Goal: Task Accomplishment & Management: Manage account settings

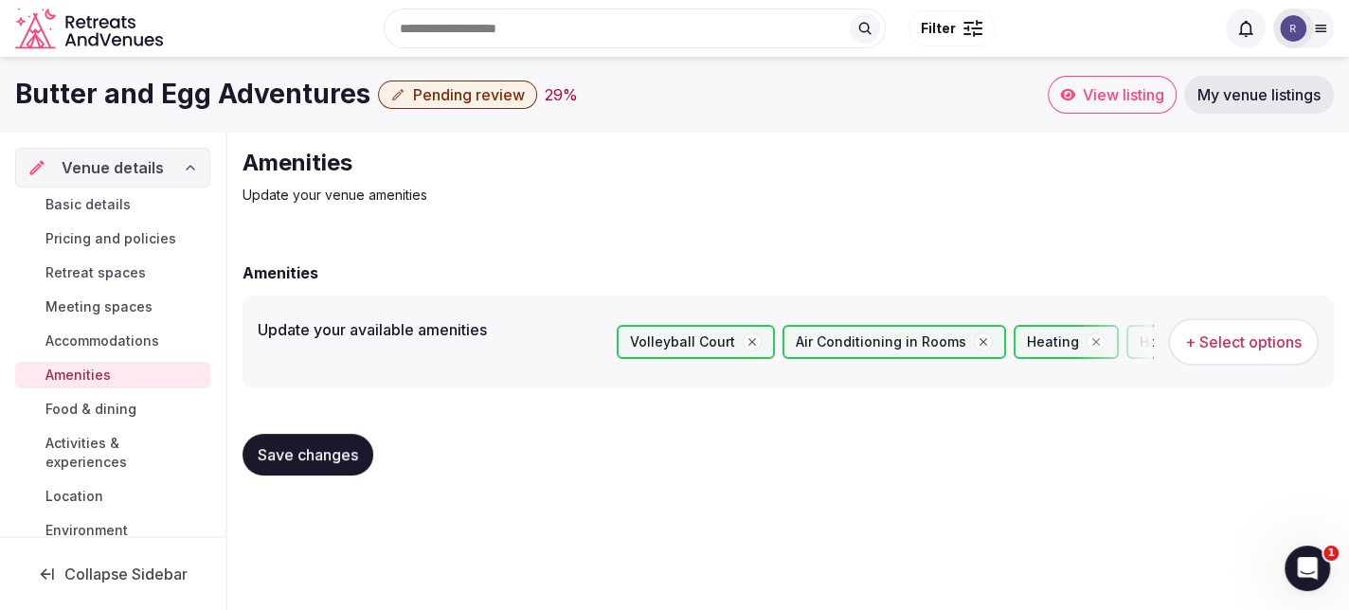
click at [487, 98] on span "Pending review" at bounding box center [469, 94] width 112 height 19
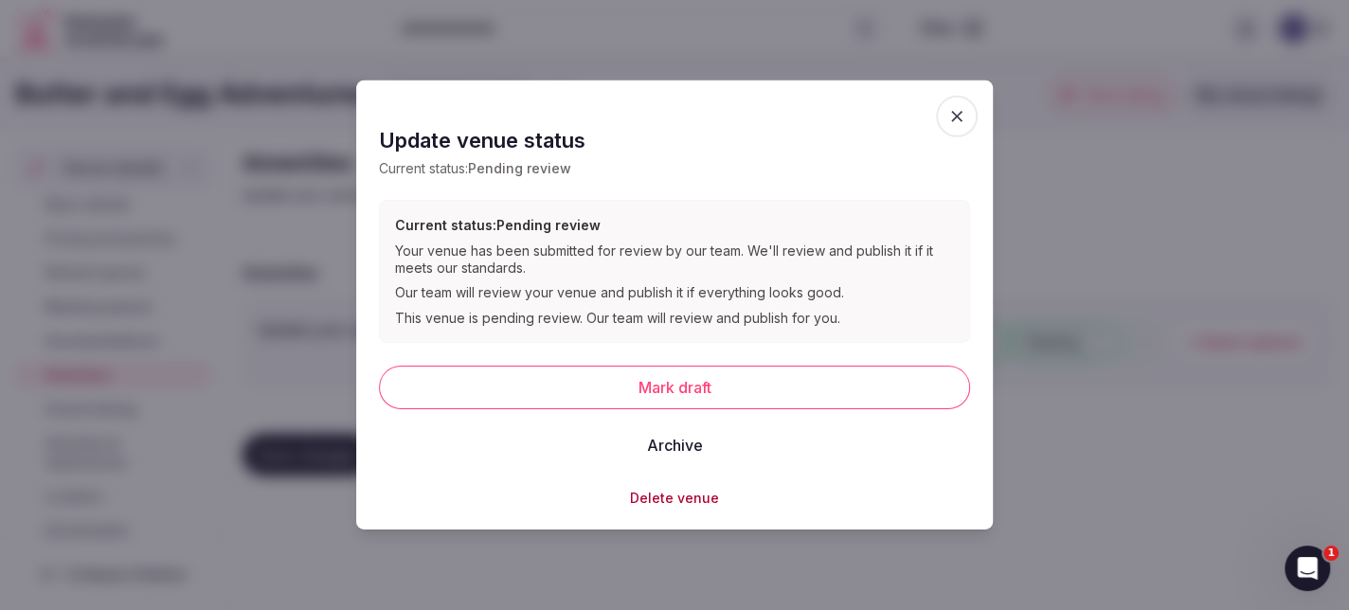
click at [960, 107] on icon "button" at bounding box center [956, 116] width 19 height 19
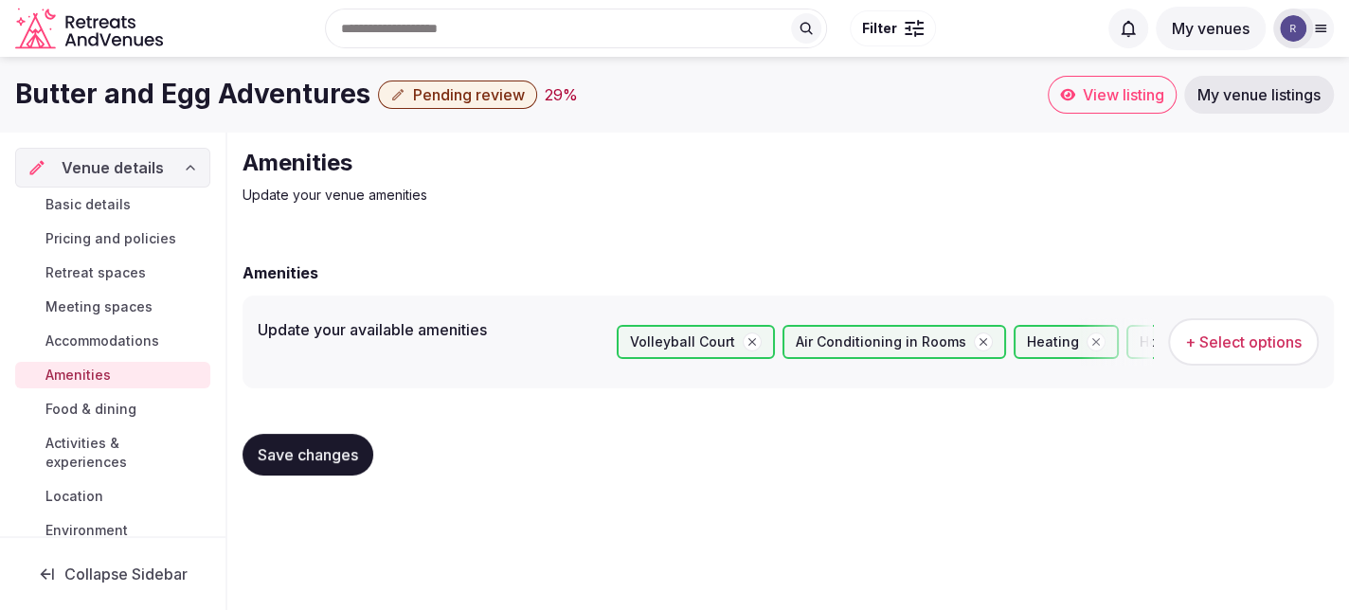
click at [101, 199] on span "Basic details" at bounding box center [87, 204] width 85 height 19
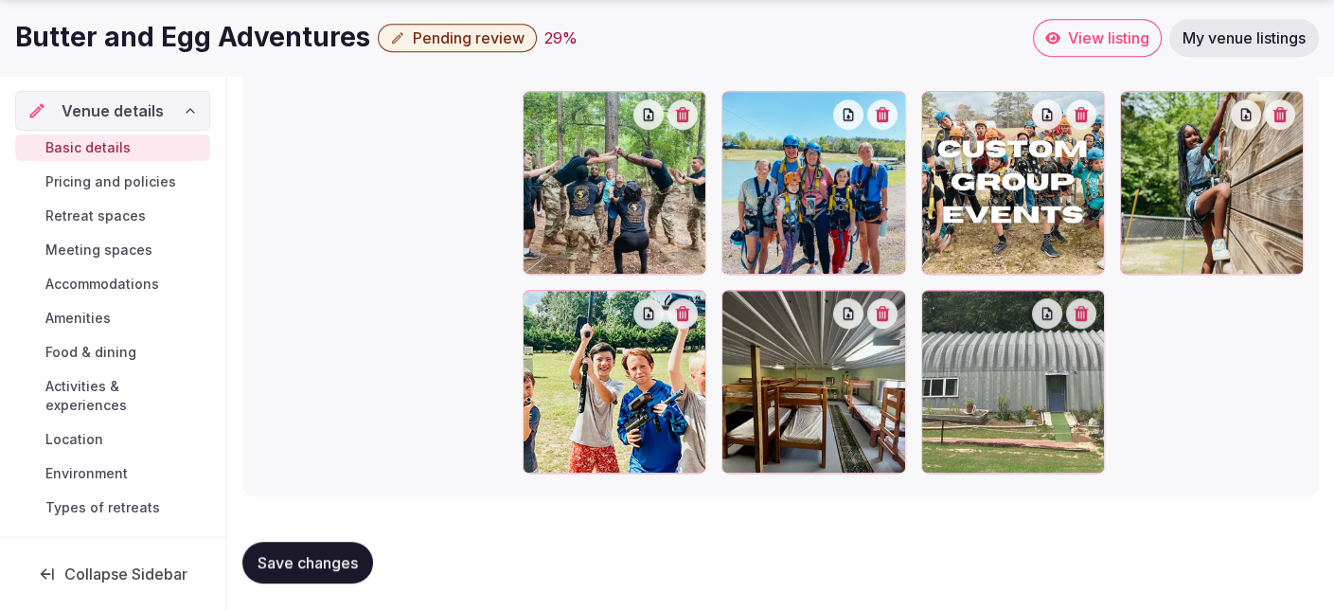
scroll to position [2097, 0]
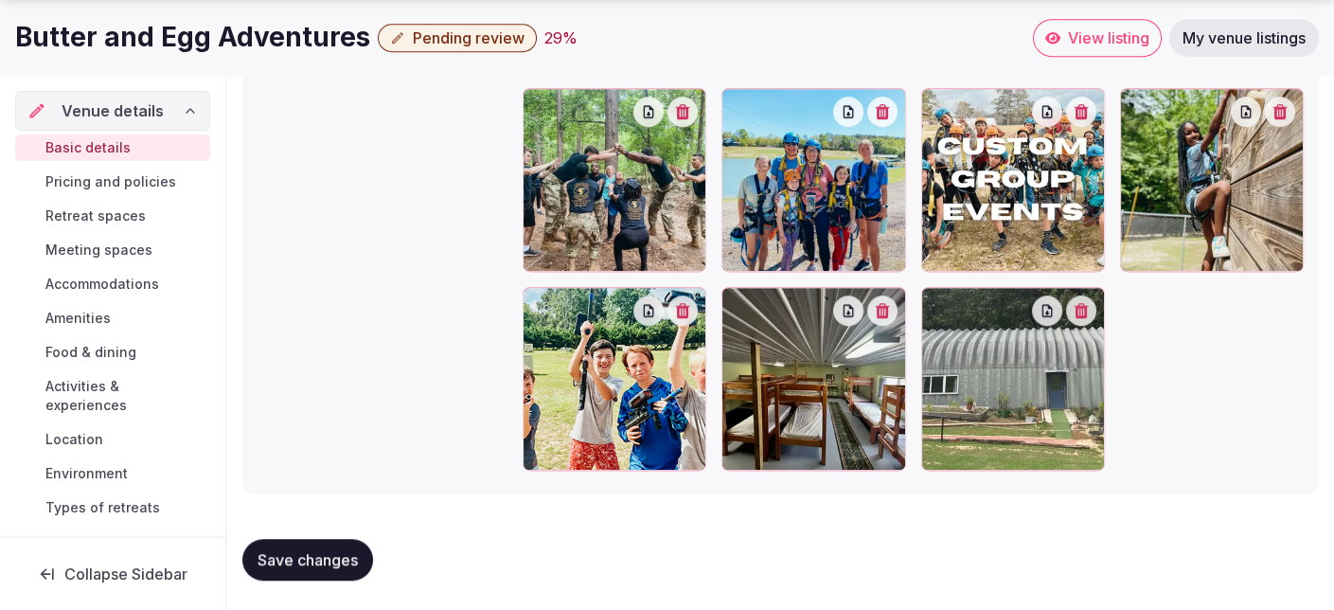
click at [327, 562] on span "Save changes" at bounding box center [308, 559] width 100 height 19
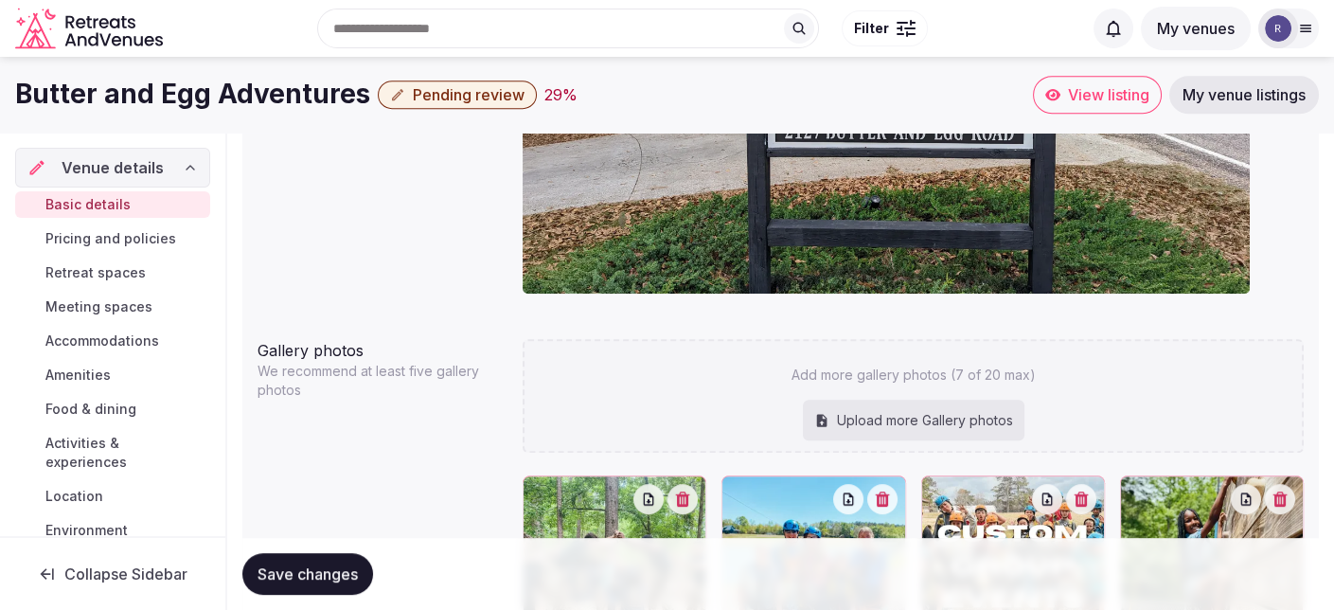
scroll to position [1623, 0]
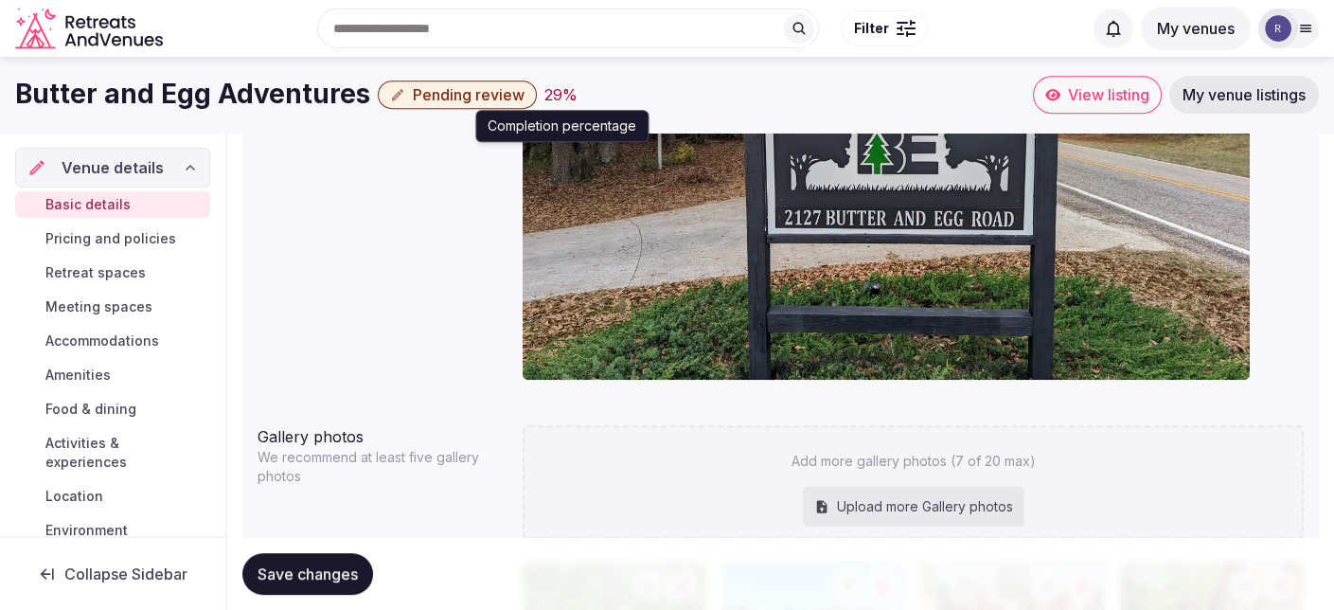
click at [558, 91] on div "29 %" at bounding box center [561, 94] width 33 height 23
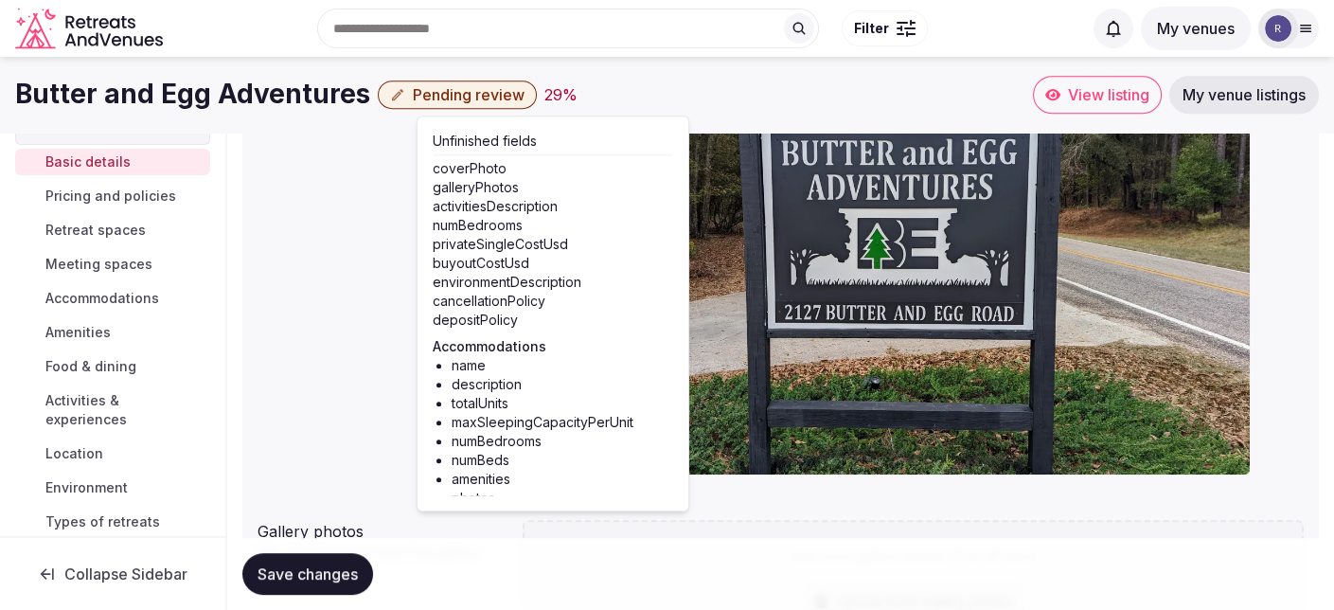
scroll to position [0, 0]
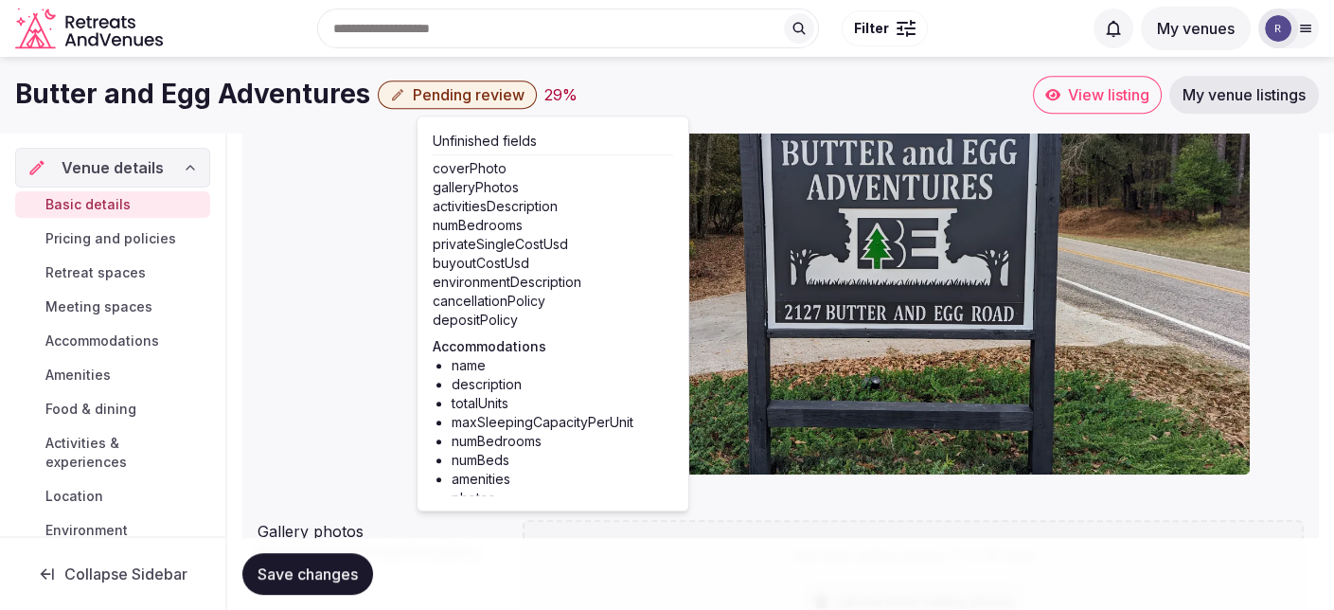
click at [89, 197] on span "Basic details" at bounding box center [87, 204] width 85 height 19
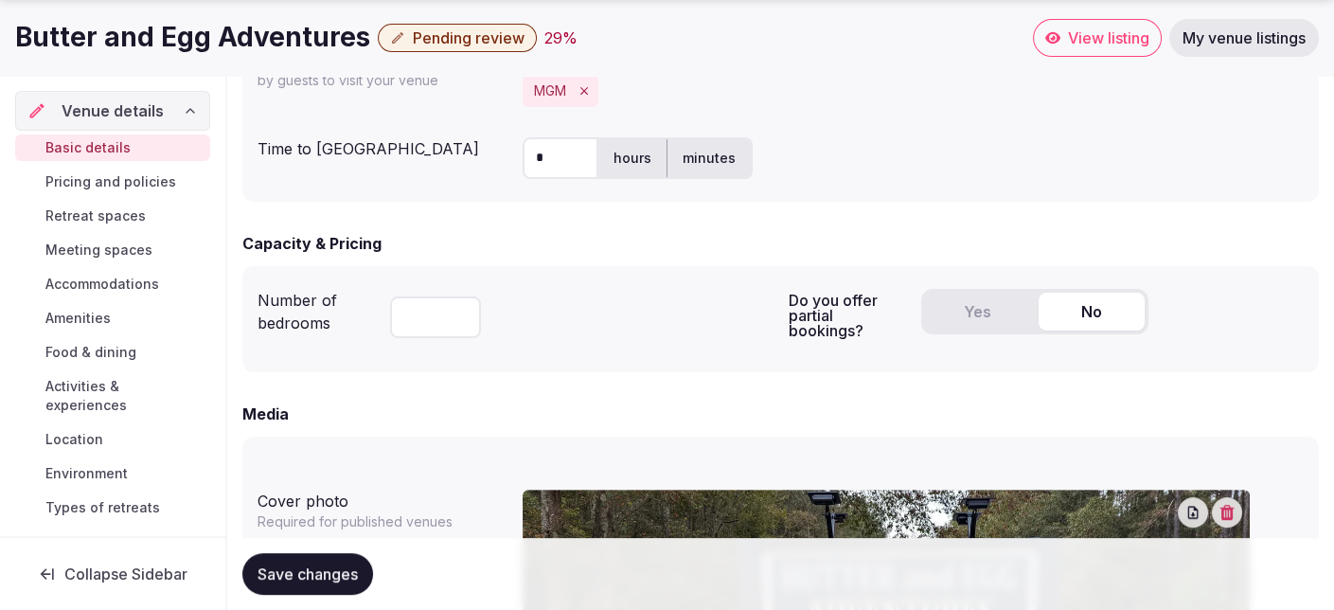
scroll to position [1136, 0]
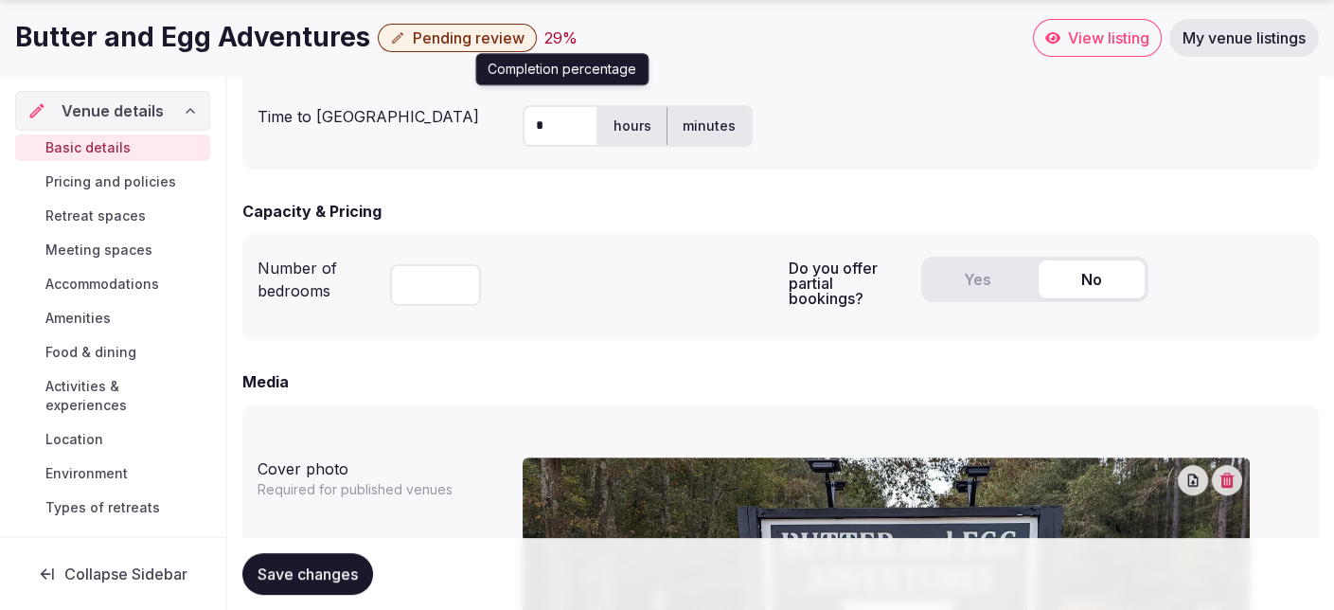
click at [545, 42] on div "29 %" at bounding box center [561, 38] width 33 height 23
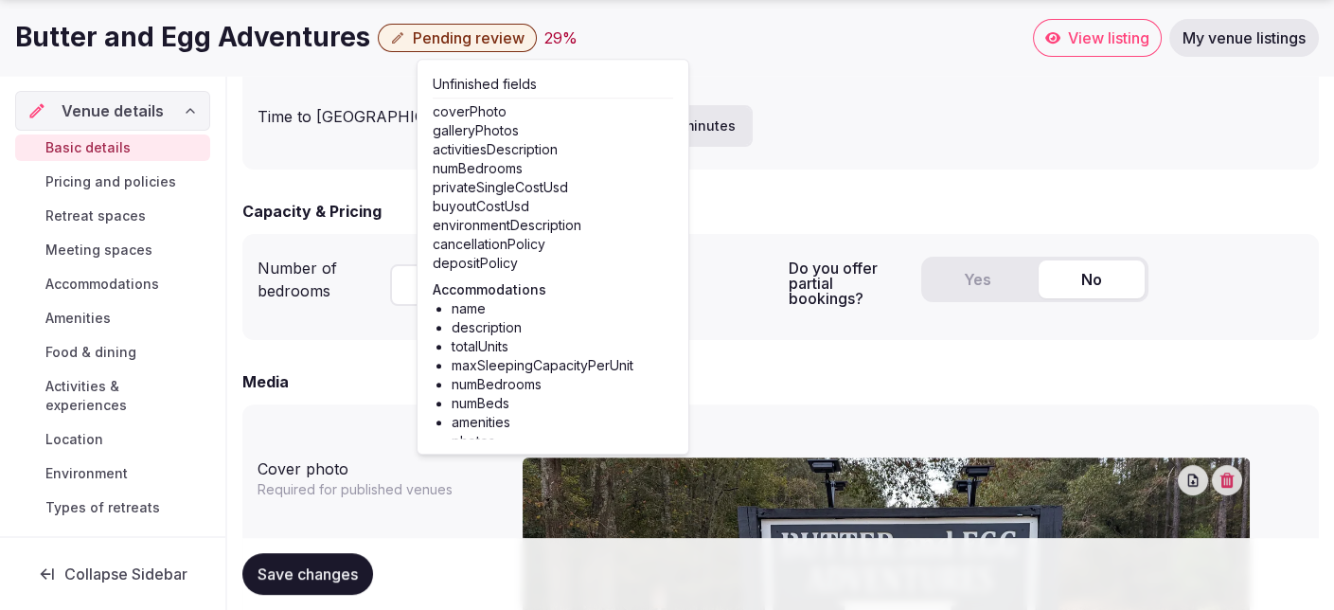
click at [545, 42] on div "29 %" at bounding box center [561, 38] width 33 height 23
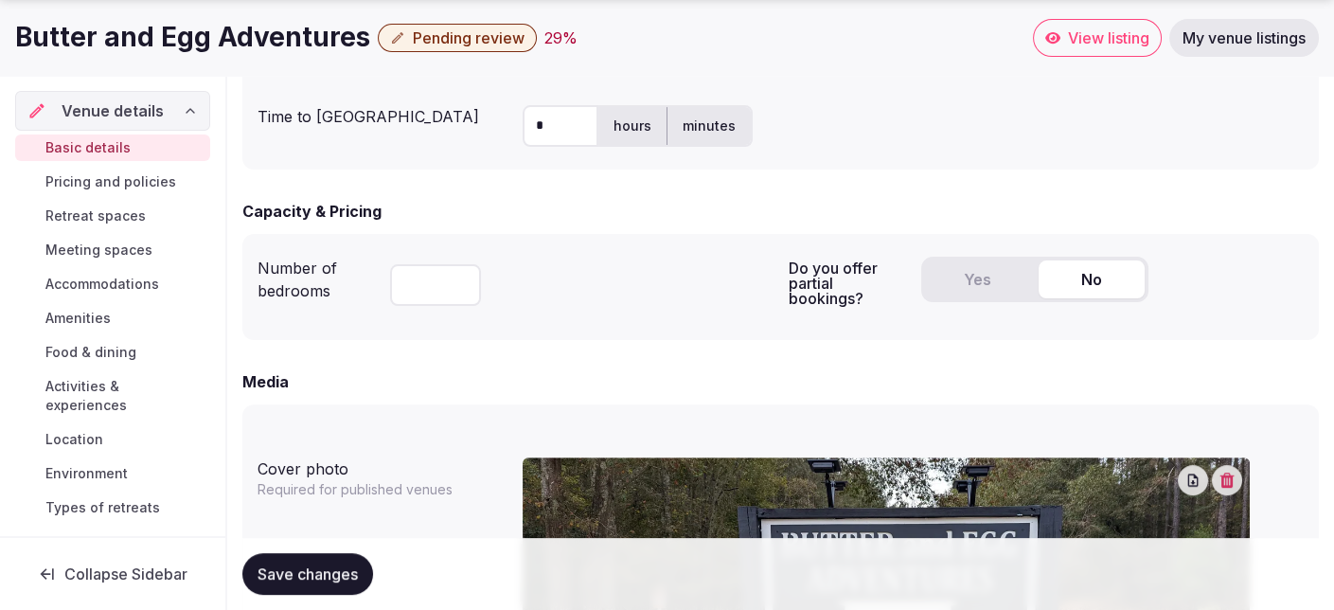
click at [423, 284] on input "number" at bounding box center [435, 285] width 91 height 42
click at [412, 283] on input "number" at bounding box center [435, 285] width 91 height 42
type input "**"
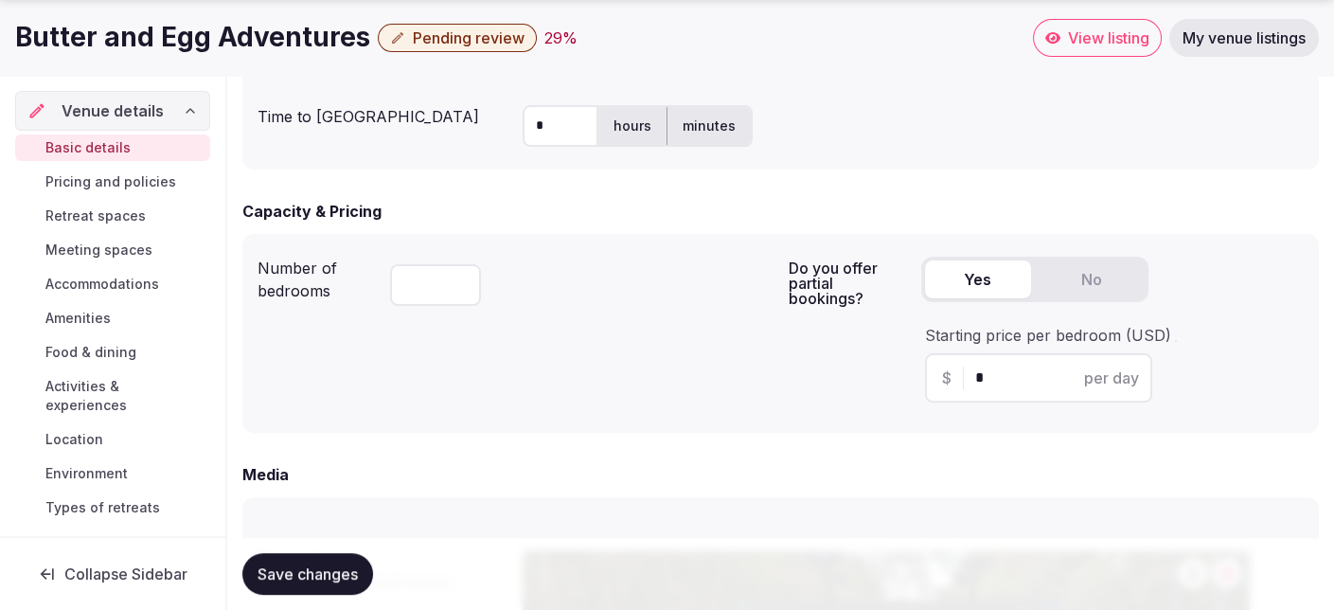
click at [979, 280] on button "Yes" at bounding box center [978, 279] width 106 height 38
click at [551, 40] on div "29 %" at bounding box center [561, 38] width 33 height 23
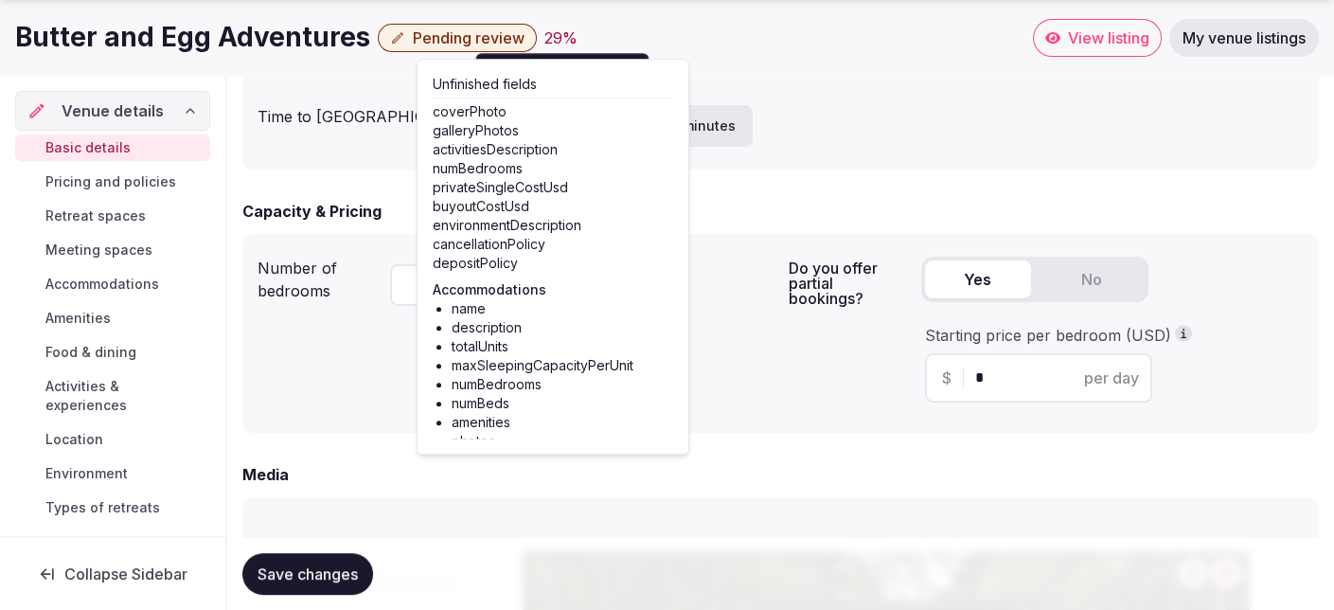
click at [551, 40] on div "29 %" at bounding box center [561, 38] width 33 height 23
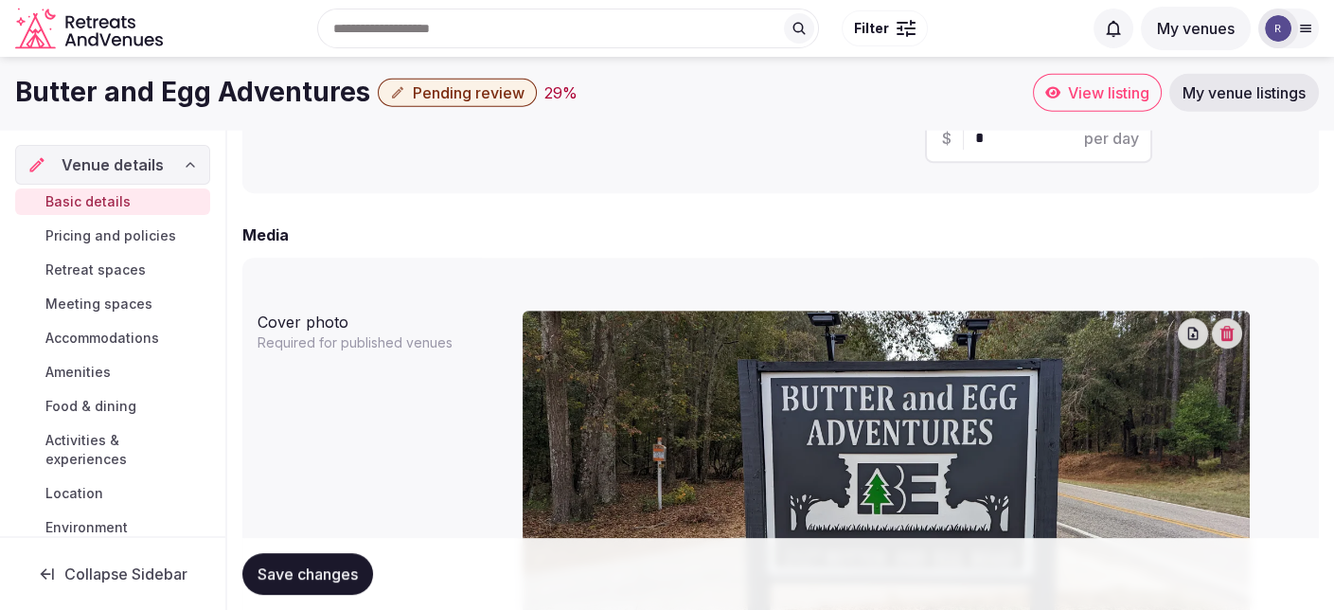
scroll to position [1231, 0]
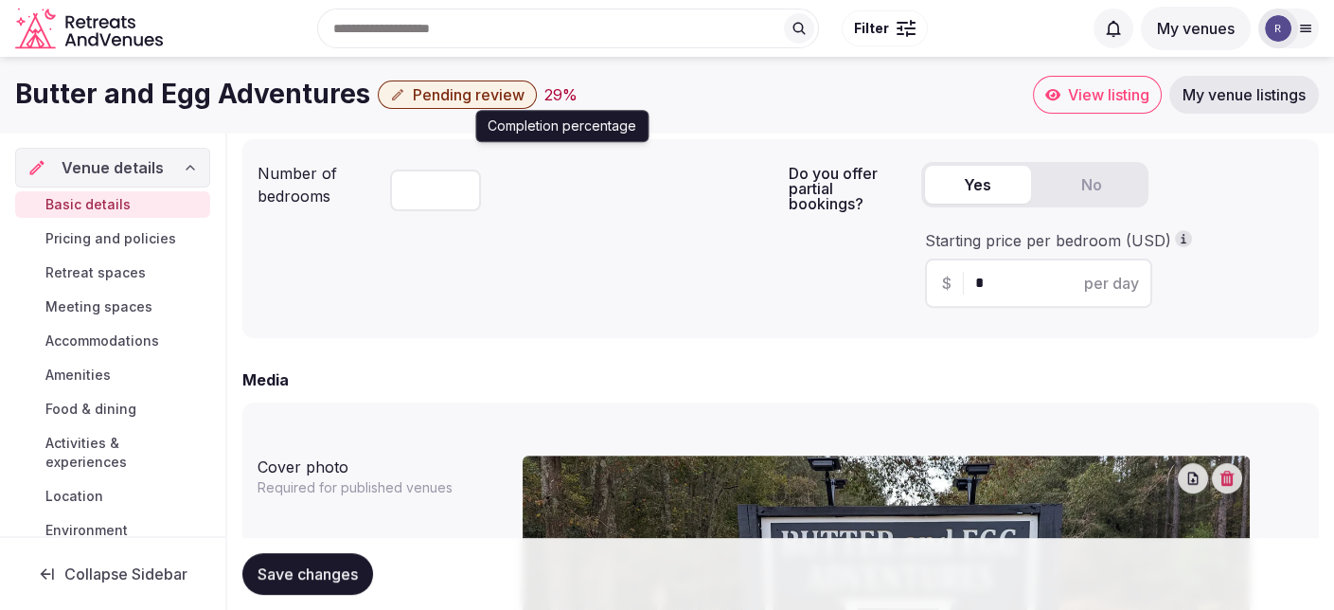
click at [545, 91] on div "29 %" at bounding box center [561, 94] width 33 height 23
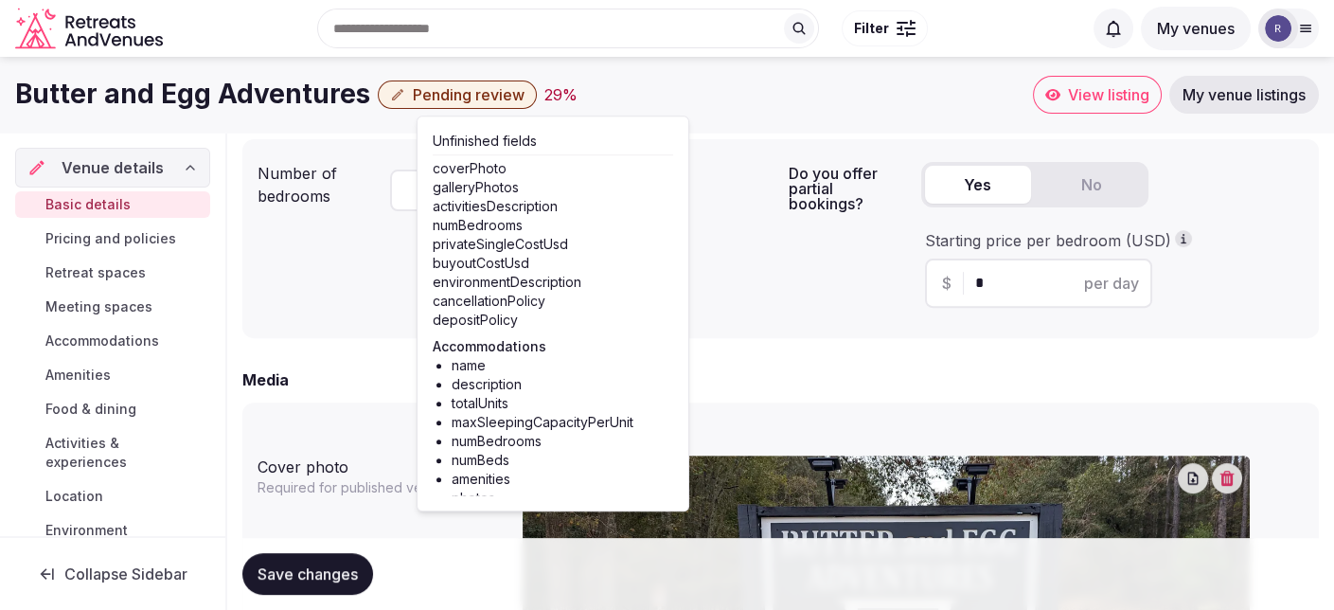
click at [760, 252] on div "Number of bedrooms **" at bounding box center [516, 238] width 516 height 169
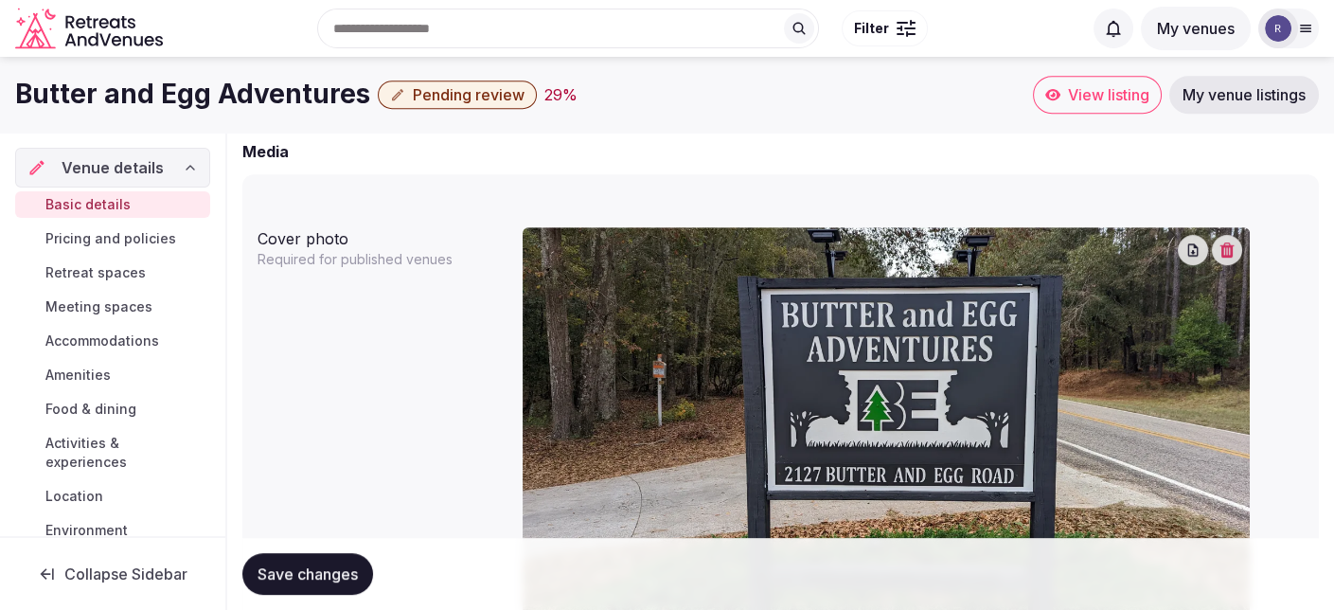
scroll to position [1421, 0]
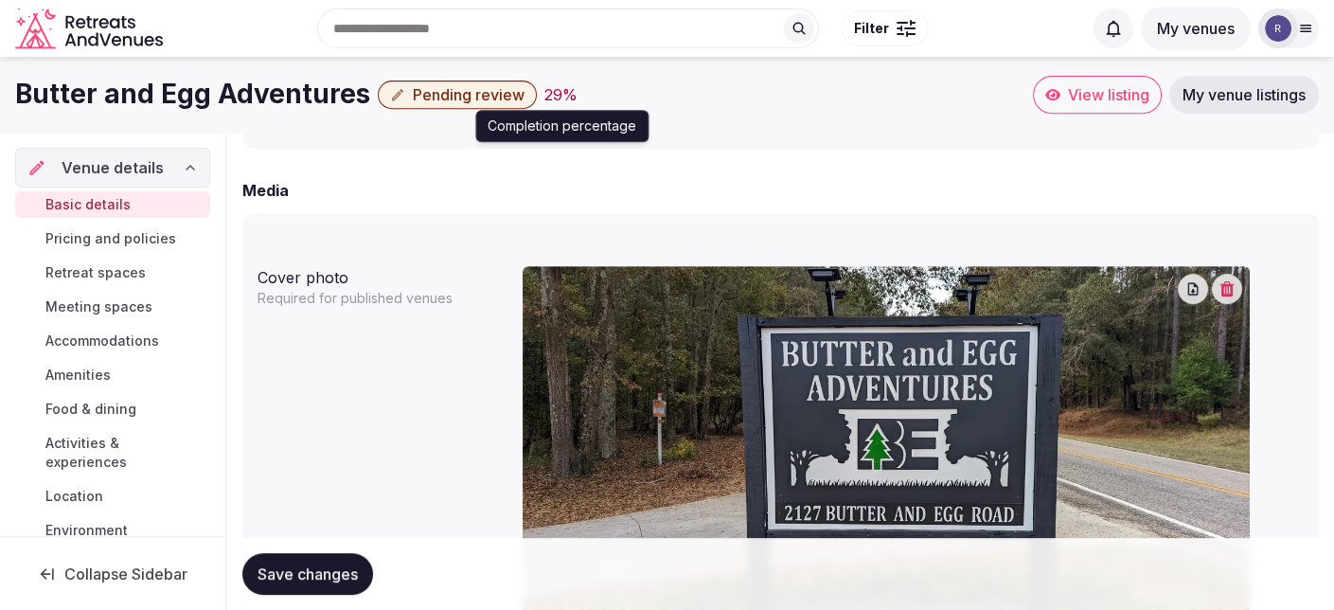
click at [554, 95] on div "29 %" at bounding box center [561, 94] width 33 height 23
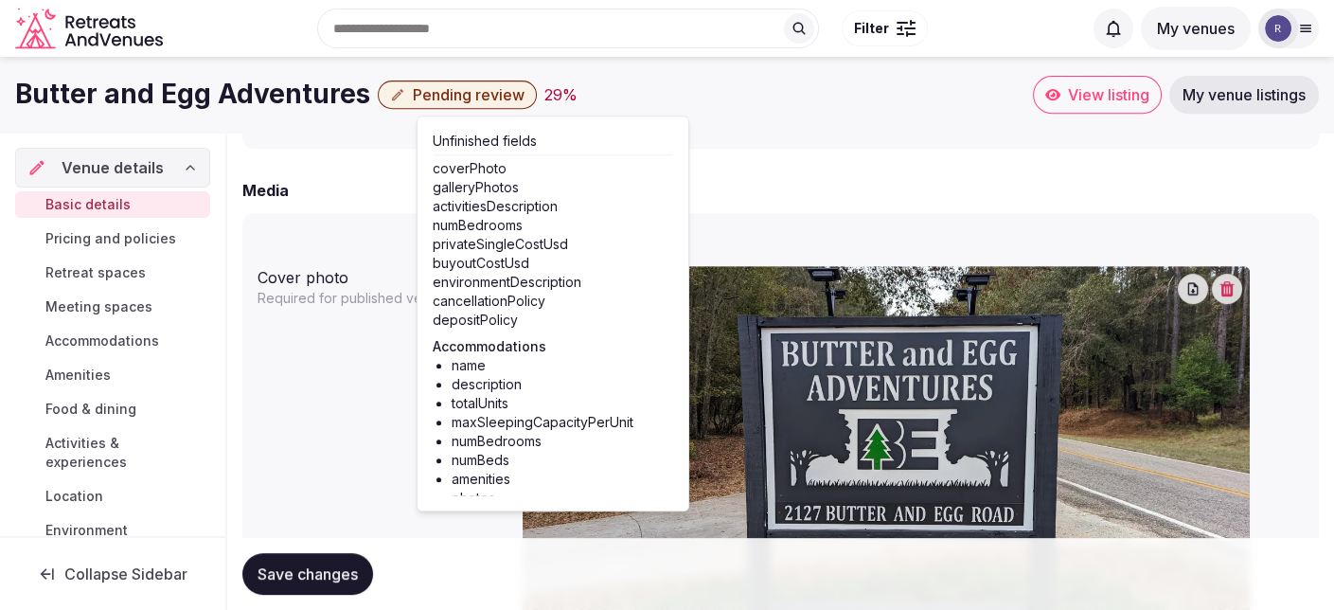
click at [699, 91] on div "Butter and Egg Adventures Pending review 29 %" at bounding box center [524, 94] width 1018 height 37
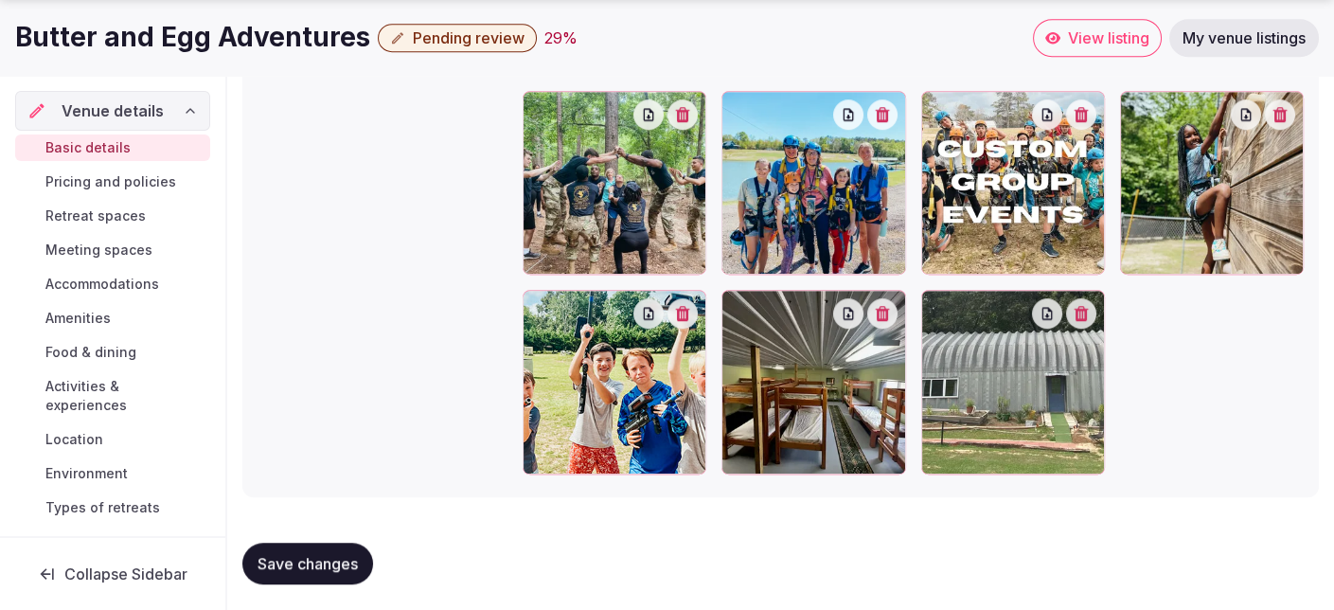
scroll to position [2189, 0]
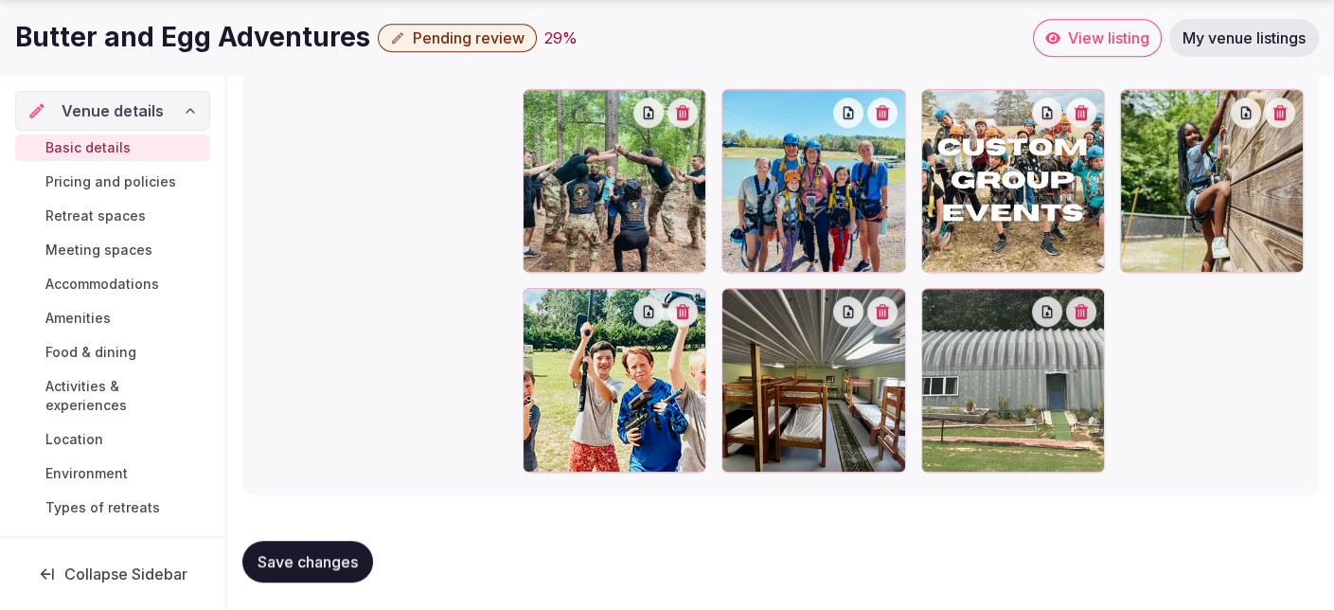
click at [335, 563] on span "Save changes" at bounding box center [308, 561] width 100 height 19
click at [551, 38] on div "29 %" at bounding box center [561, 38] width 33 height 23
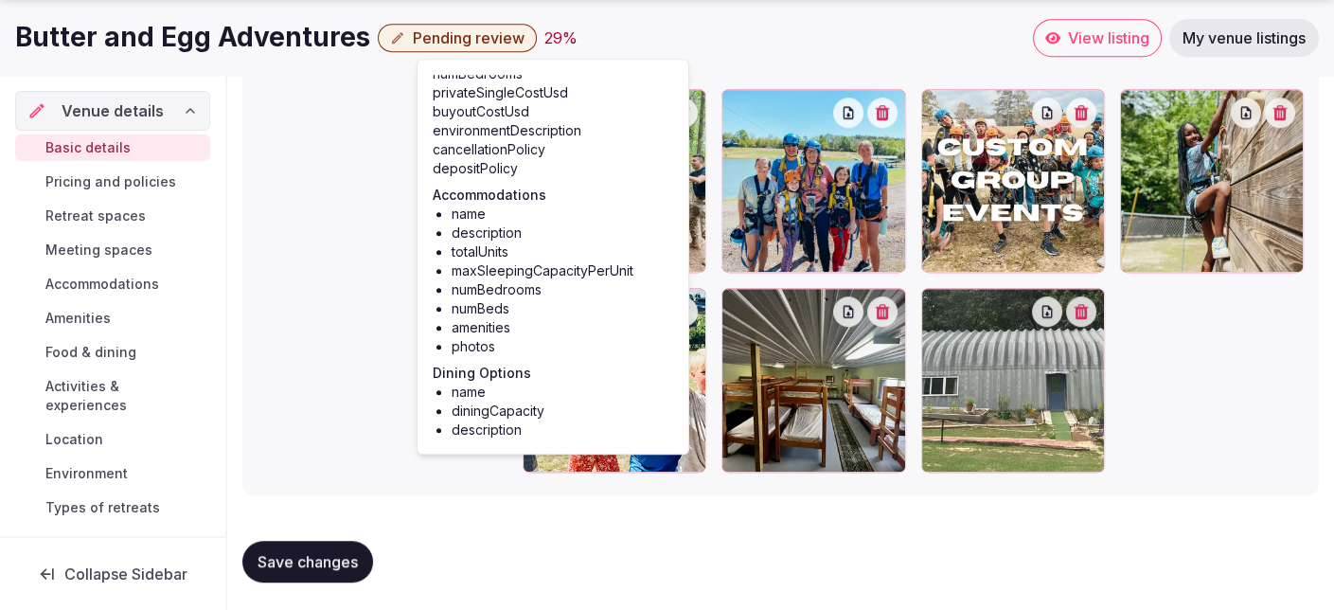
scroll to position [189, 0]
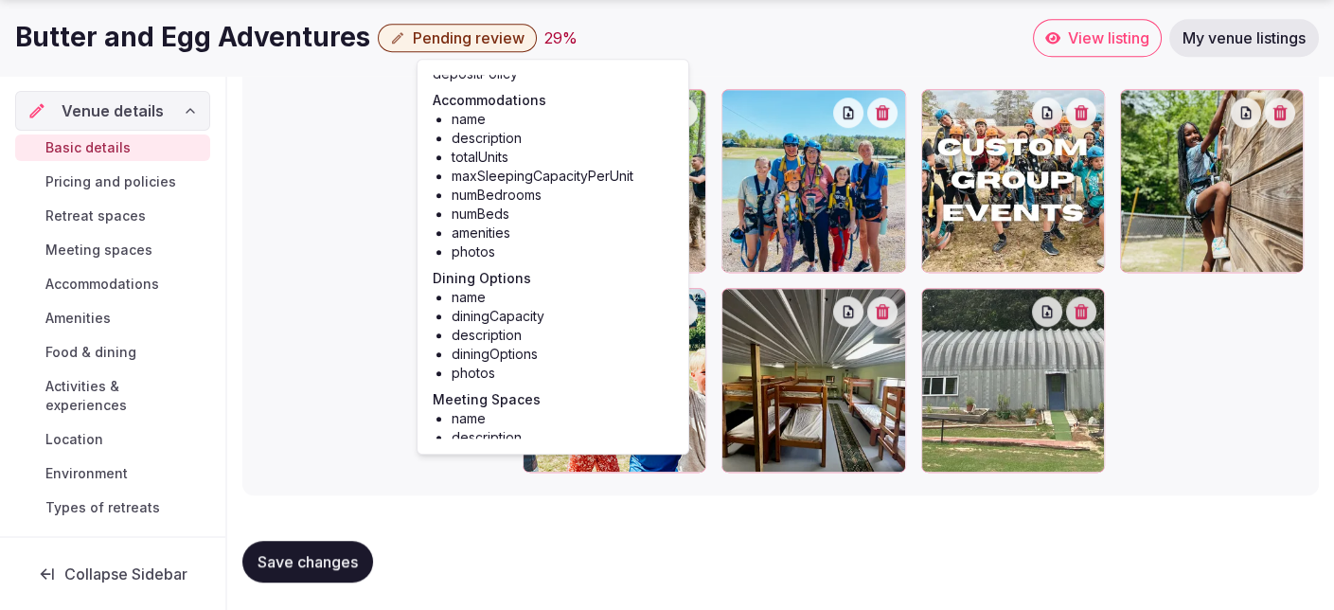
click at [87, 349] on span "Food & dining" at bounding box center [90, 352] width 91 height 19
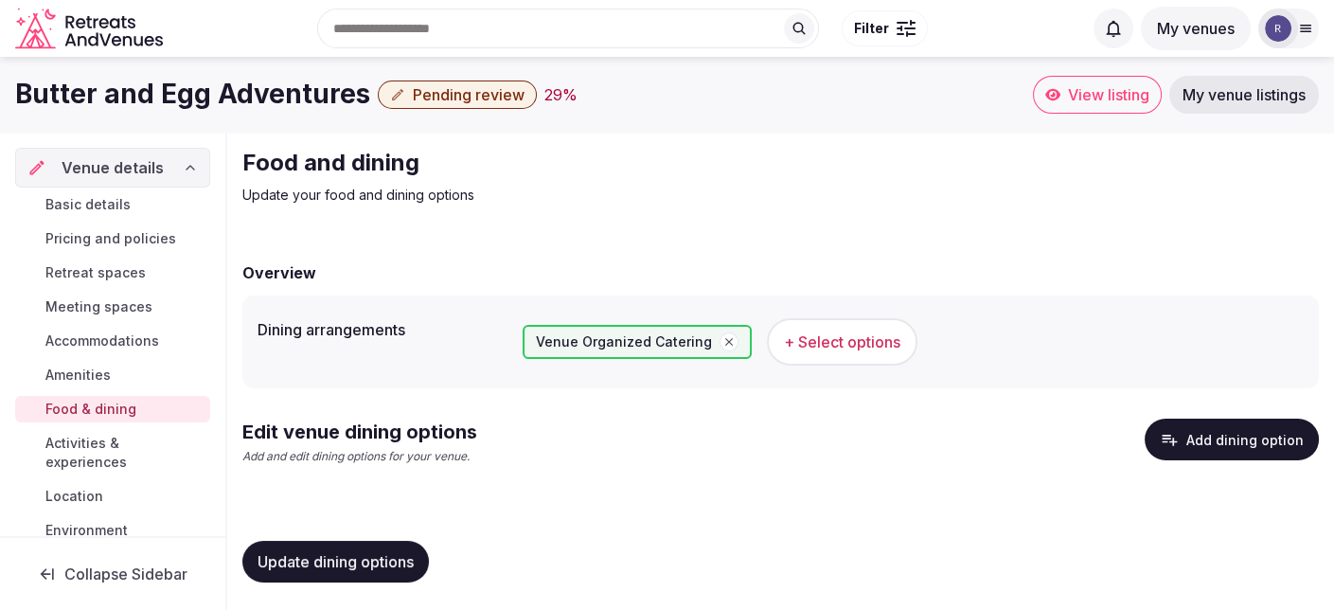
scroll to position [1, 0]
click at [109, 442] on span "Activities & experiences" at bounding box center [123, 453] width 157 height 38
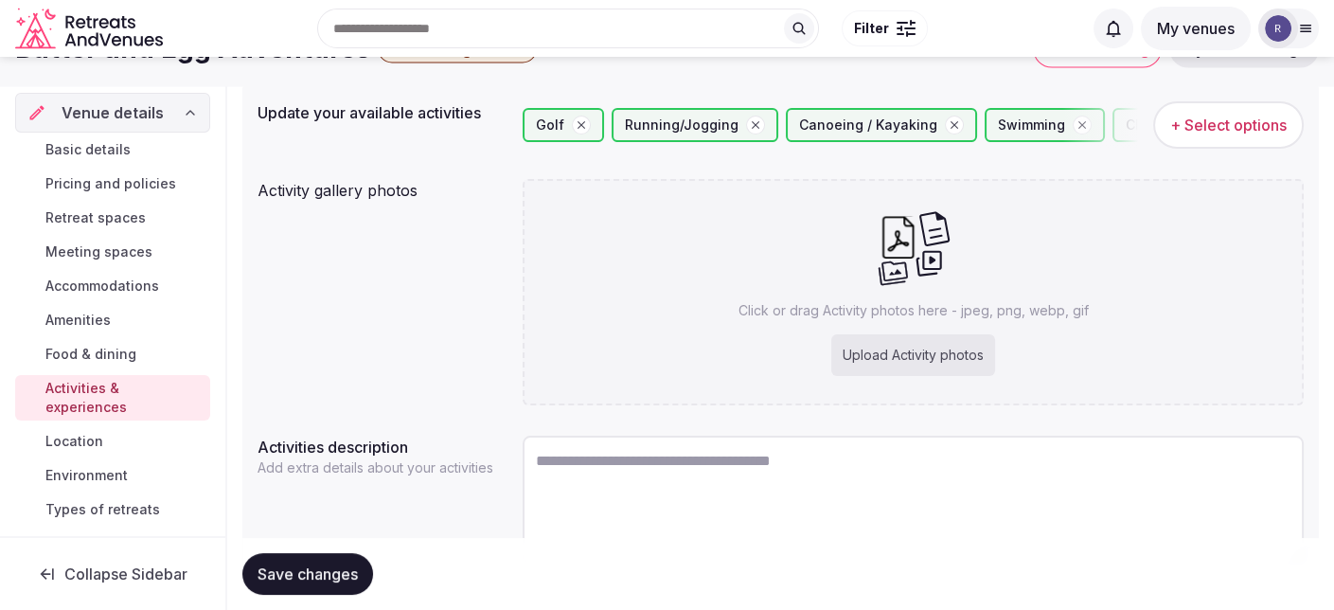
scroll to position [95, 0]
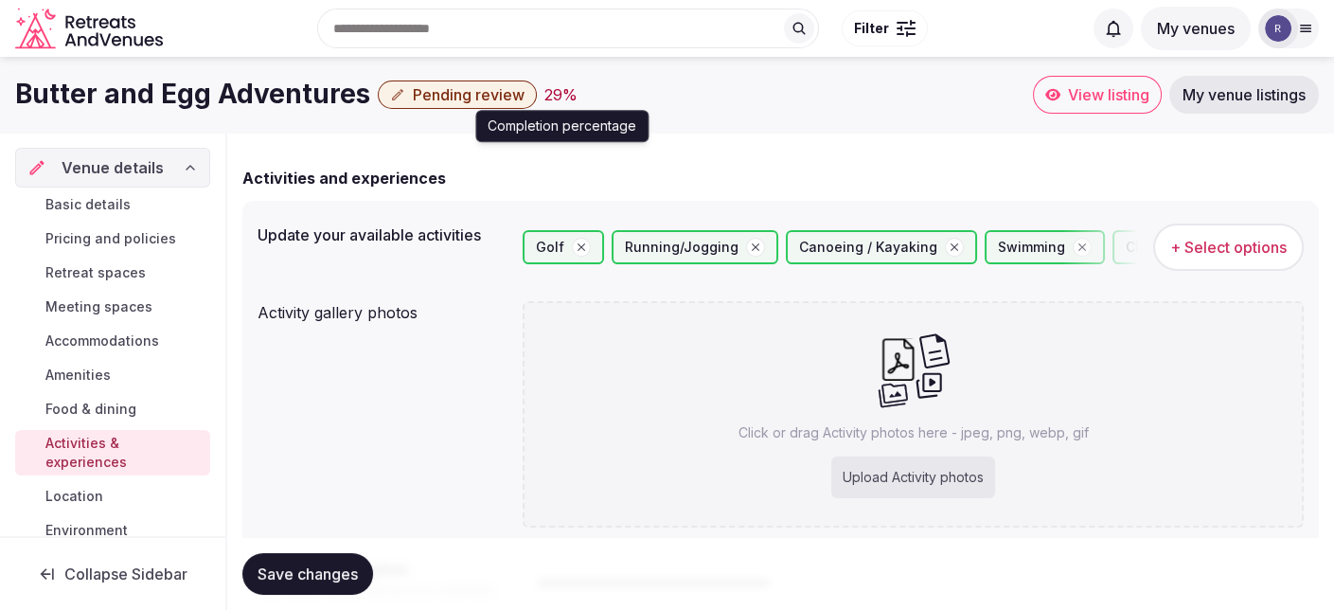
click at [545, 94] on div "29 %" at bounding box center [561, 94] width 33 height 23
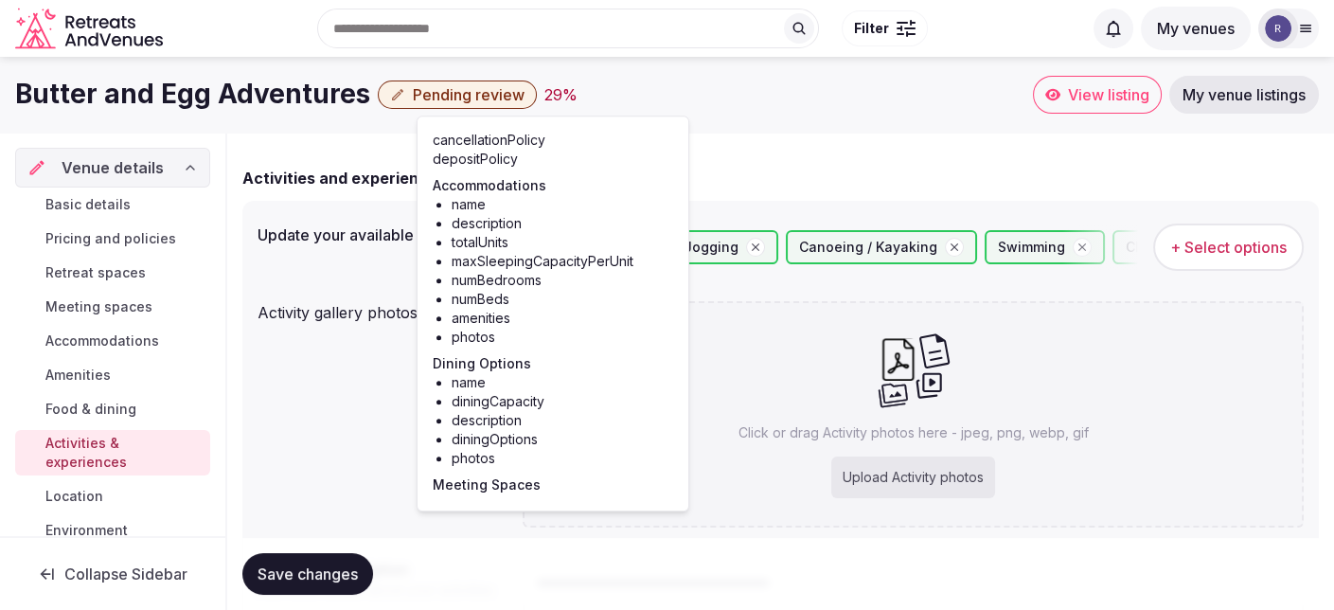
scroll to position [102, 0]
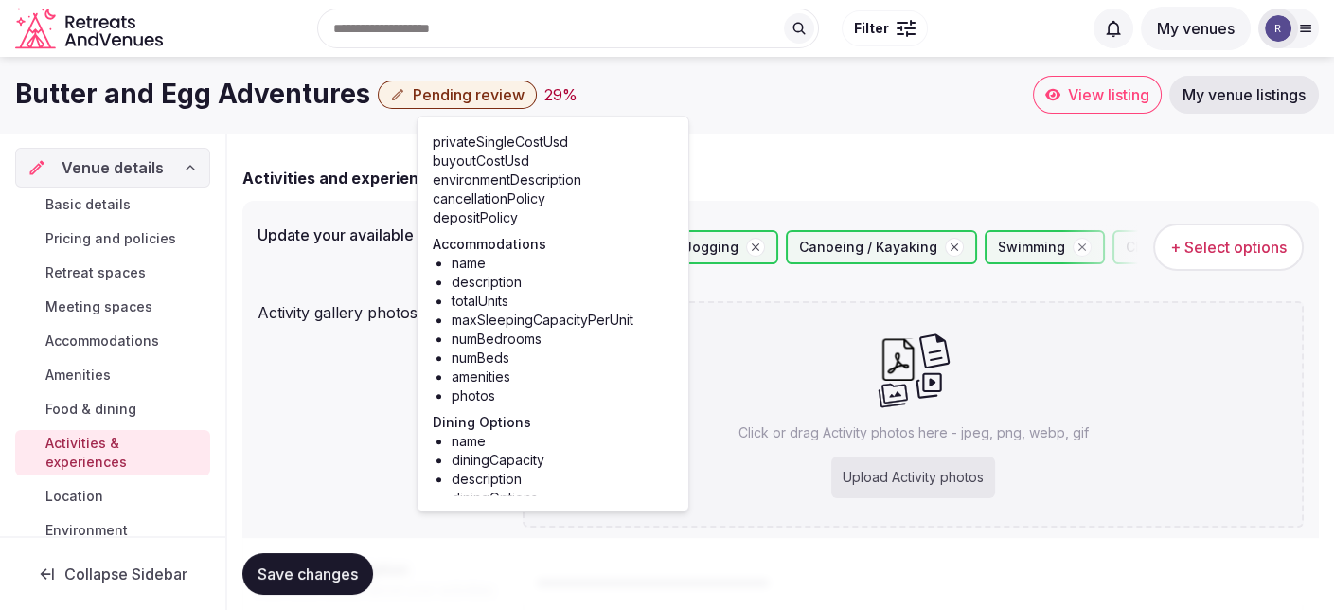
click at [328, 433] on div "Activity gallery photos Click or drag Activity photos here - jpeg, png, webp, g…" at bounding box center [781, 414] width 1046 height 241
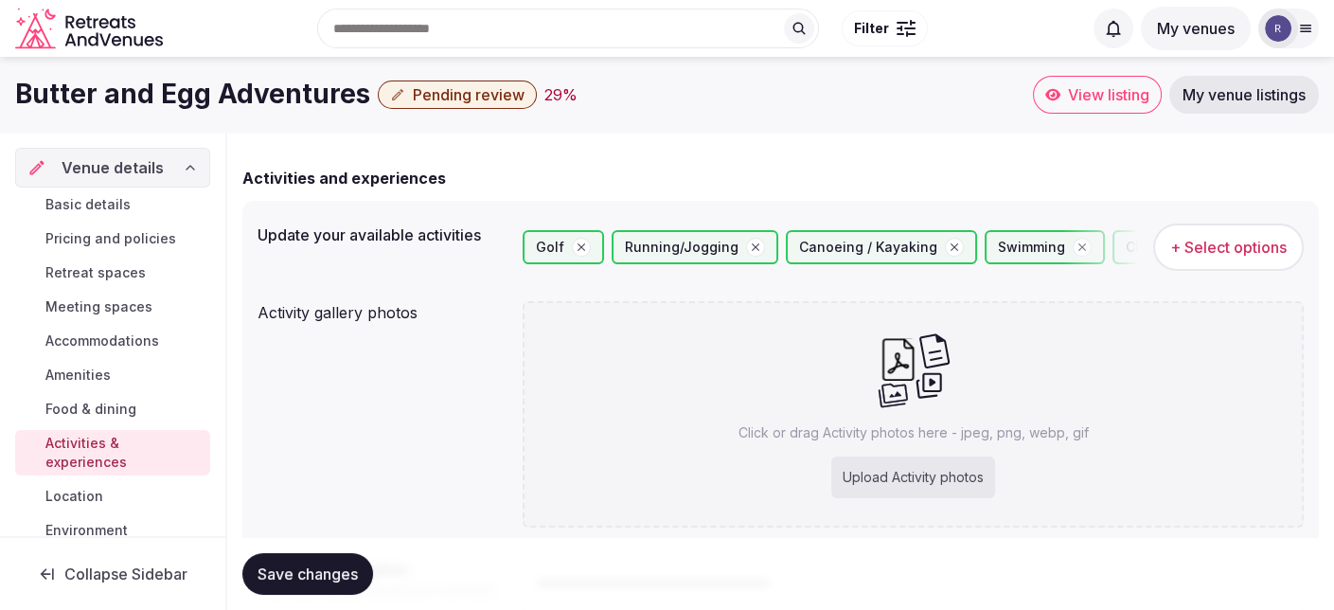
click at [97, 374] on span "Amenities" at bounding box center [77, 375] width 65 height 19
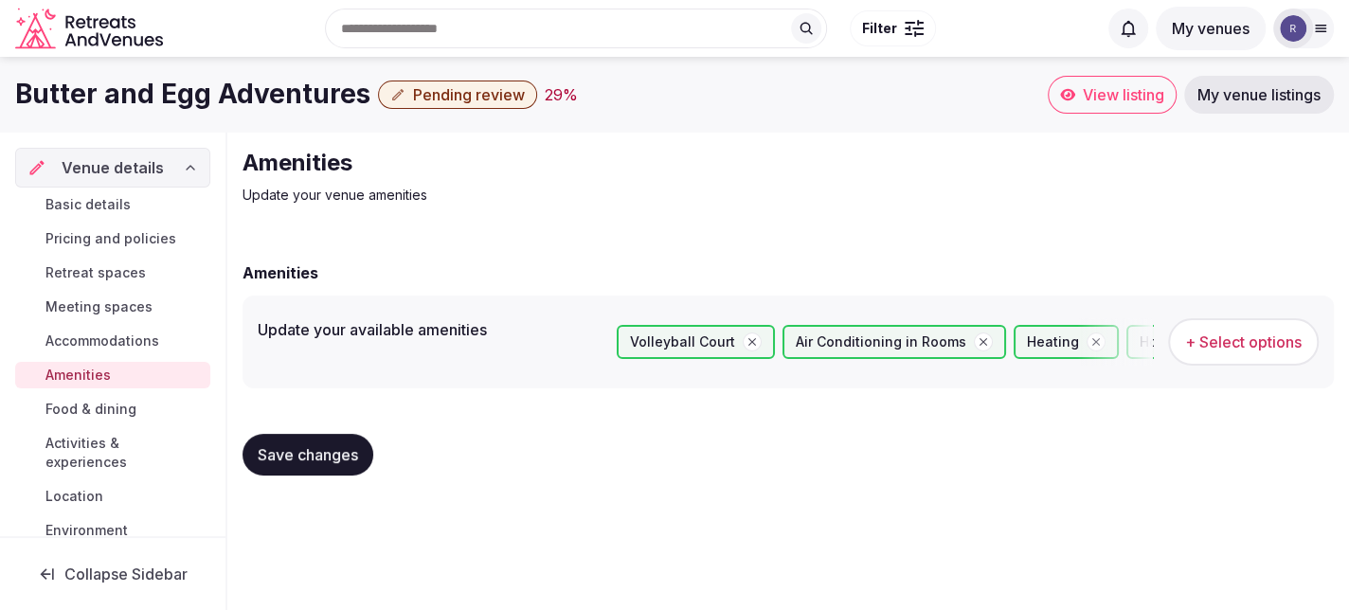
click at [617, 340] on div "Volleyball Court" at bounding box center [696, 342] width 158 height 34
click at [275, 460] on span "Save changes" at bounding box center [308, 454] width 100 height 19
click at [86, 496] on span "Location" at bounding box center [74, 496] width 58 height 19
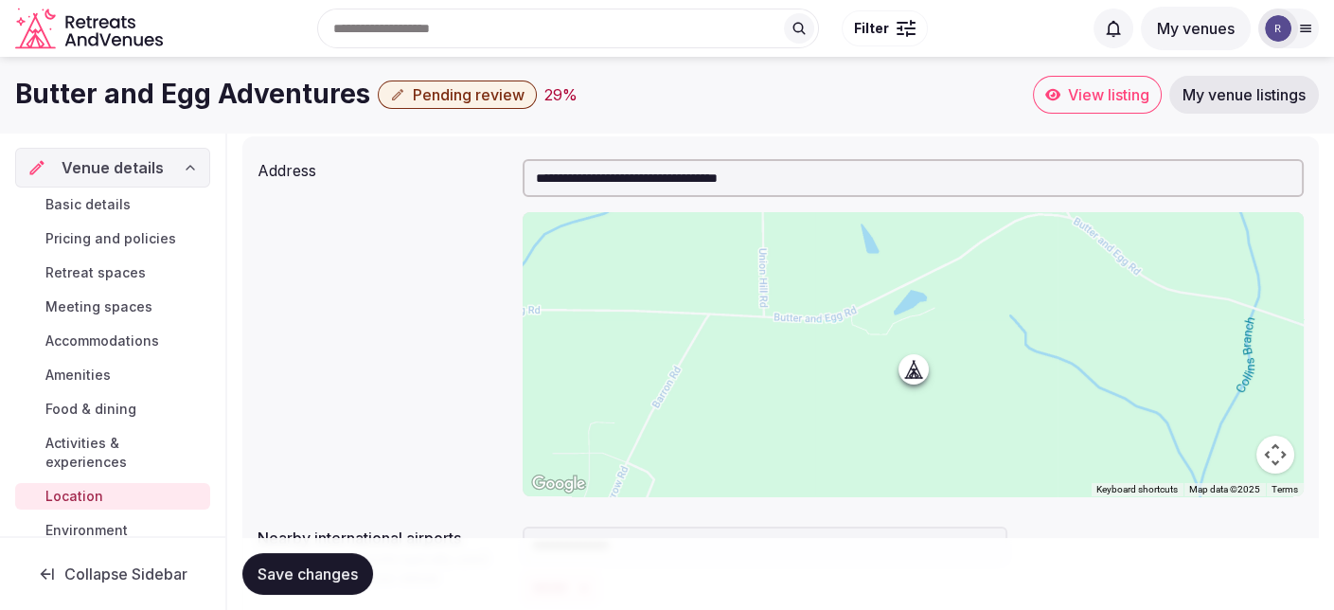
scroll to position [157, 0]
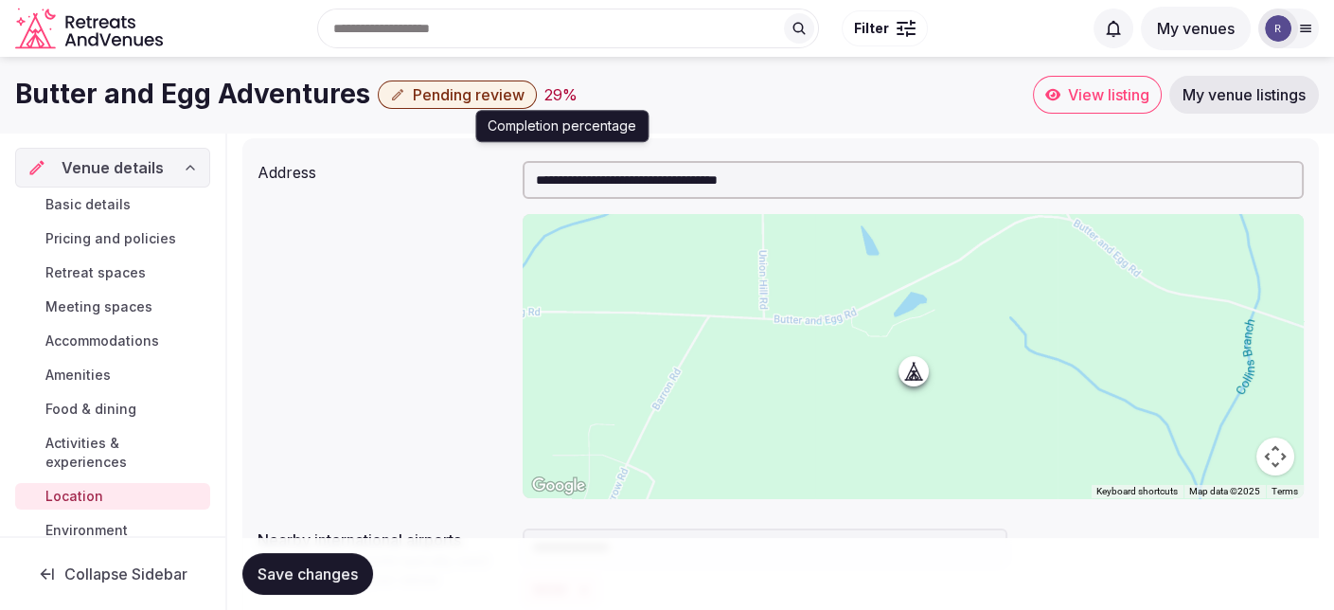
click at [547, 95] on div "29 %" at bounding box center [561, 94] width 33 height 23
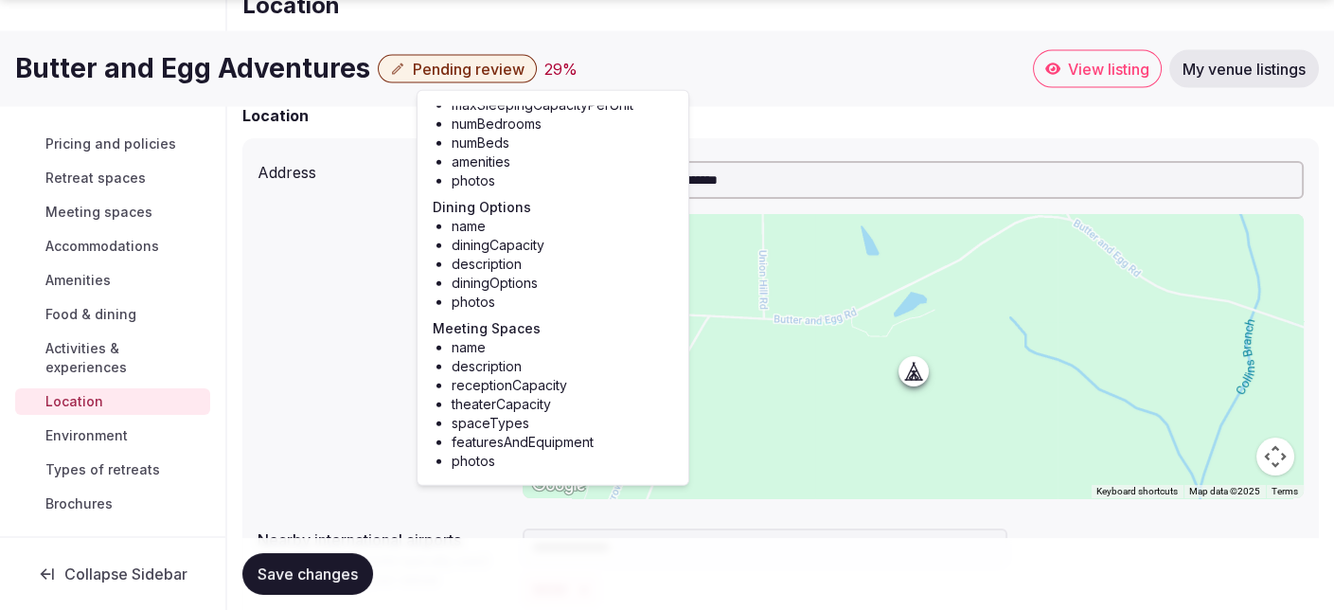
scroll to position [36, 0]
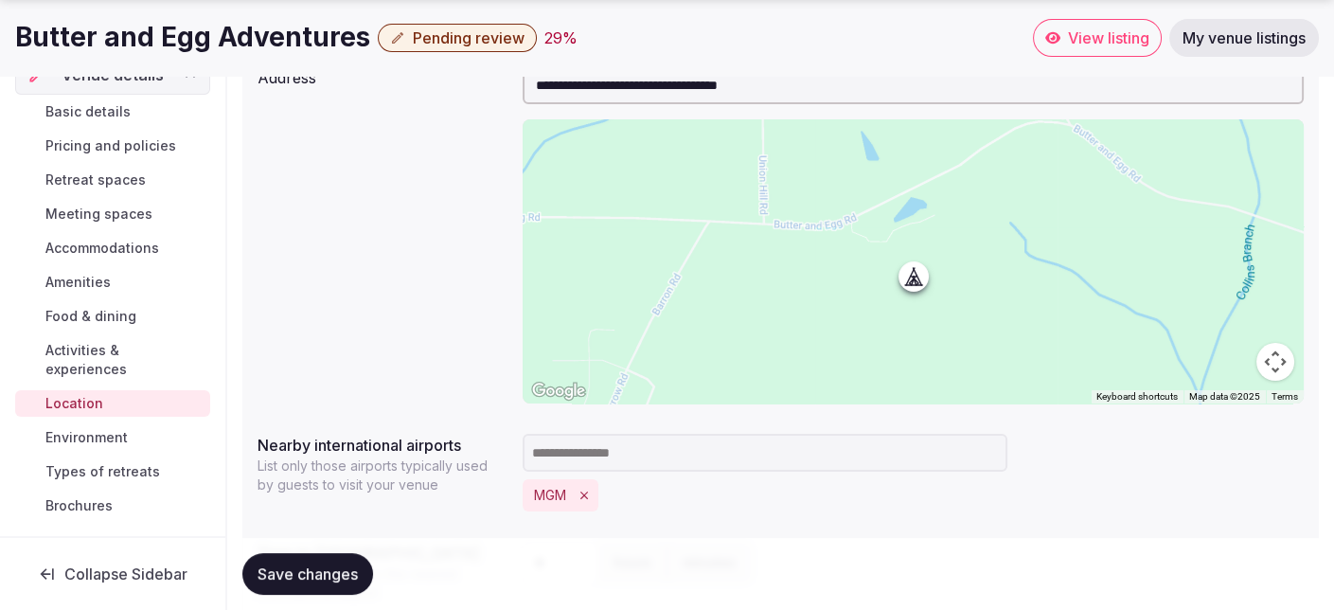
click at [113, 215] on span "Meeting spaces" at bounding box center [98, 214] width 107 height 19
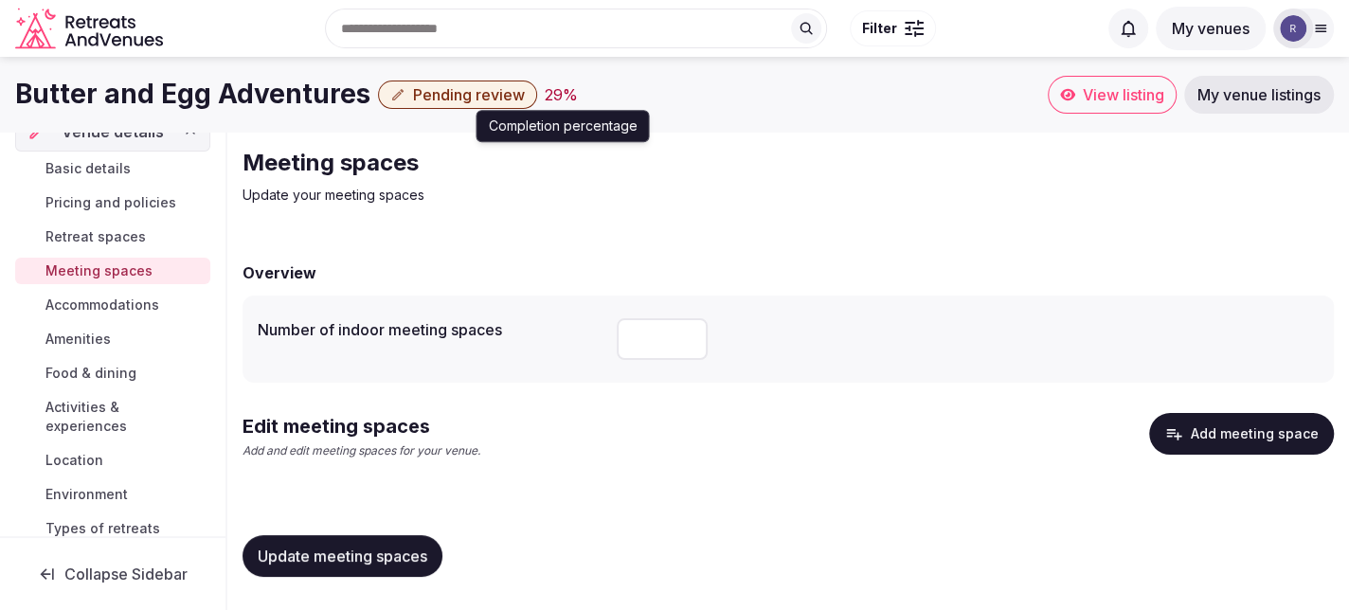
click at [545, 97] on div "29 %" at bounding box center [561, 94] width 33 height 23
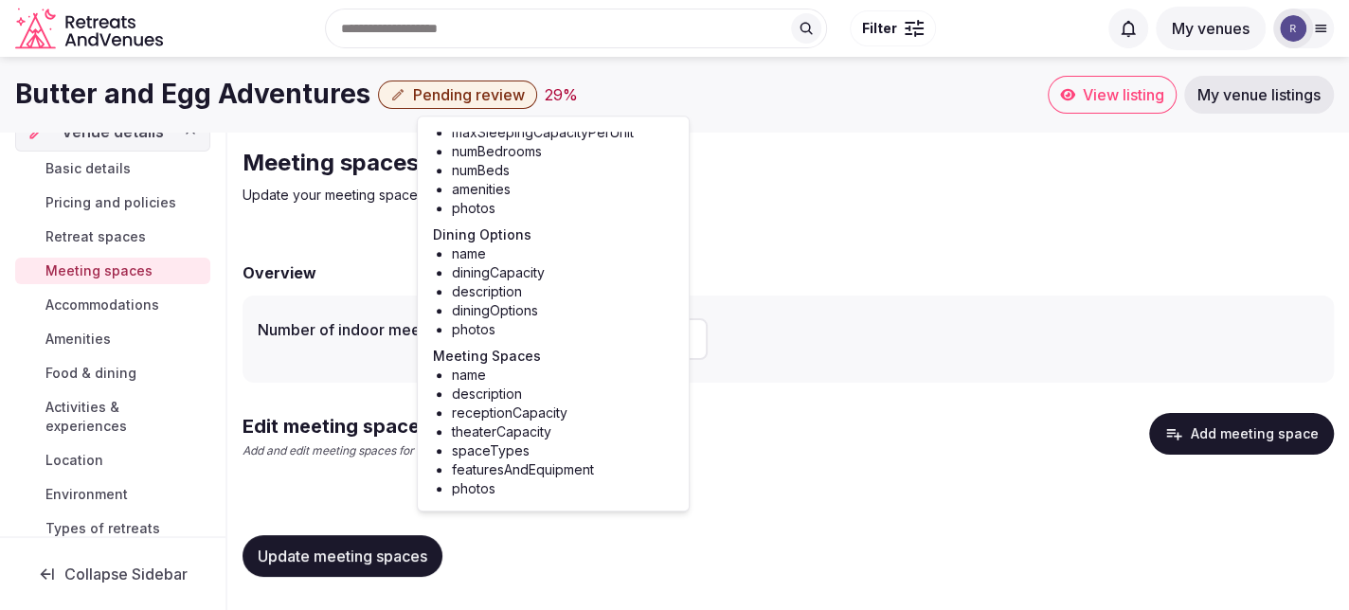
scroll to position [292, 0]
click at [740, 454] on div "Edit meeting spaces Add and edit meeting spaces for your venue. Add meeting spa…" at bounding box center [787, 444] width 1091 height 62
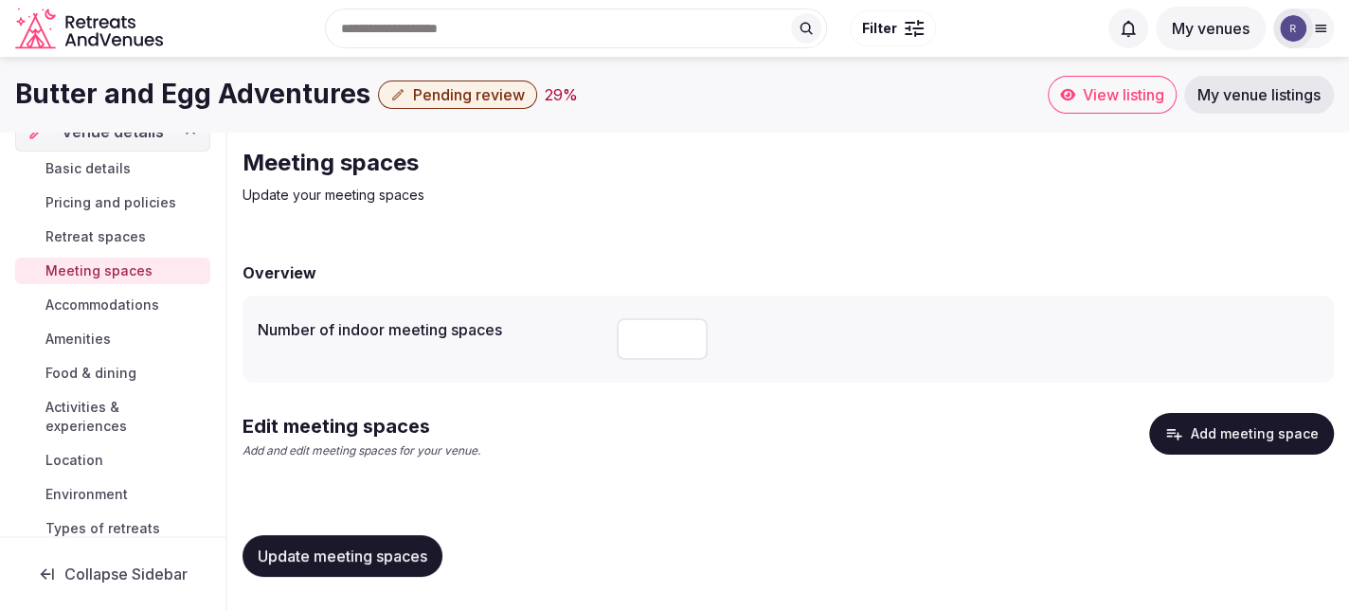
click at [1228, 432] on button "Add meeting space" at bounding box center [1241, 434] width 185 height 42
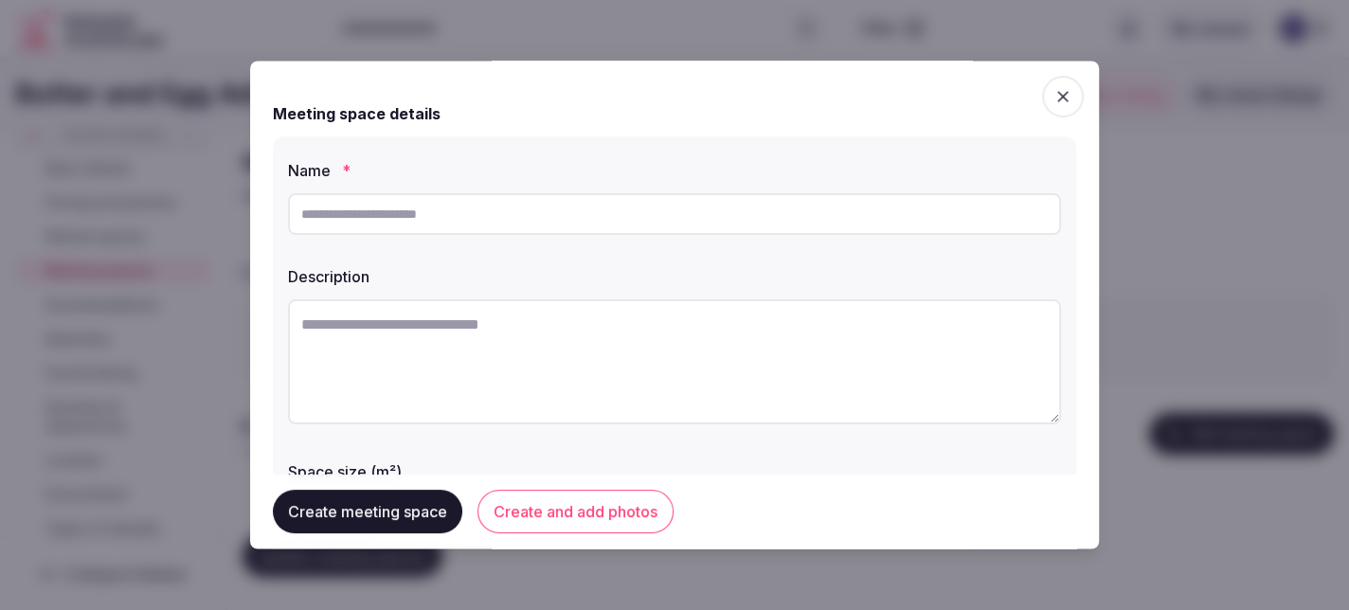
click at [438, 212] on input "text" at bounding box center [674, 214] width 773 height 42
type input "*****"
click at [345, 323] on textarea at bounding box center [674, 361] width 773 height 125
type textarea "*"
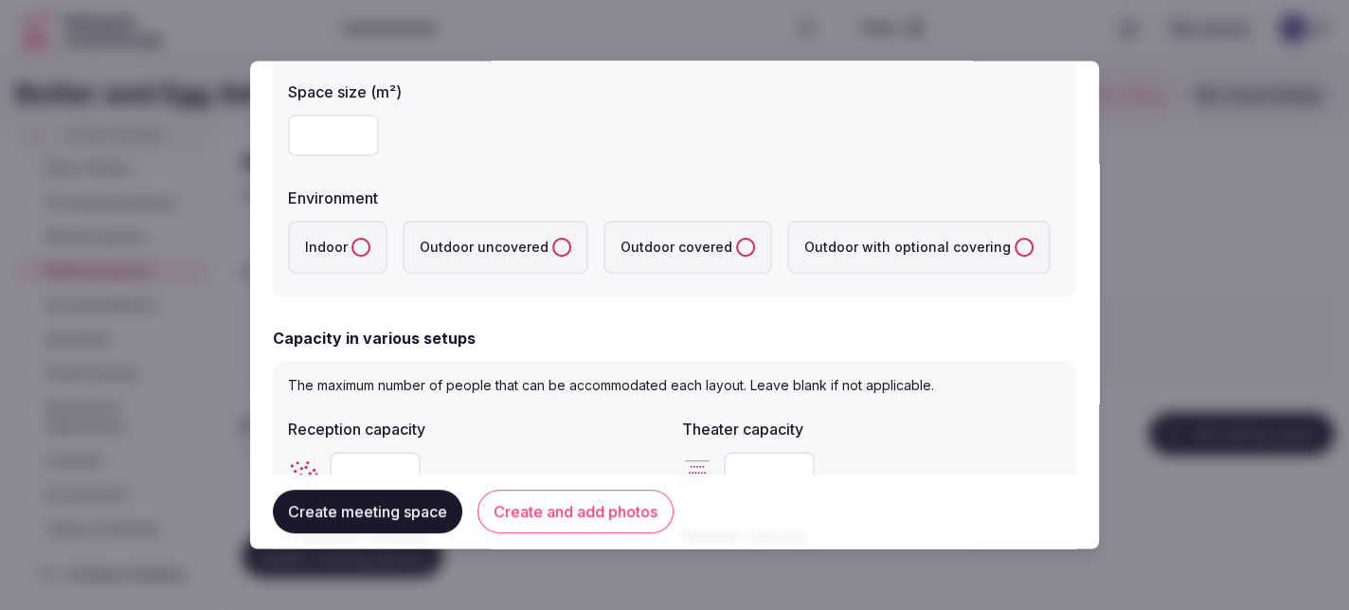
scroll to position [284, 0]
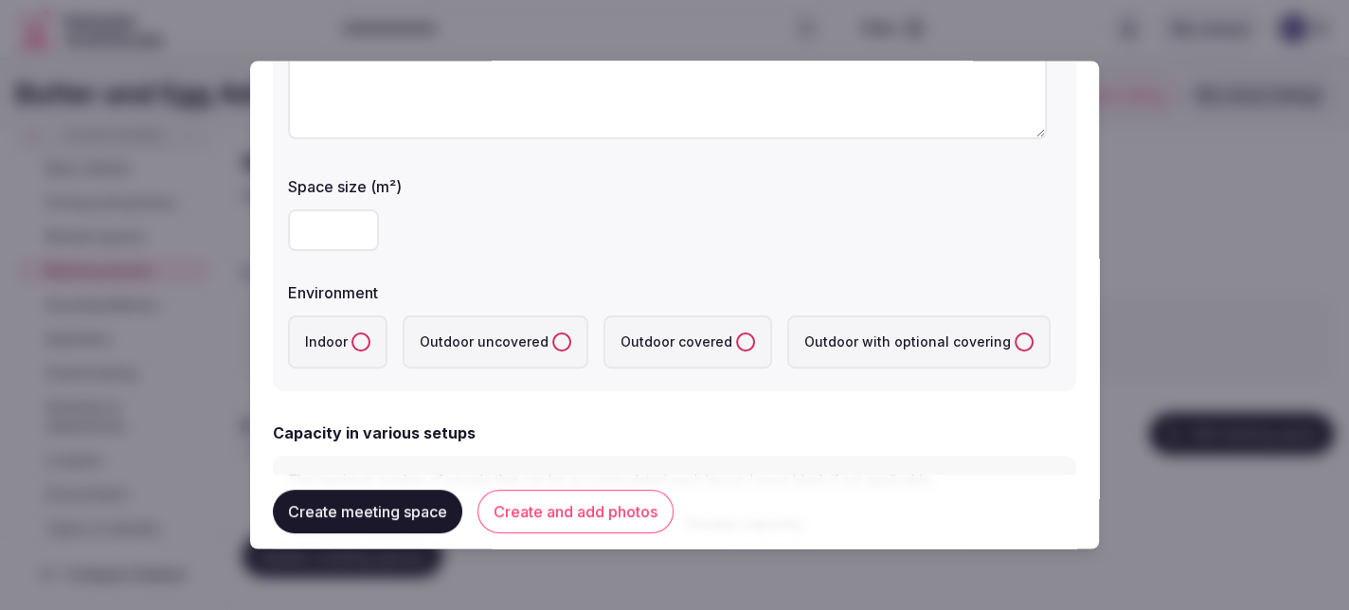
type textarea "**********"
click at [360, 341] on button "Indoor" at bounding box center [360, 341] width 19 height 19
click at [331, 233] on input "number" at bounding box center [333, 230] width 91 height 42
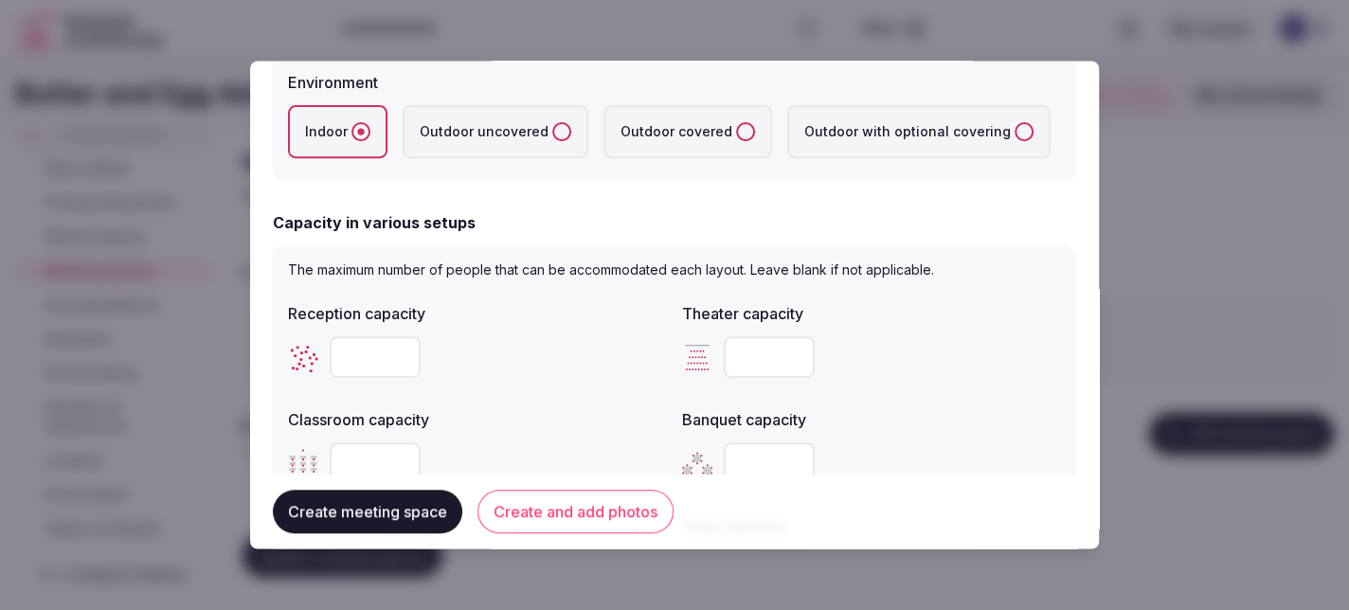
scroll to position [568, 0]
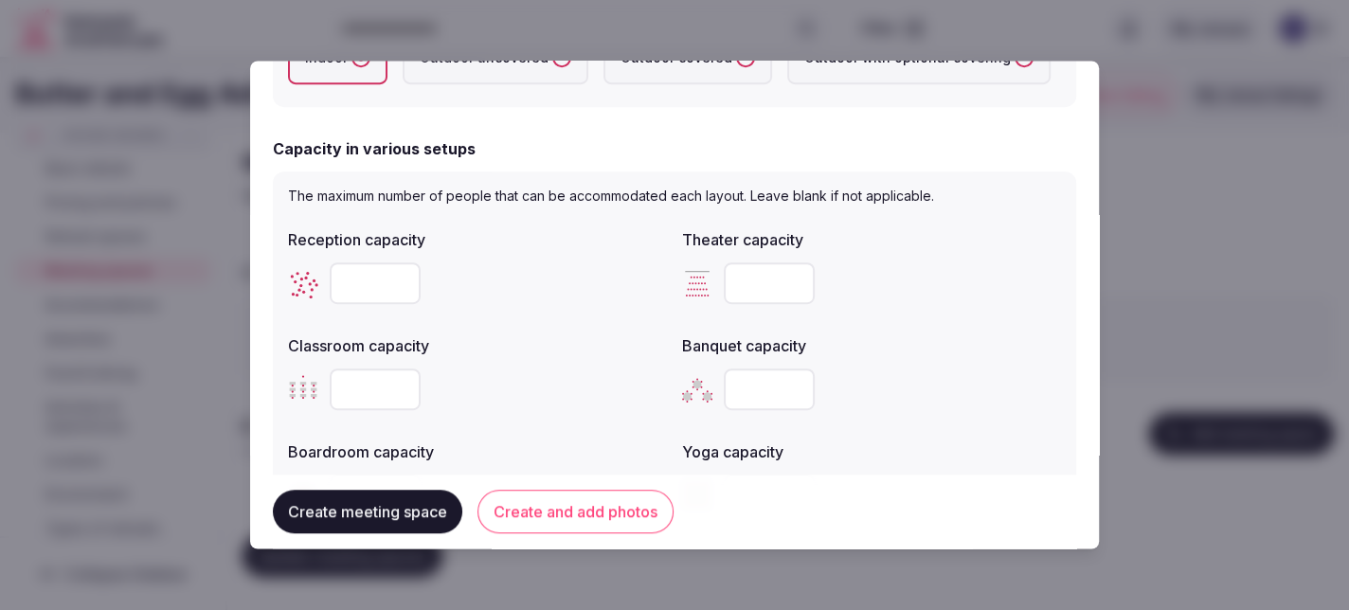
type input "****"
click at [358, 285] on input "number" at bounding box center [375, 283] width 91 height 42
click at [344, 269] on input "number" at bounding box center [375, 283] width 91 height 42
type input "***"
click at [756, 288] on input "number" at bounding box center [769, 283] width 91 height 42
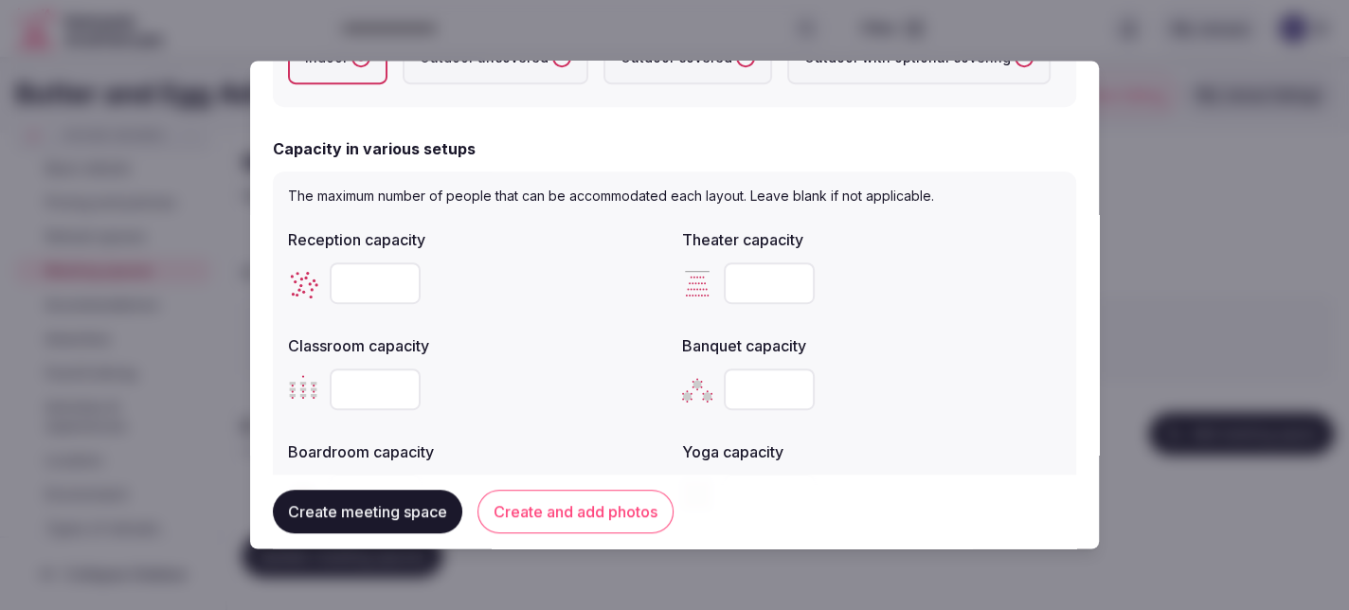
click at [750, 275] on input "number" at bounding box center [769, 283] width 91 height 42
type input "***"
click at [379, 383] on input "number" at bounding box center [375, 389] width 91 height 42
type input "**"
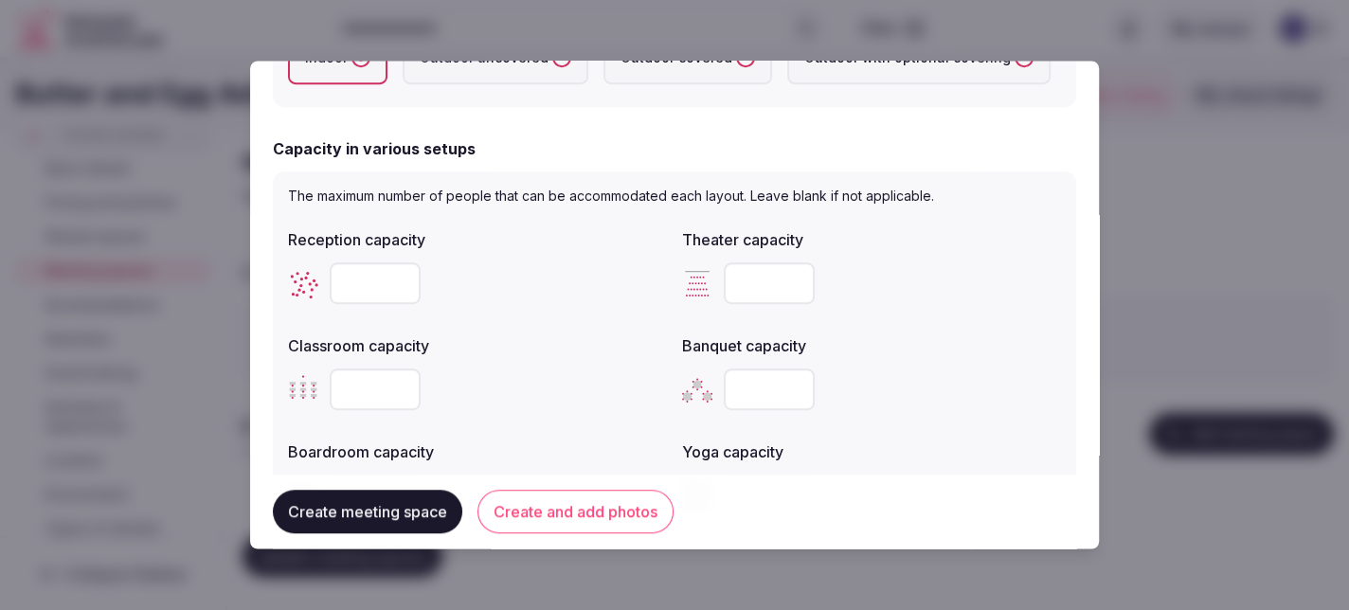
click at [758, 384] on input "number" at bounding box center [769, 389] width 91 height 42
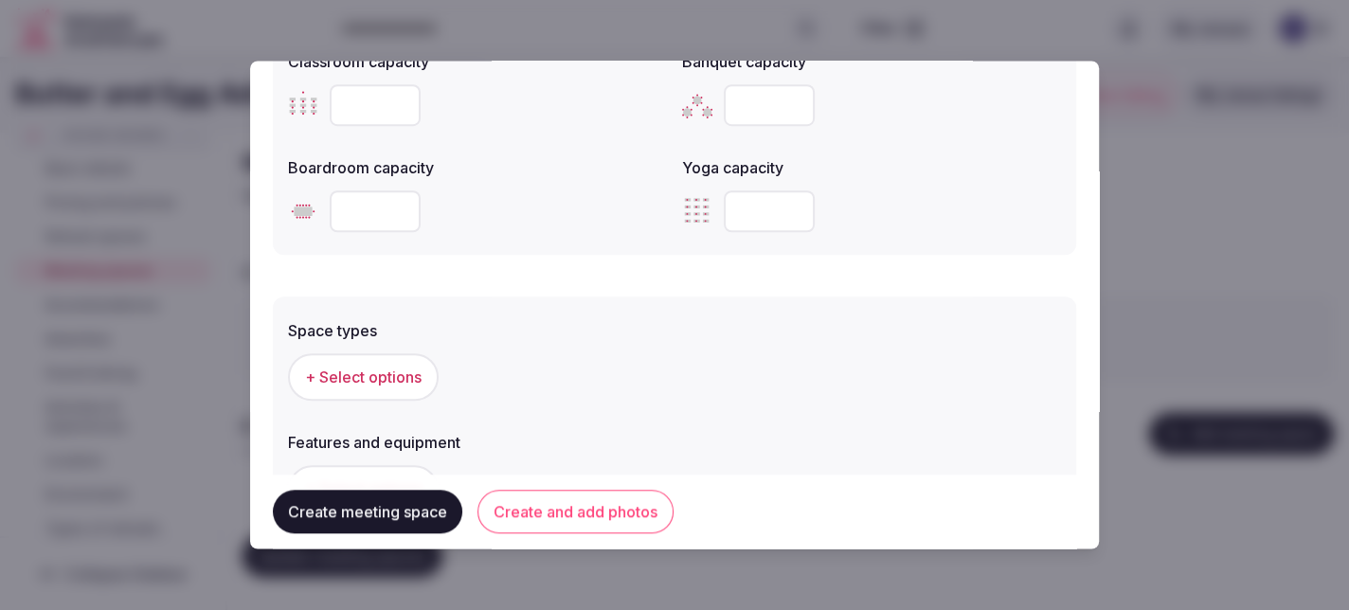
scroll to position [947, 0]
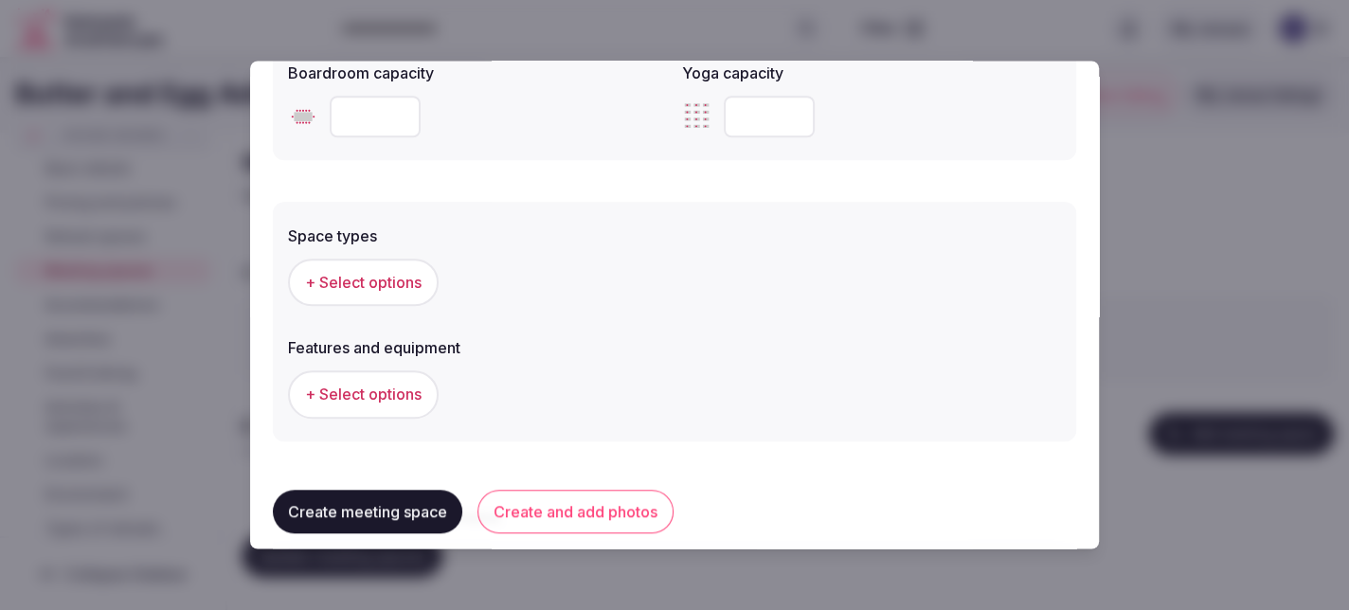
type input "***"
click at [371, 285] on span "+ Select options" at bounding box center [363, 282] width 116 height 21
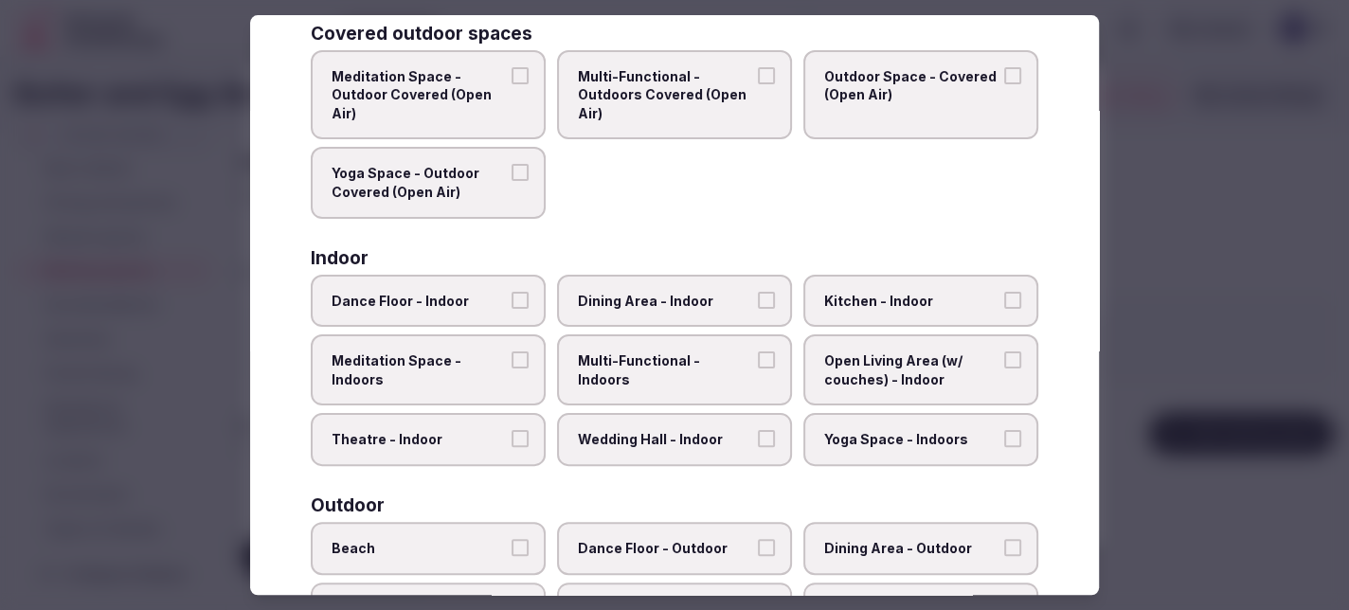
scroll to position [189, 0]
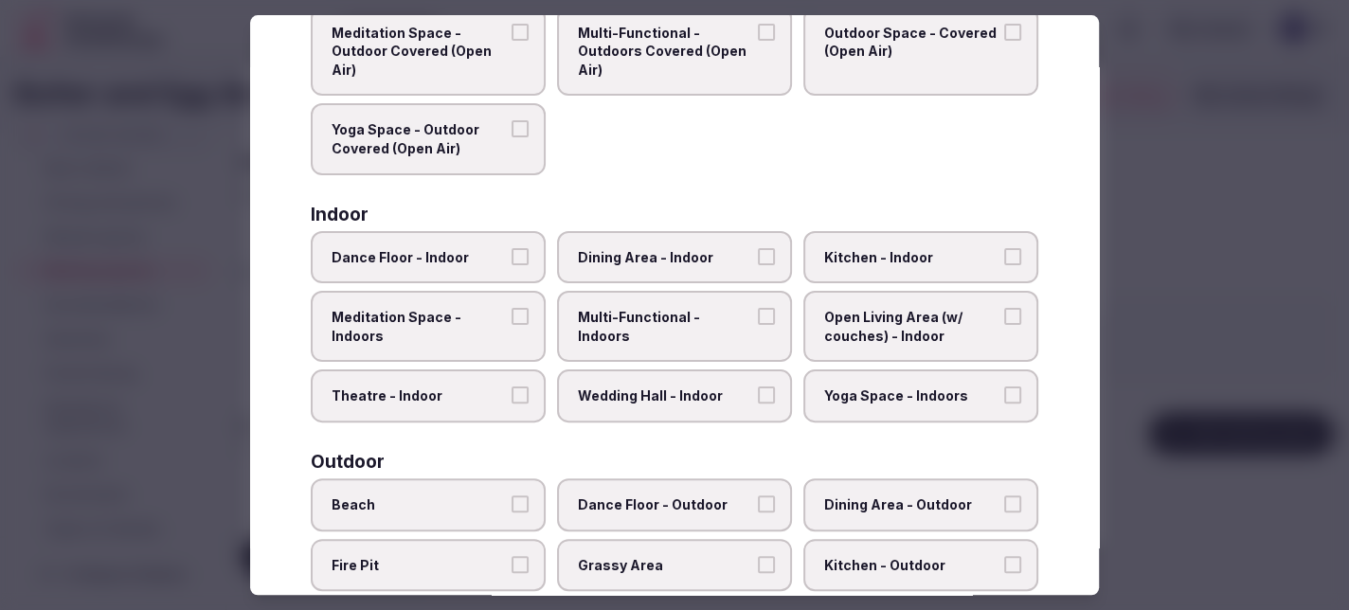
click at [758, 256] on button "Dining Area - Indoor" at bounding box center [766, 256] width 17 height 17
click at [759, 313] on button "Multi-Functional - Indoors" at bounding box center [766, 316] width 17 height 17
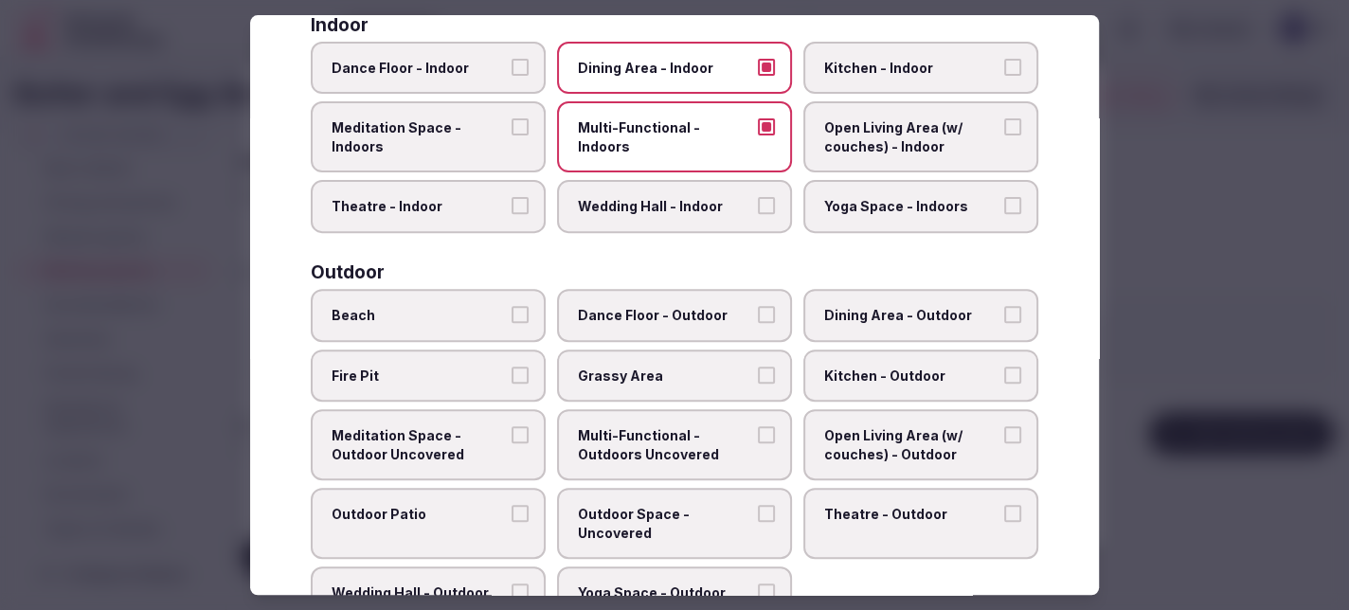
scroll to position [474, 0]
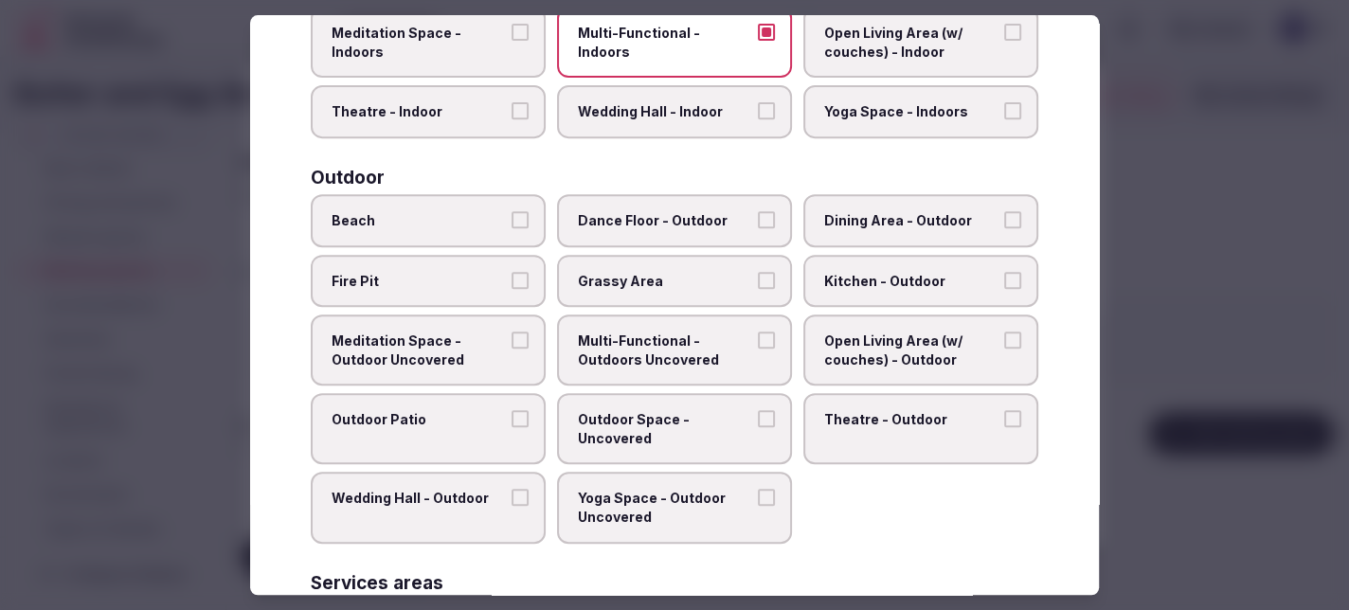
click at [758, 275] on button "Grassy Area" at bounding box center [766, 280] width 17 height 17
click at [518, 272] on button "Fire Pit" at bounding box center [519, 280] width 17 height 17
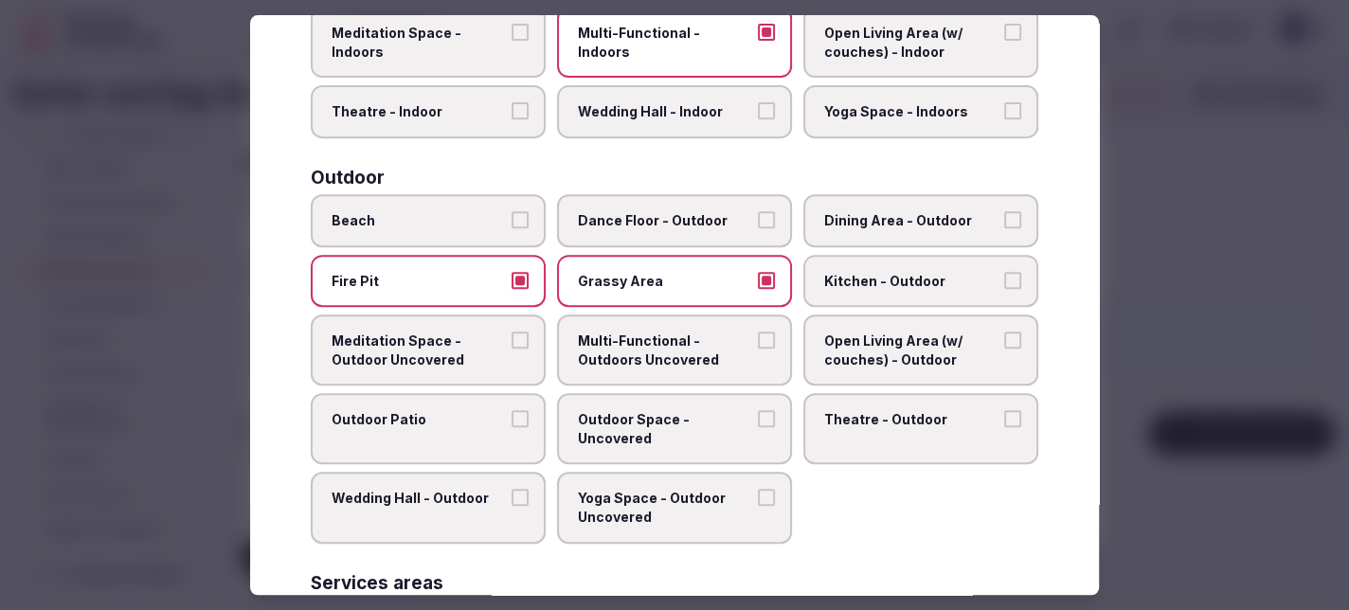
click at [758, 331] on button "Multi-Functional - Outdoors Uncovered" at bounding box center [766, 339] width 17 height 17
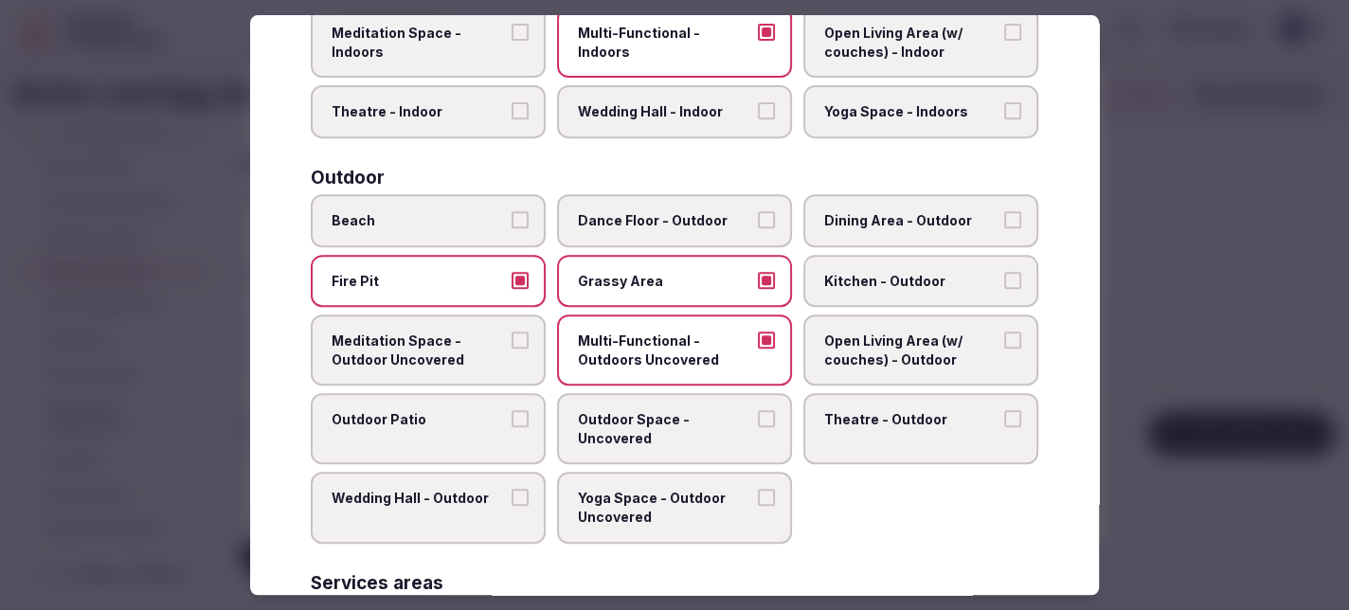
click at [1004, 334] on button "Open Living Area (w/ couches) - Outdoor" at bounding box center [1012, 339] width 17 height 17
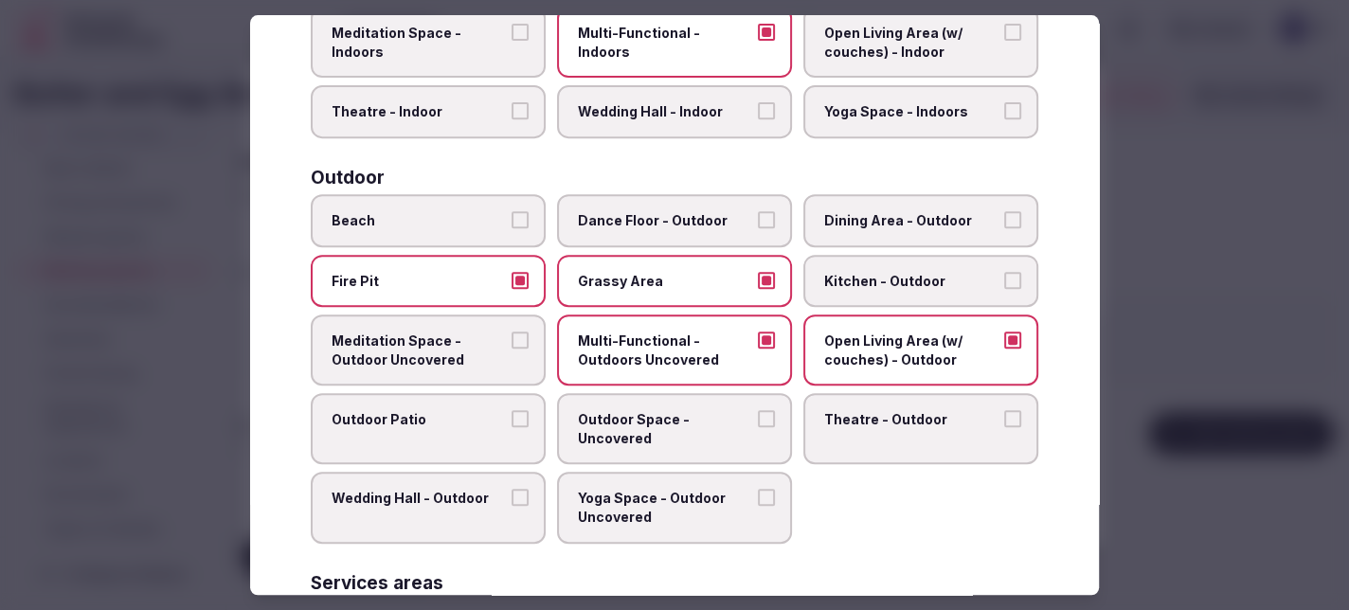
click at [762, 410] on button "Outdoor Space - Uncovered" at bounding box center [766, 418] width 17 height 17
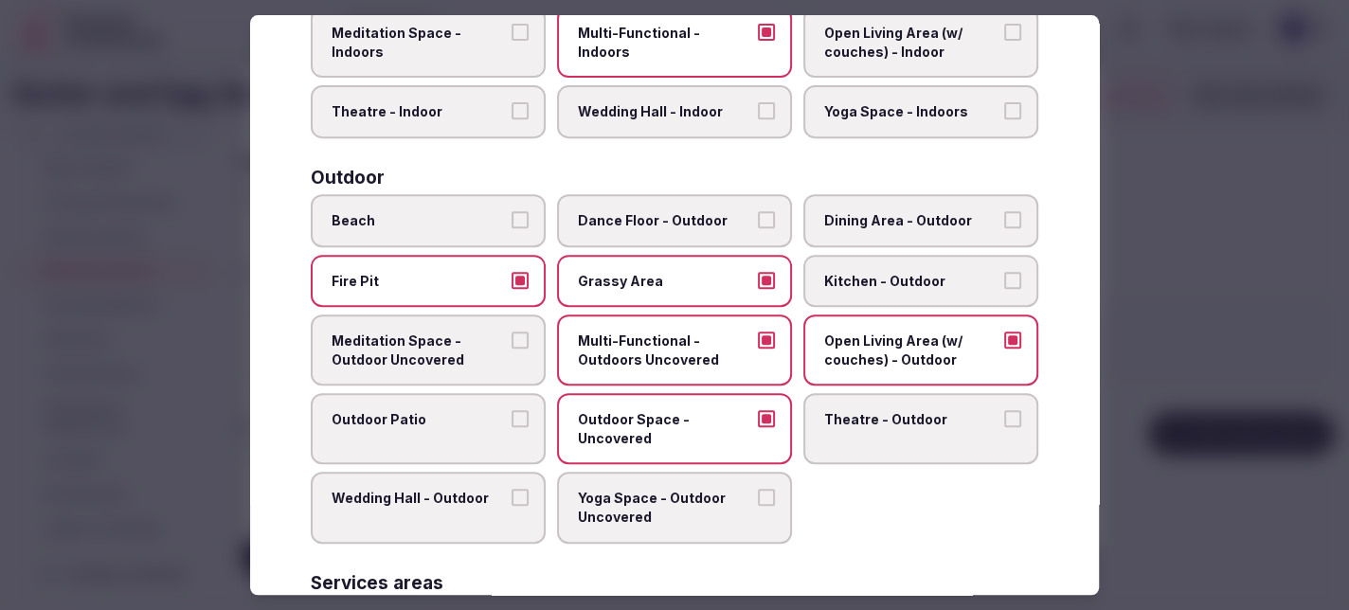
click at [521, 411] on button "Outdoor Patio" at bounding box center [519, 418] width 17 height 17
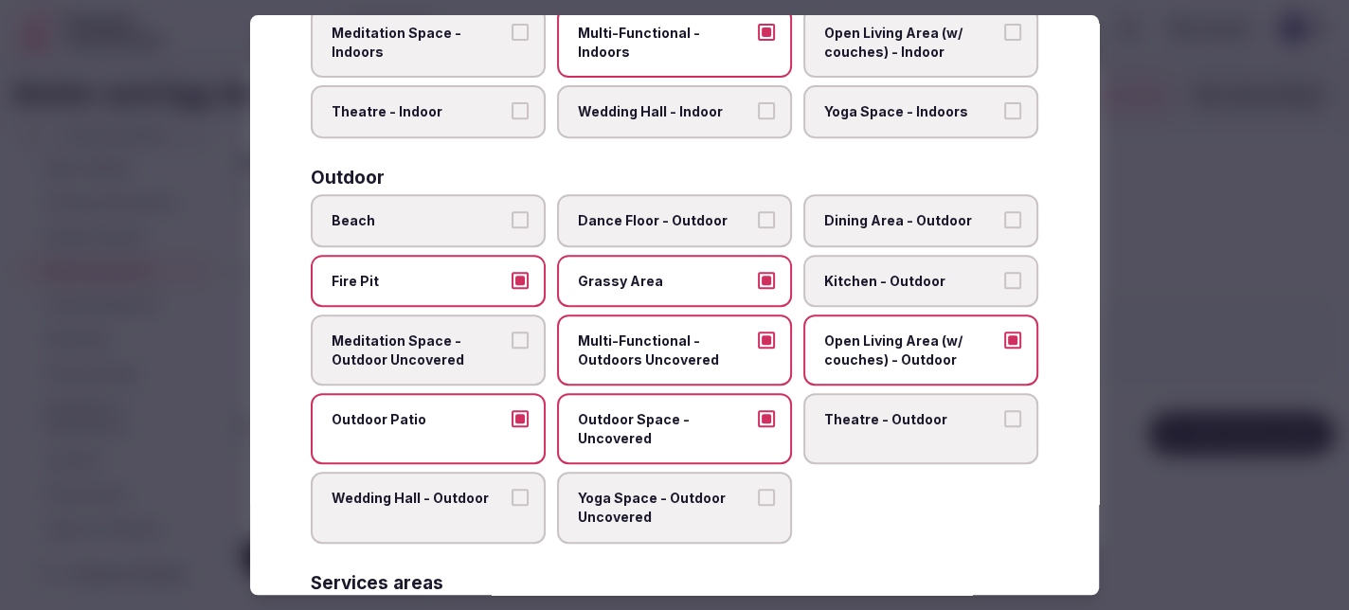
scroll to position [663, 0]
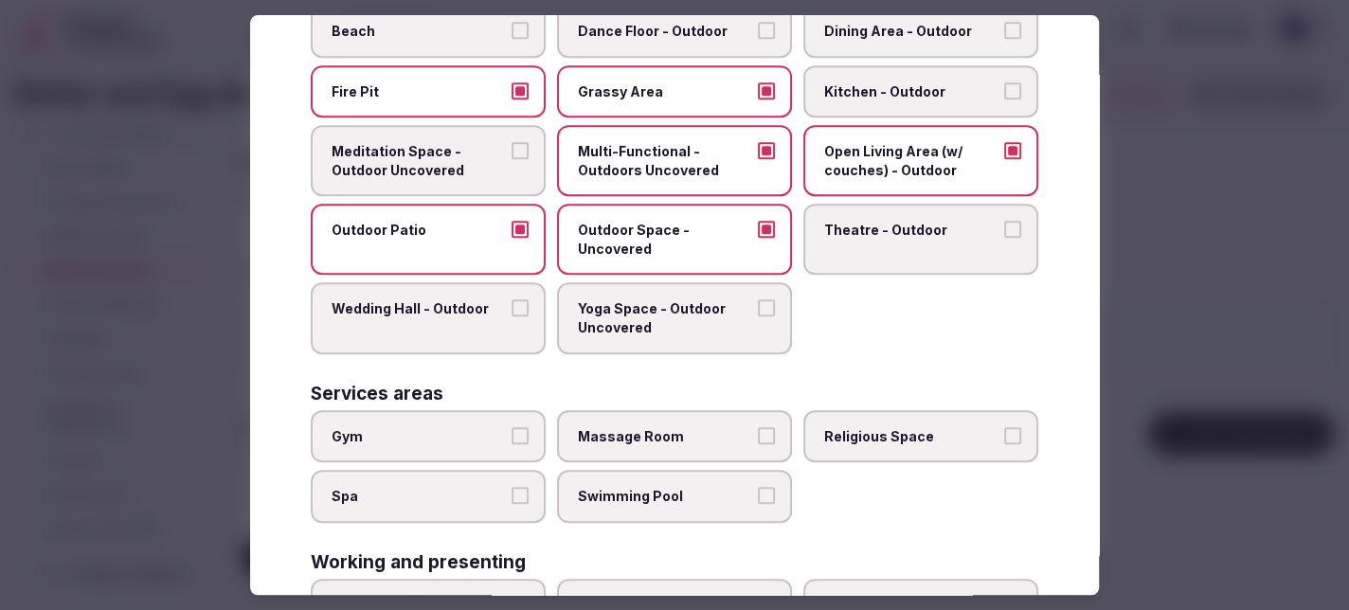
click at [758, 487] on button "Swimming Pool" at bounding box center [766, 495] width 17 height 17
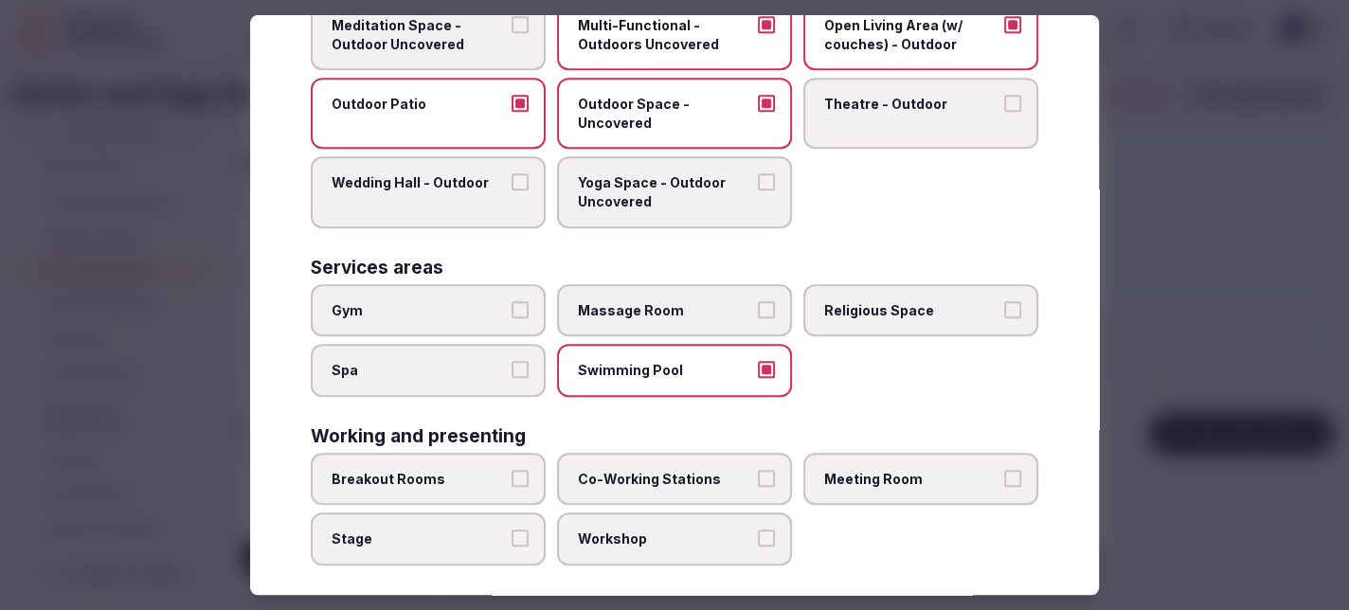
scroll to position [790, 0]
click at [506, 467] on label "Breakout Rooms" at bounding box center [428, 478] width 235 height 53
click at [511, 469] on button "Breakout Rooms" at bounding box center [519, 477] width 17 height 17
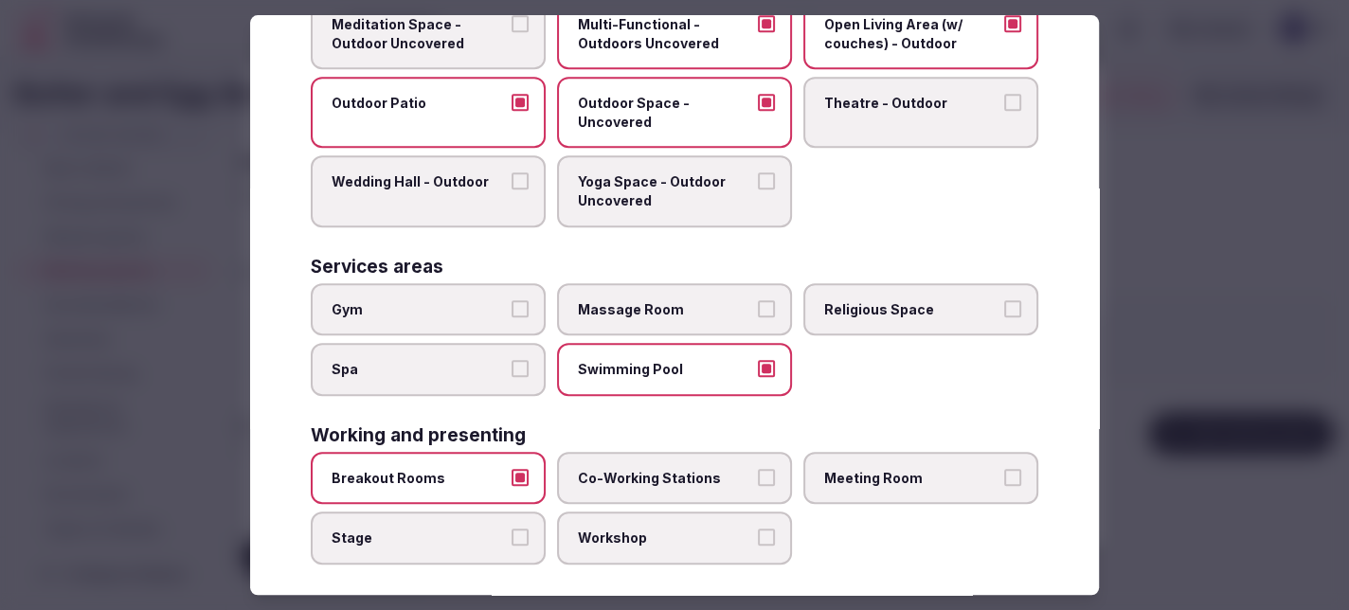
click at [1004, 469] on button "Meeting Room" at bounding box center [1012, 477] width 17 height 17
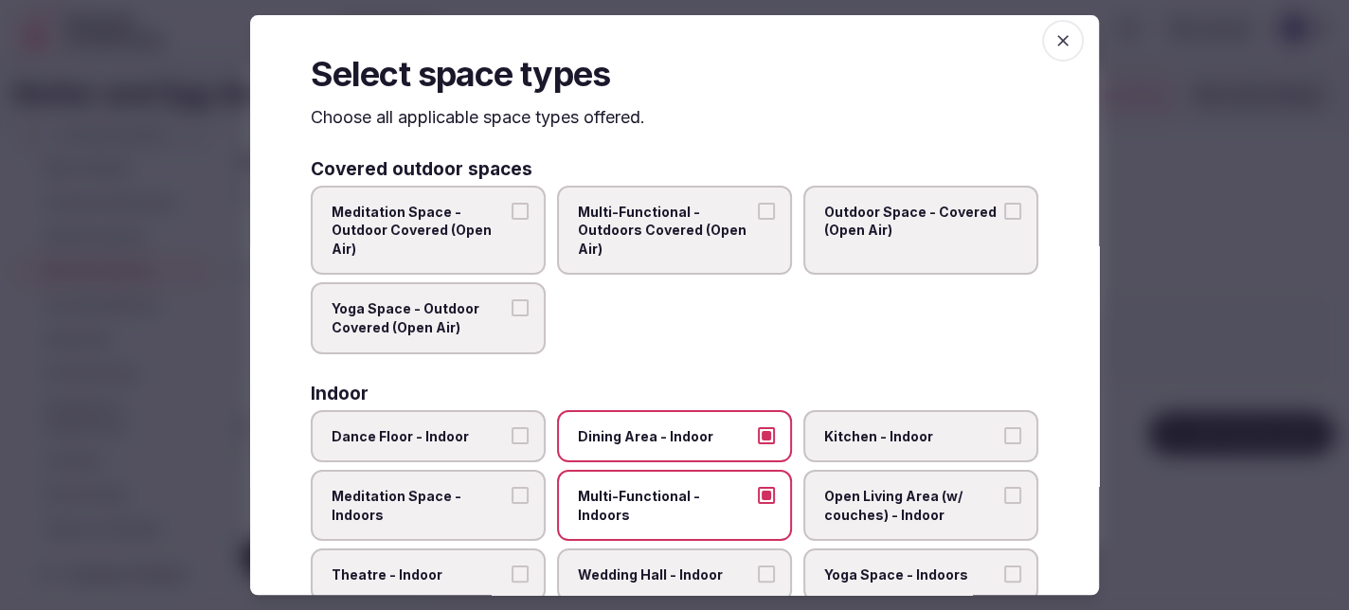
scroll to position [0, 0]
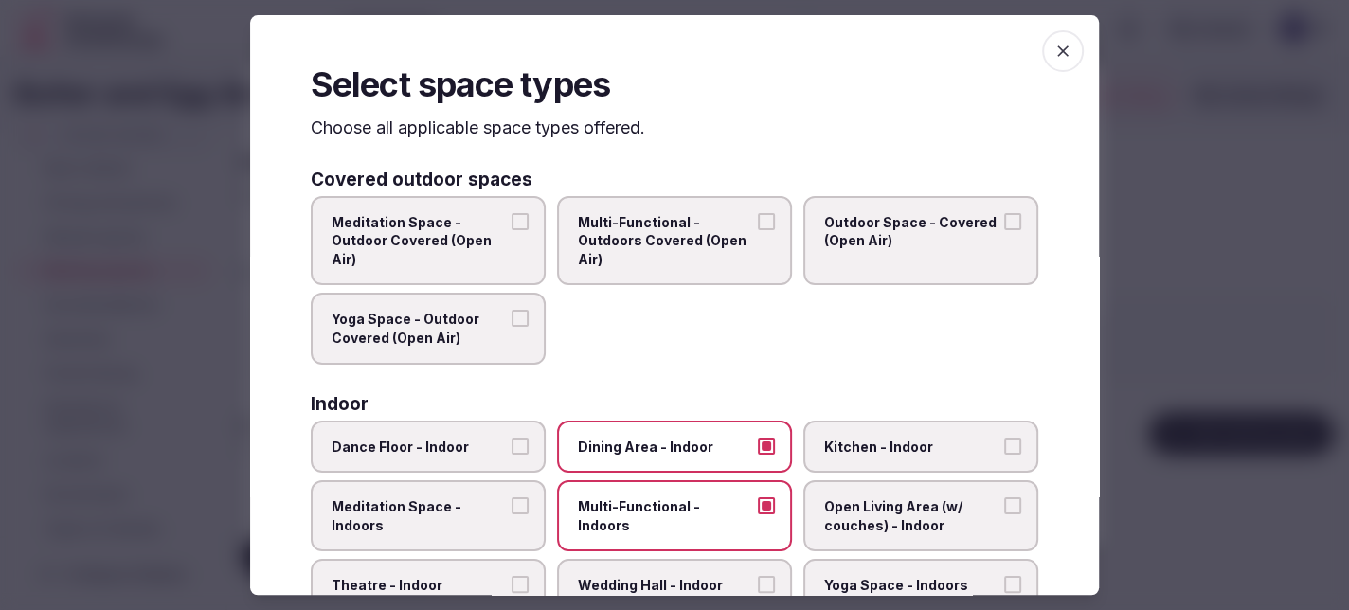
click at [1051, 40] on span "button" at bounding box center [1063, 51] width 42 height 42
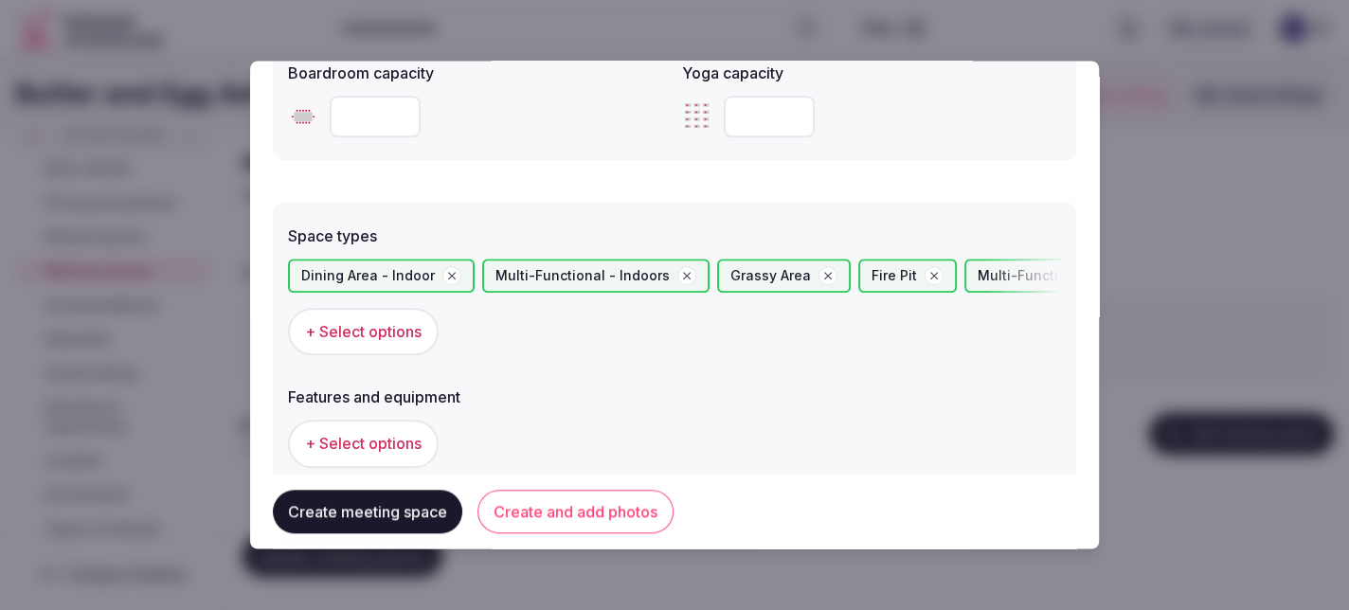
scroll to position [1042, 0]
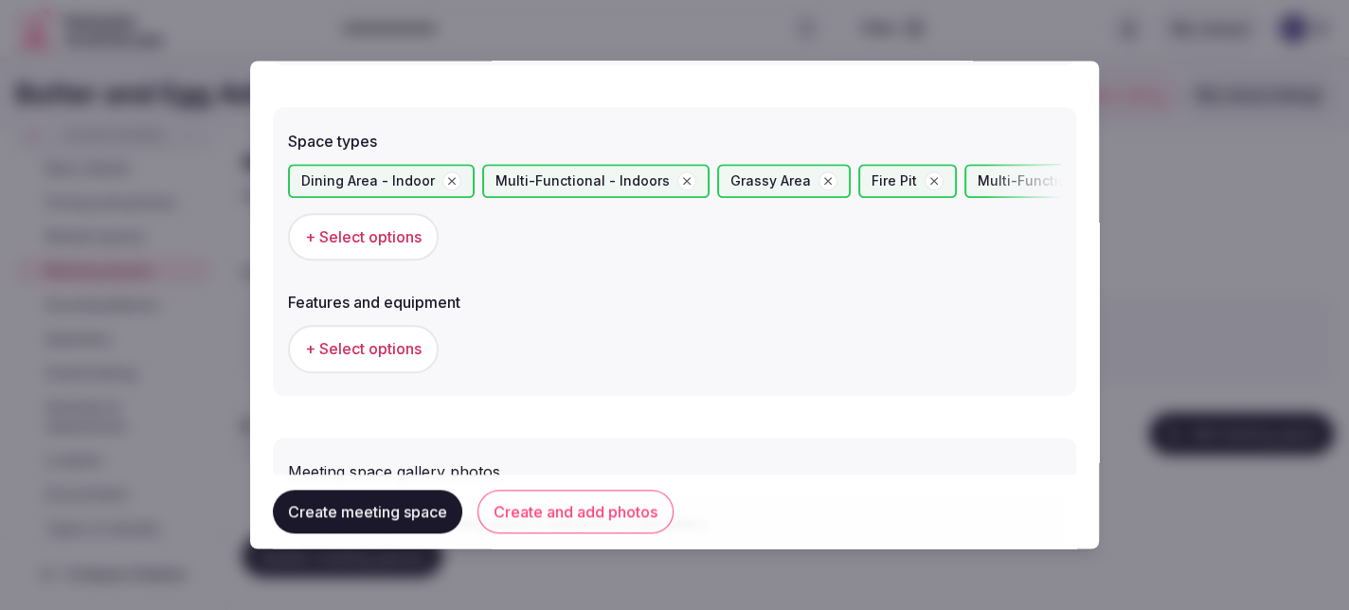
click at [380, 350] on span "+ Select options" at bounding box center [363, 349] width 116 height 21
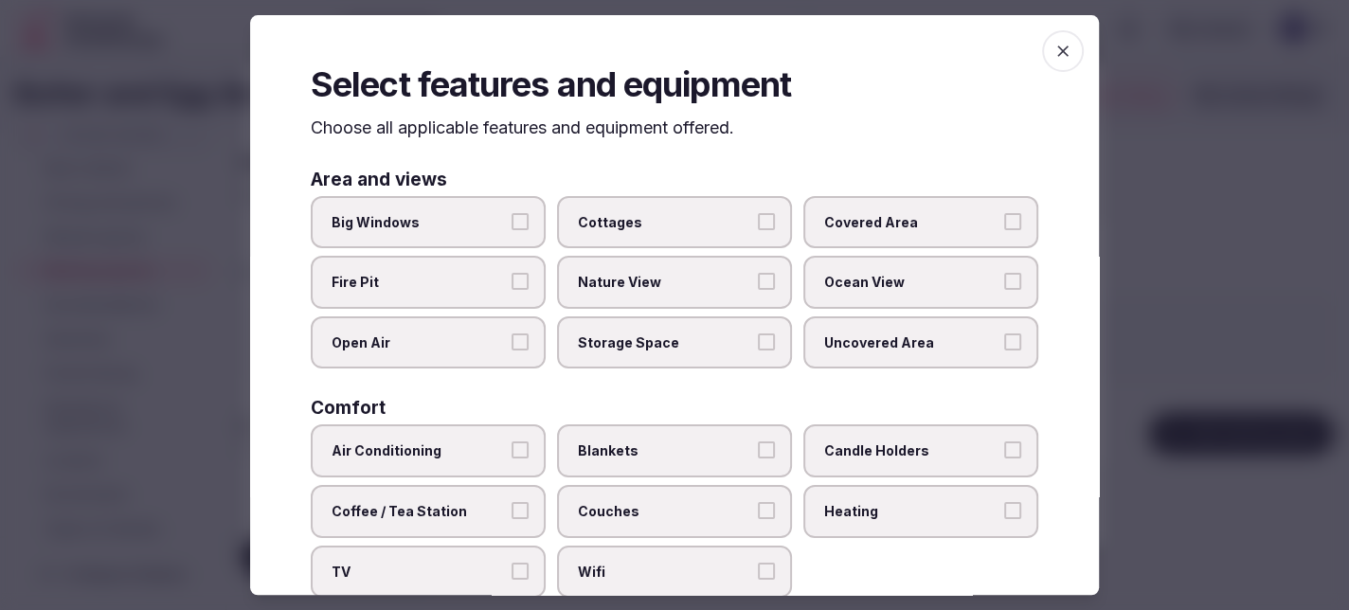
click at [512, 223] on button "Big Windows" at bounding box center [519, 221] width 17 height 17
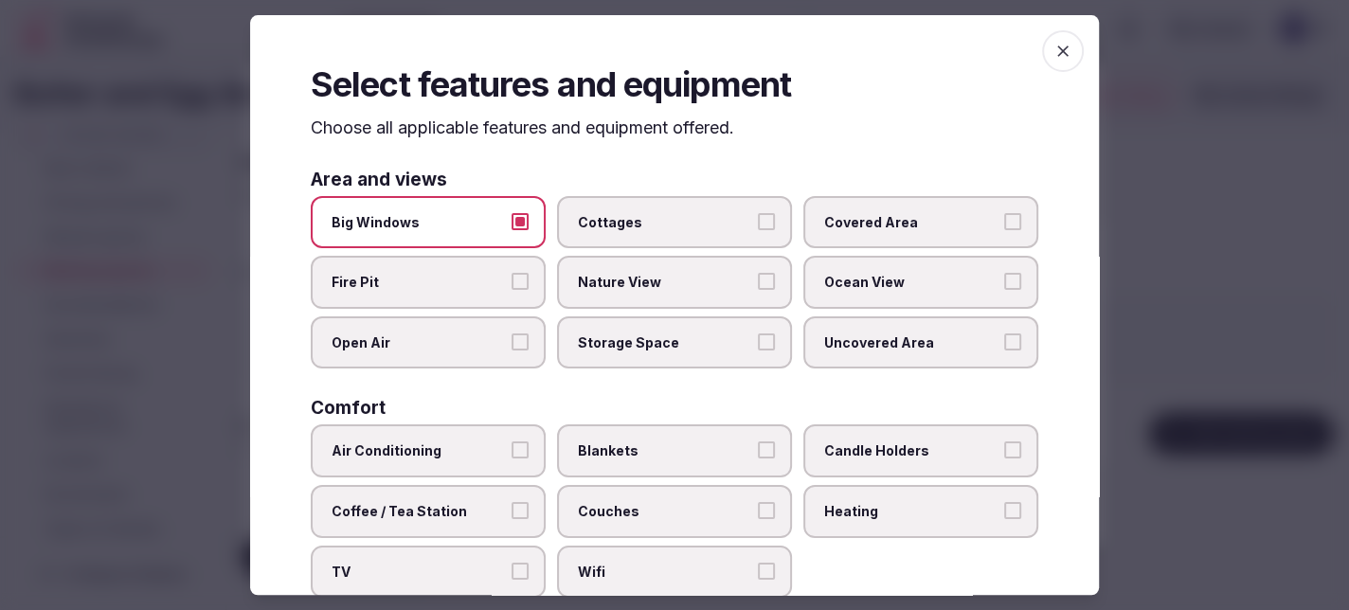
click at [518, 341] on button "Open Air" at bounding box center [519, 341] width 17 height 17
click at [511, 447] on button "Air Conditioning" at bounding box center [519, 449] width 17 height 17
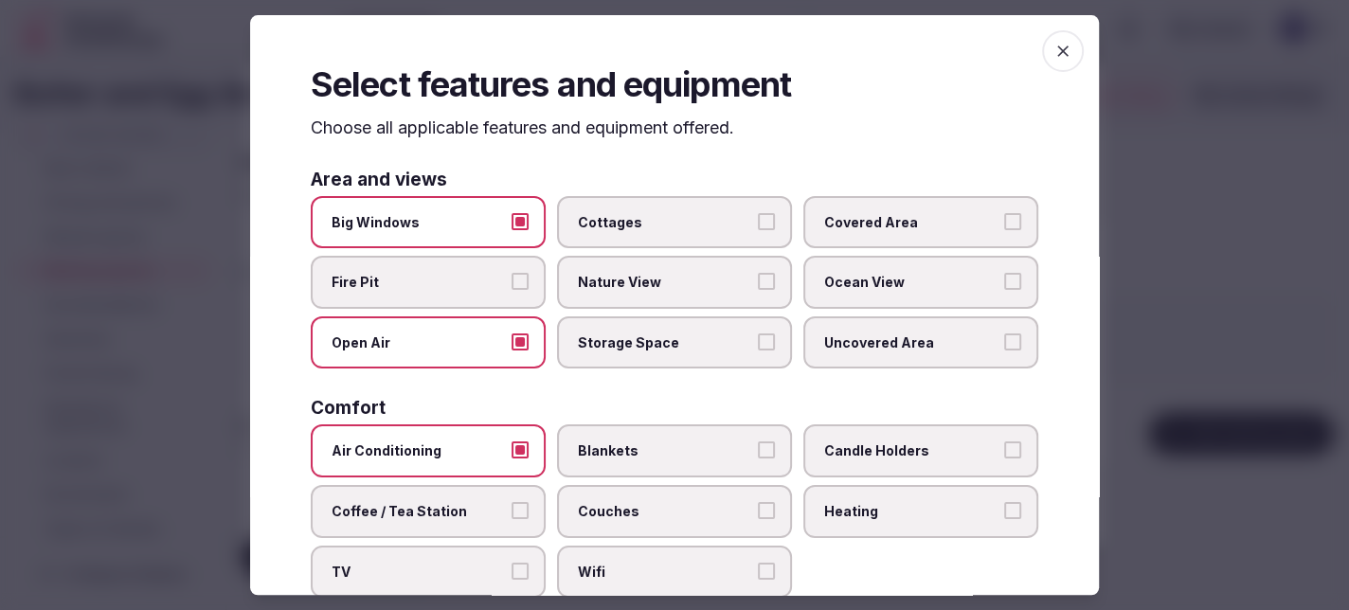
scroll to position [95, 0]
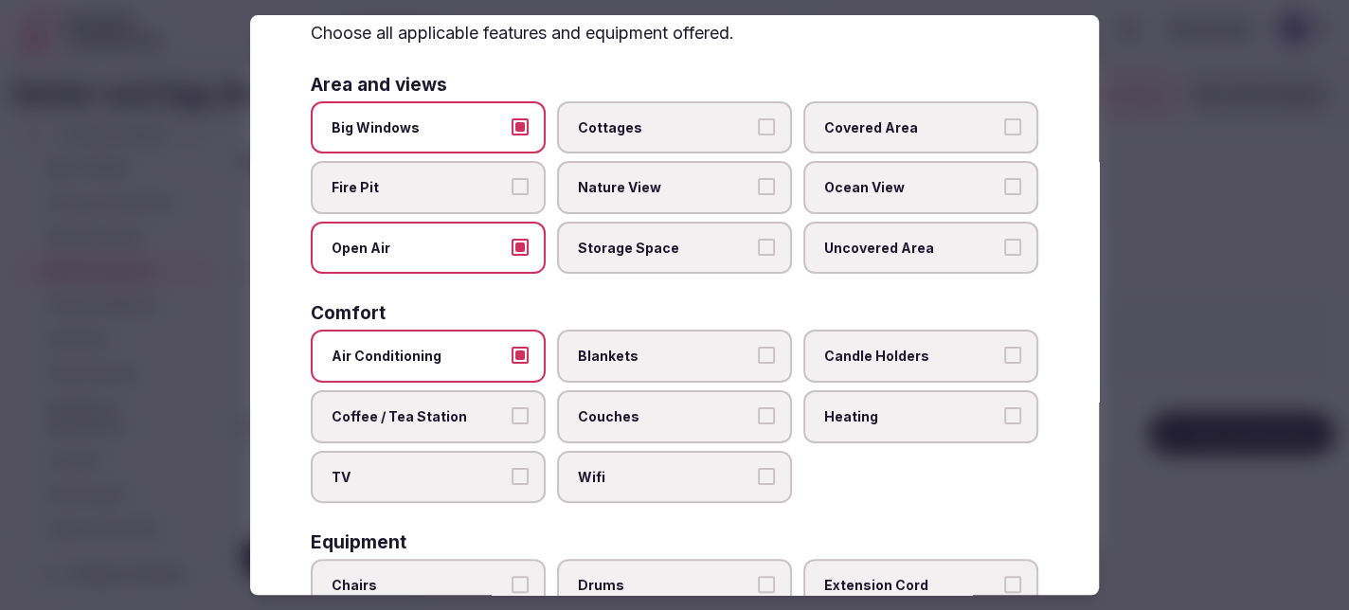
click at [1004, 410] on button "Heating" at bounding box center [1012, 415] width 17 height 17
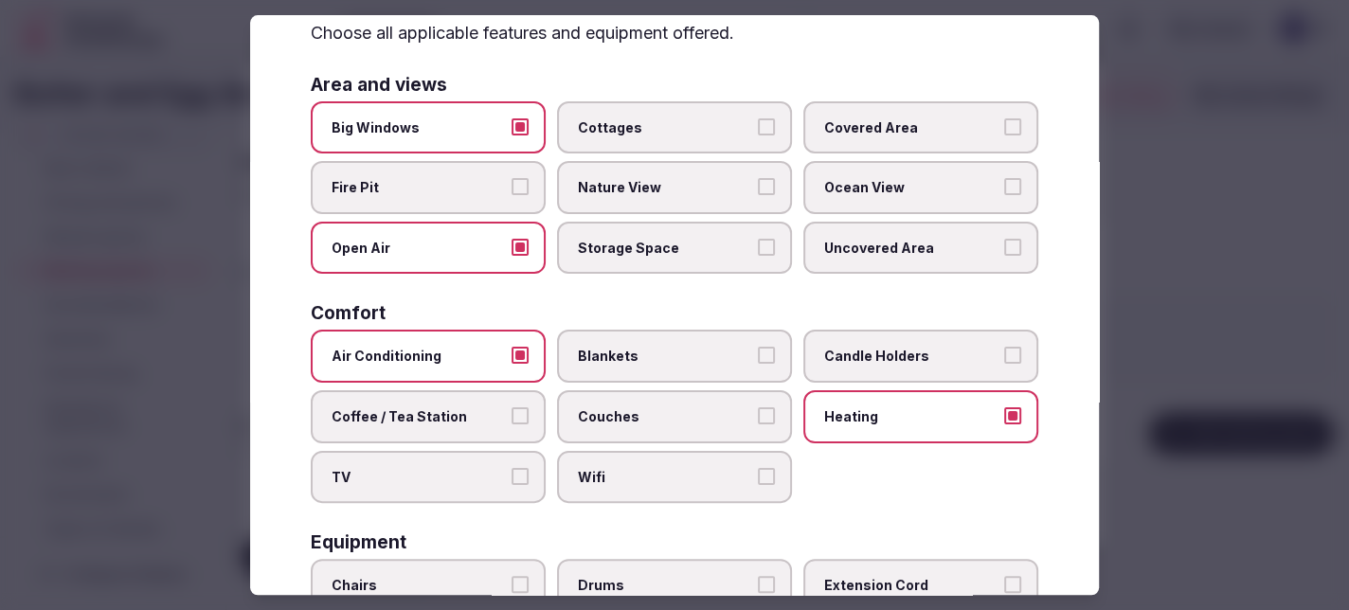
click at [758, 473] on button "Wifi" at bounding box center [766, 476] width 17 height 17
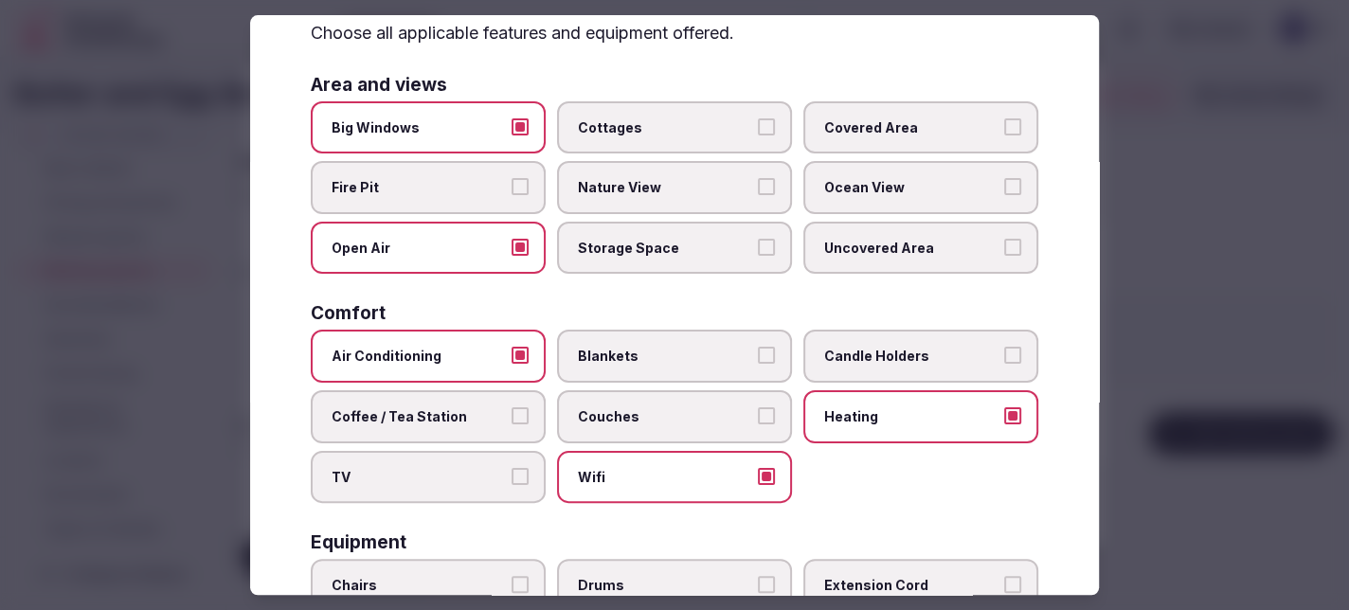
click at [515, 474] on button "TV" at bounding box center [519, 476] width 17 height 17
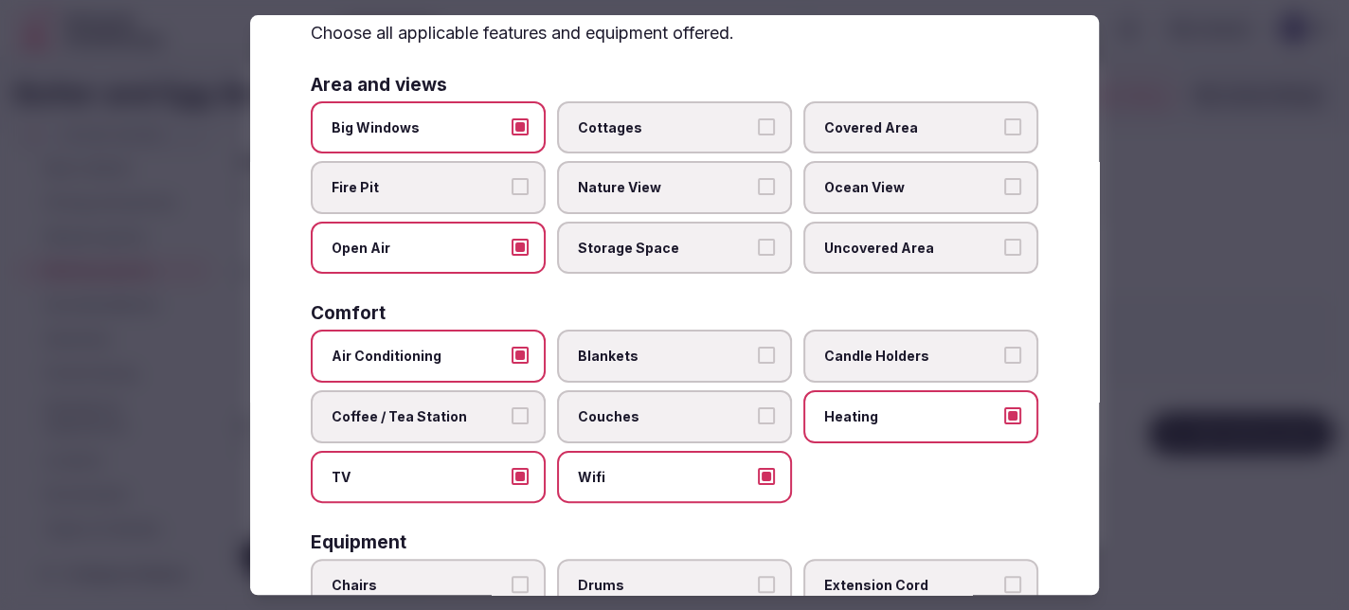
scroll to position [284, 0]
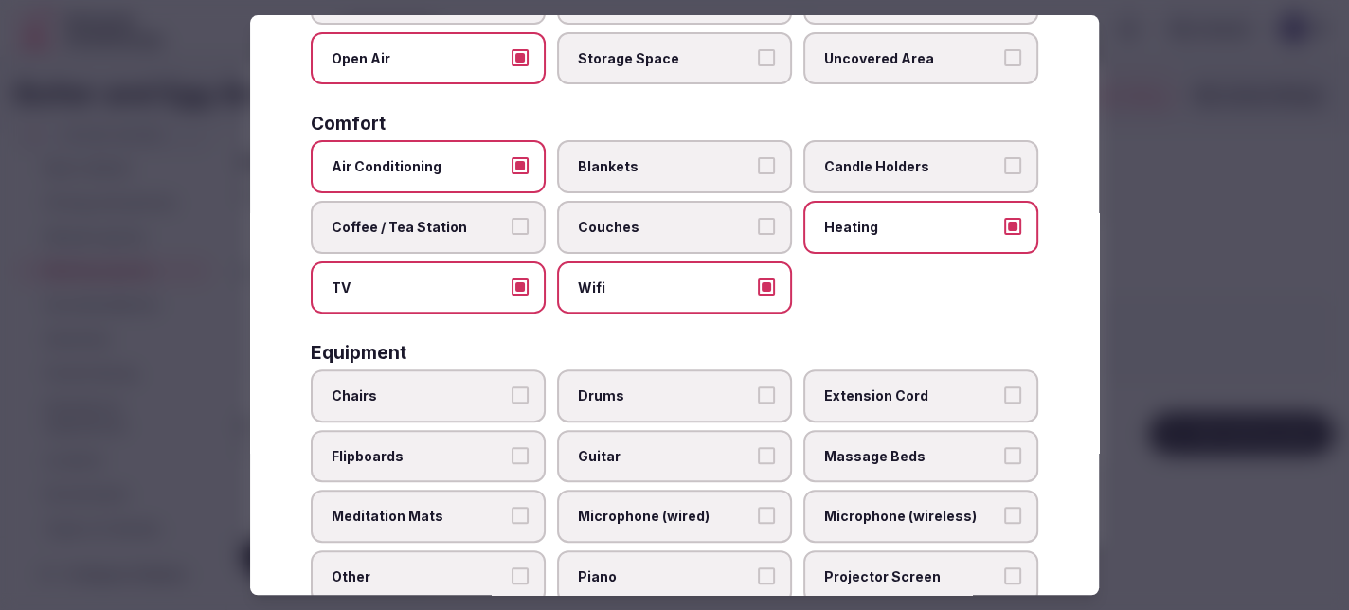
click at [522, 389] on button "Chairs" at bounding box center [519, 394] width 17 height 17
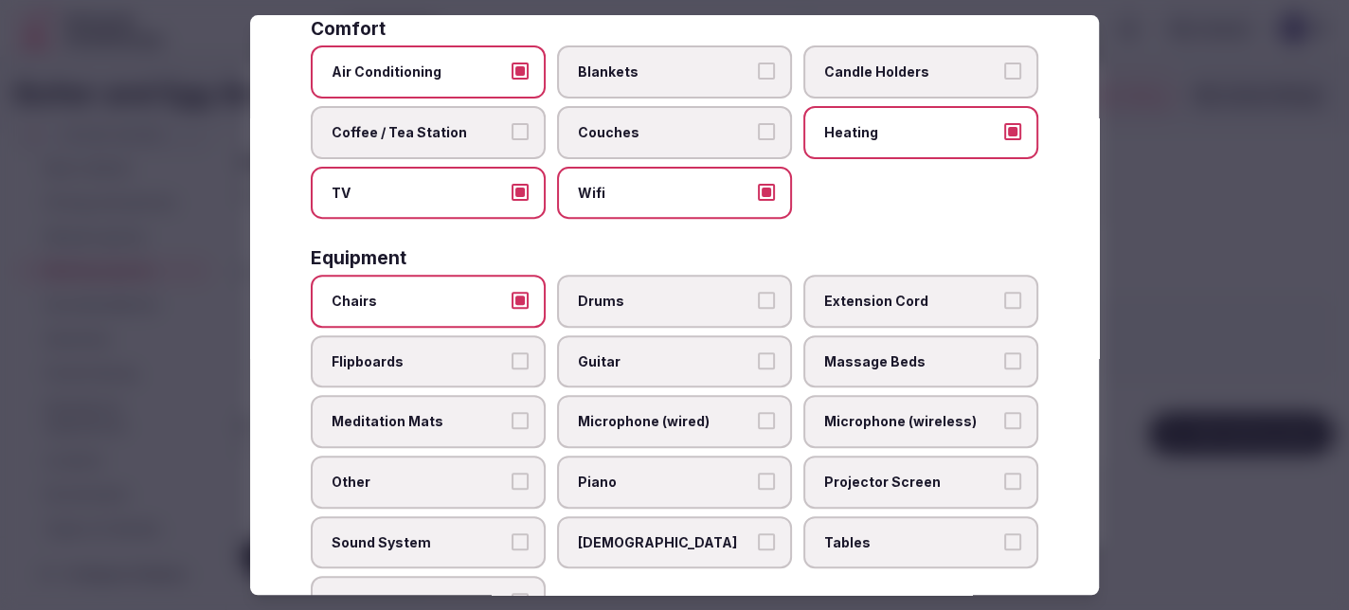
scroll to position [474, 0]
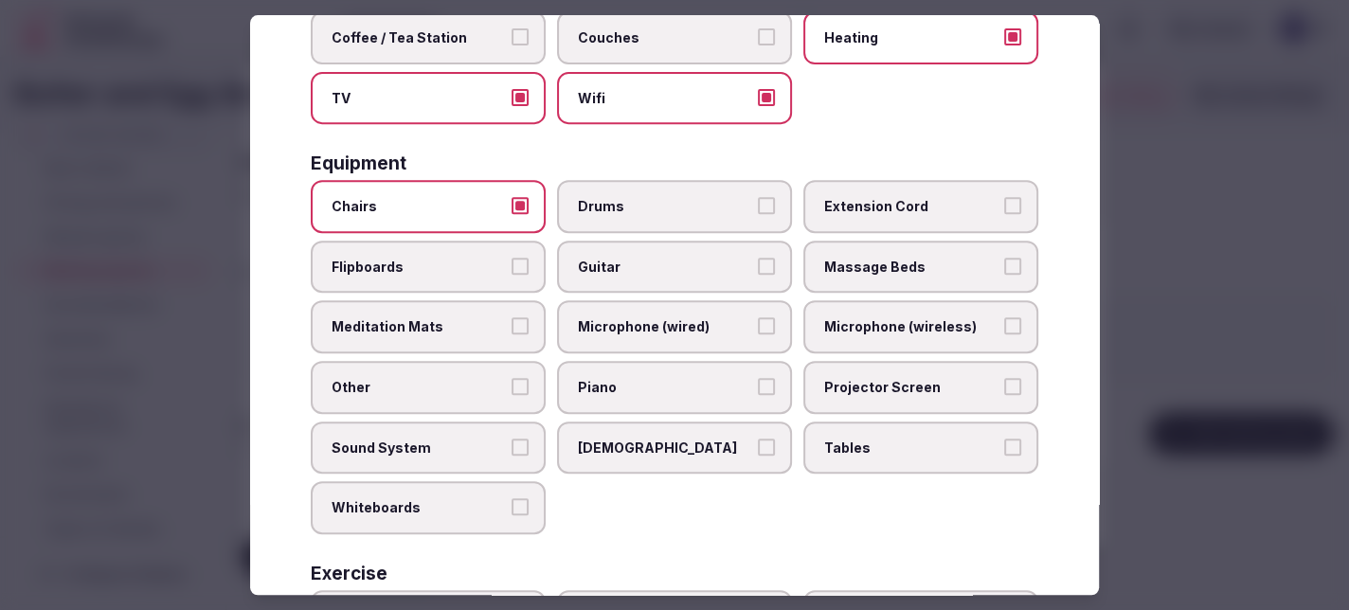
click at [758, 383] on button "Piano" at bounding box center [766, 386] width 17 height 17
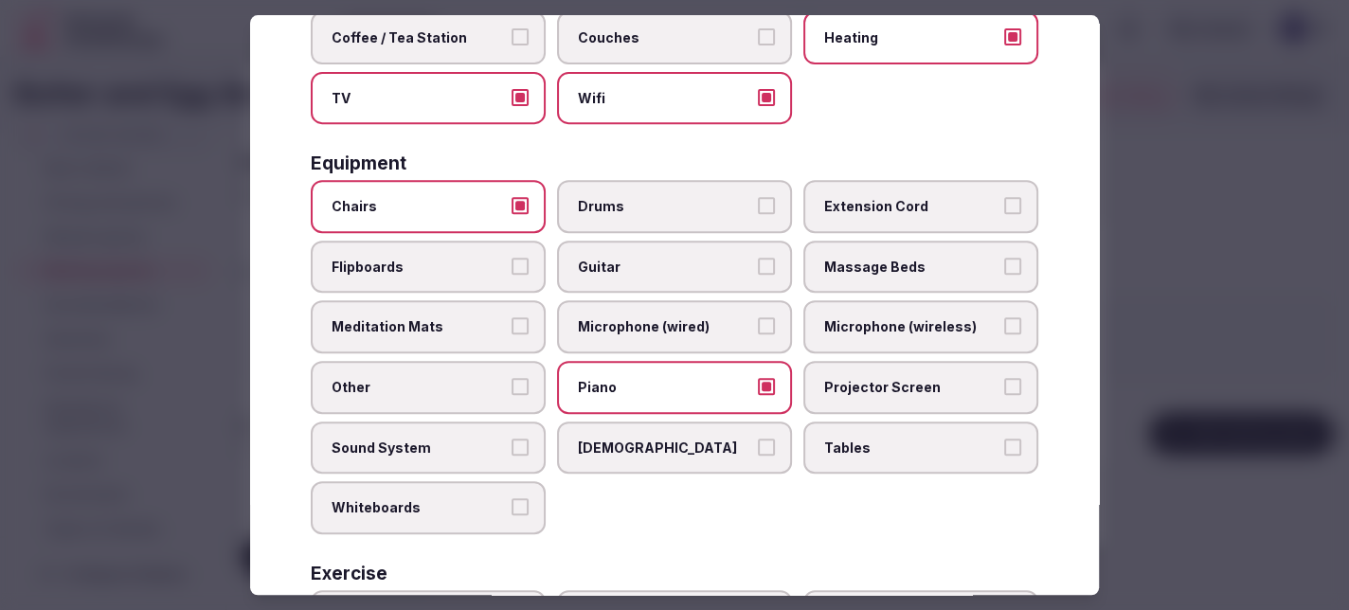
click at [1004, 380] on button "Projector Screen" at bounding box center [1012, 386] width 17 height 17
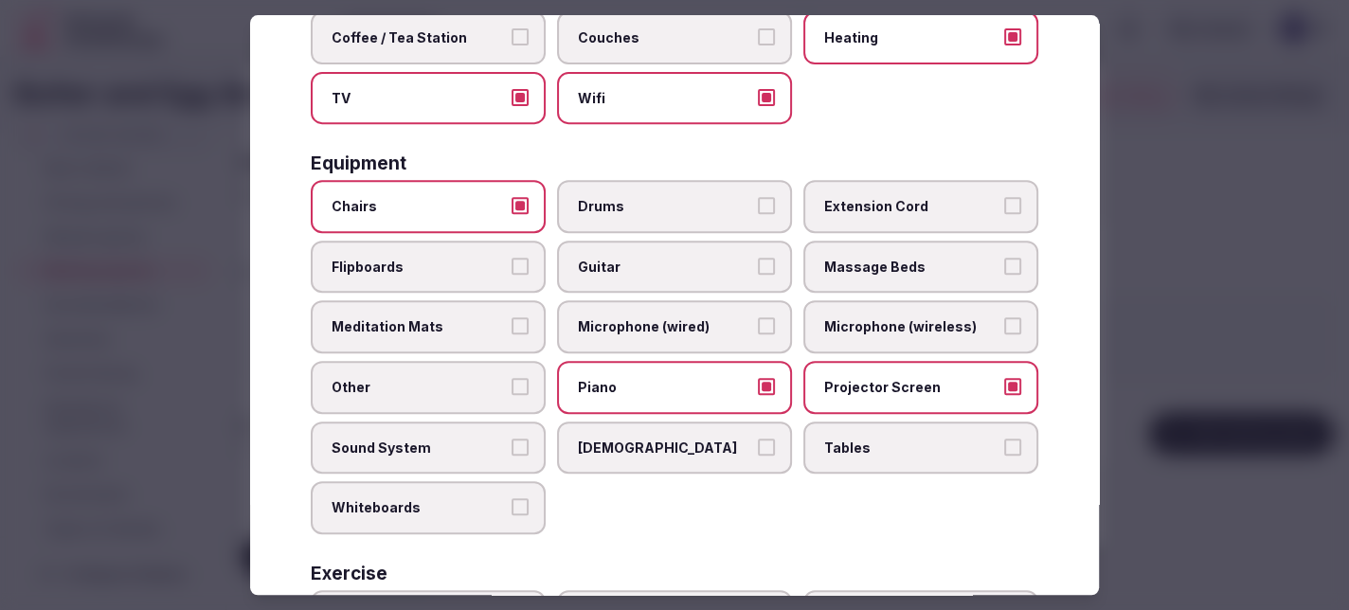
click at [1004, 438] on button "Tables" at bounding box center [1012, 446] width 17 height 17
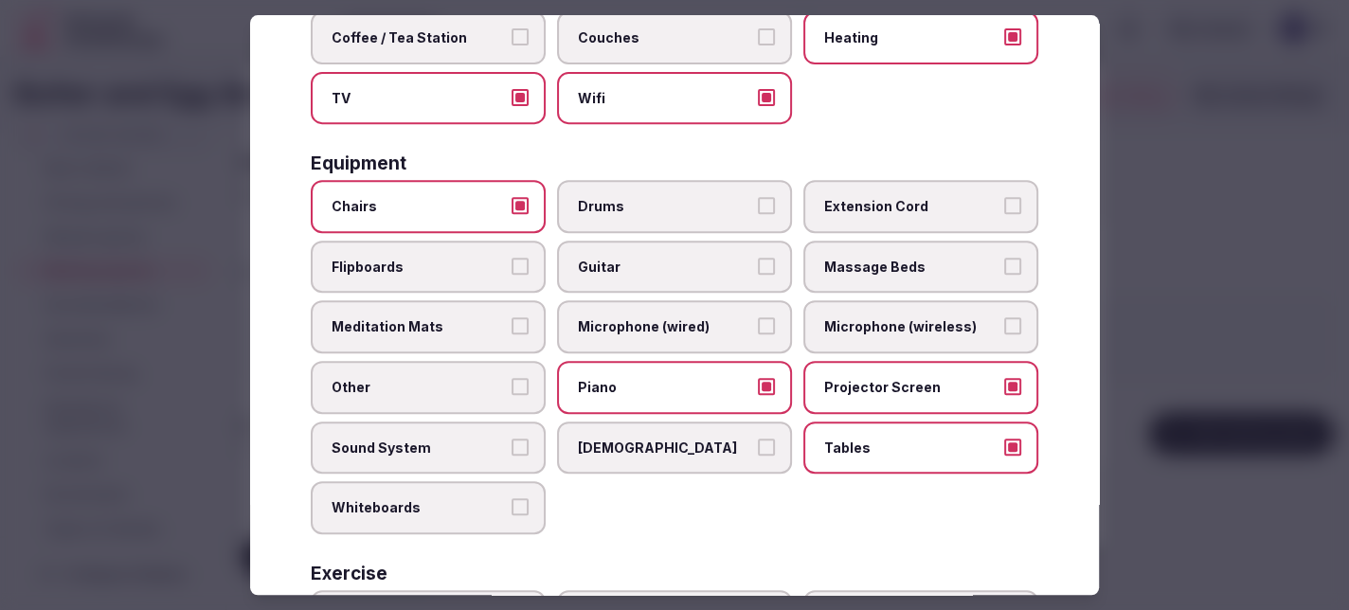
click at [517, 438] on button "Sound System" at bounding box center [519, 446] width 17 height 17
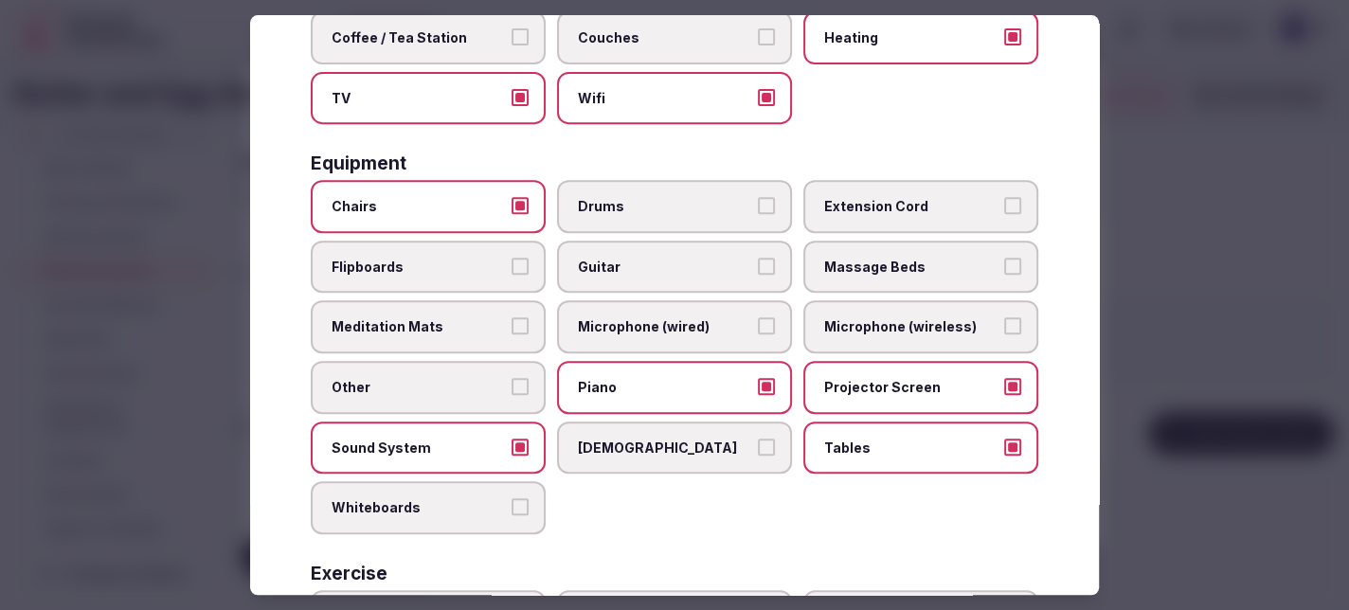
click at [516, 502] on button "Whiteboards" at bounding box center [519, 506] width 17 height 17
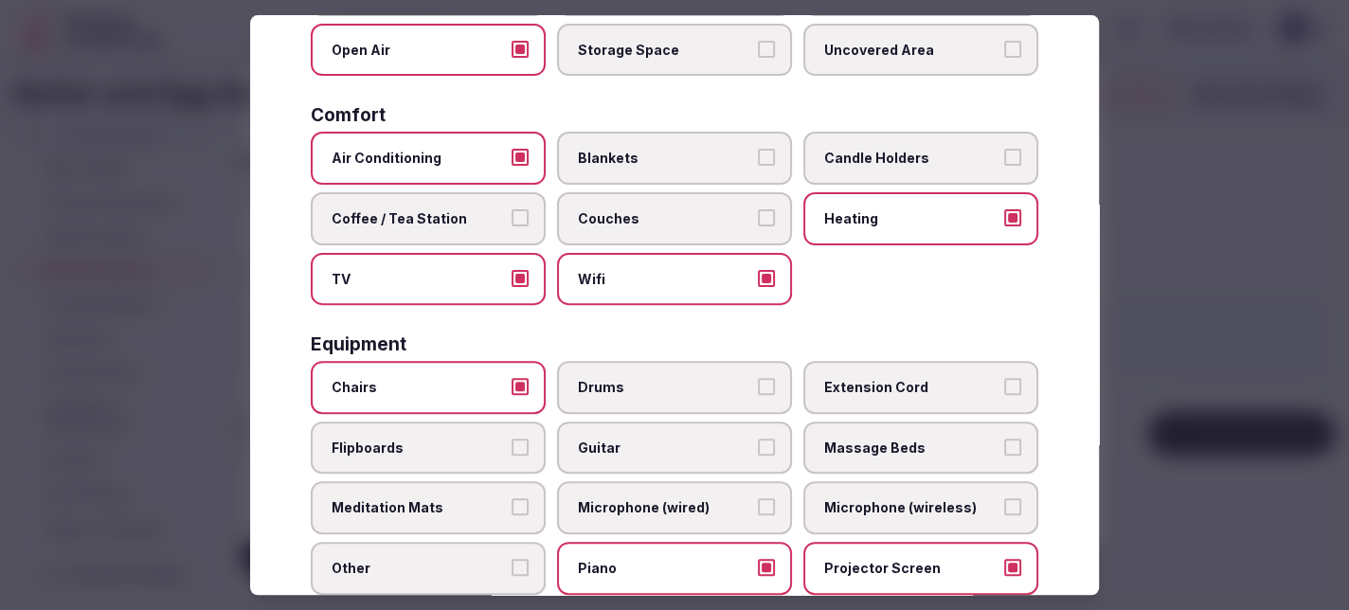
scroll to position [0, 0]
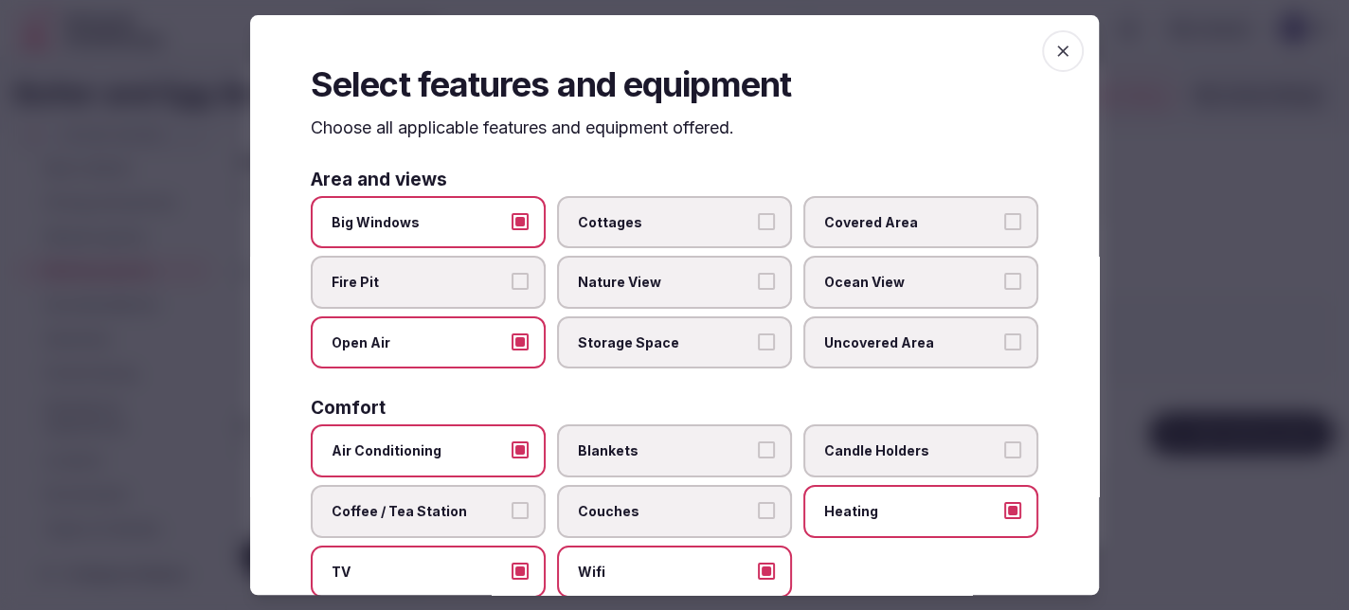
click at [1057, 53] on icon "button" at bounding box center [1062, 50] width 11 height 11
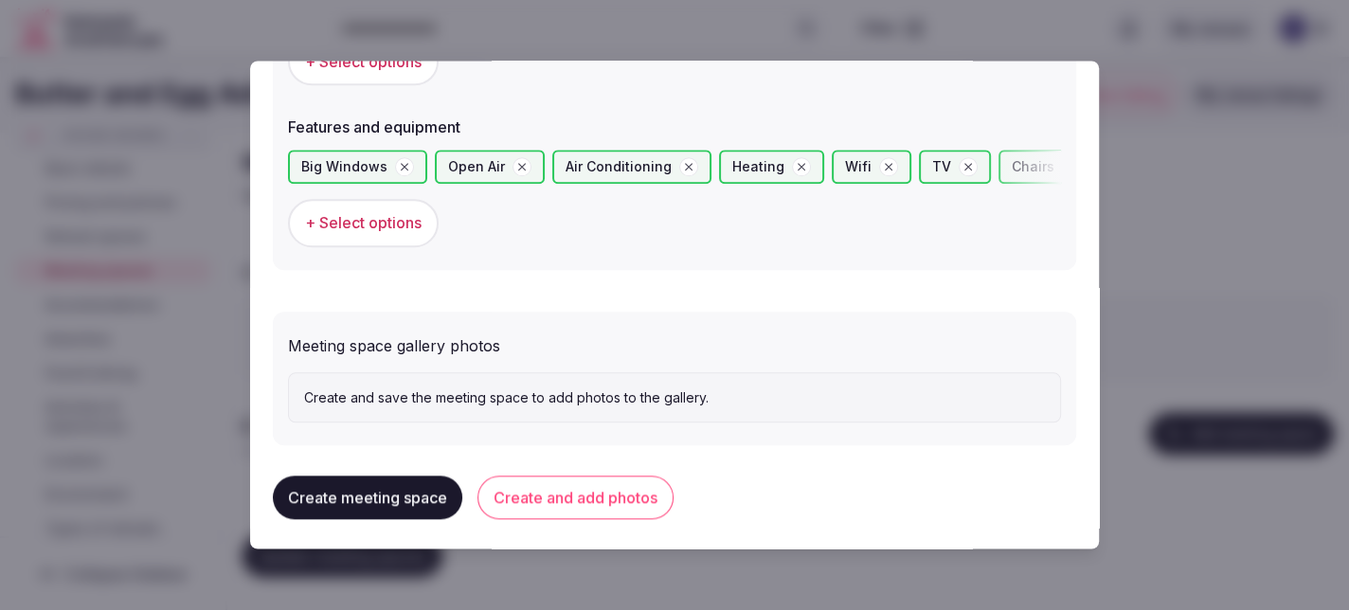
scroll to position [1219, 0]
click at [516, 486] on button "Create and add photos" at bounding box center [575, 496] width 196 height 44
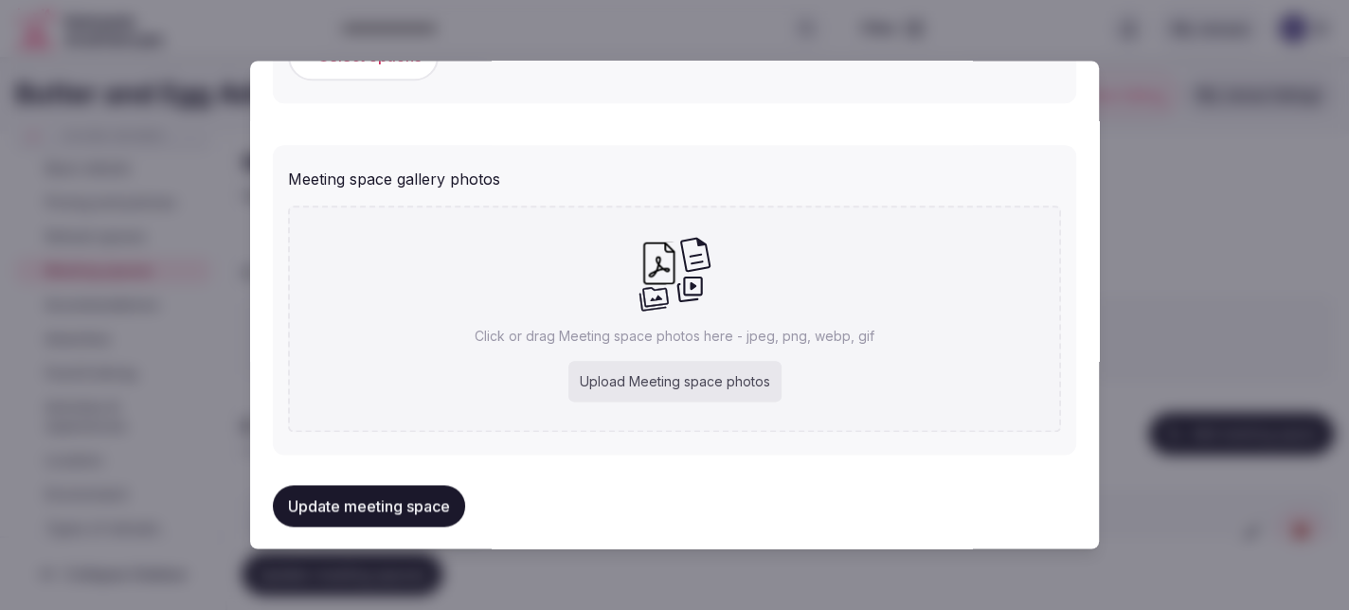
scroll to position [1393, 0]
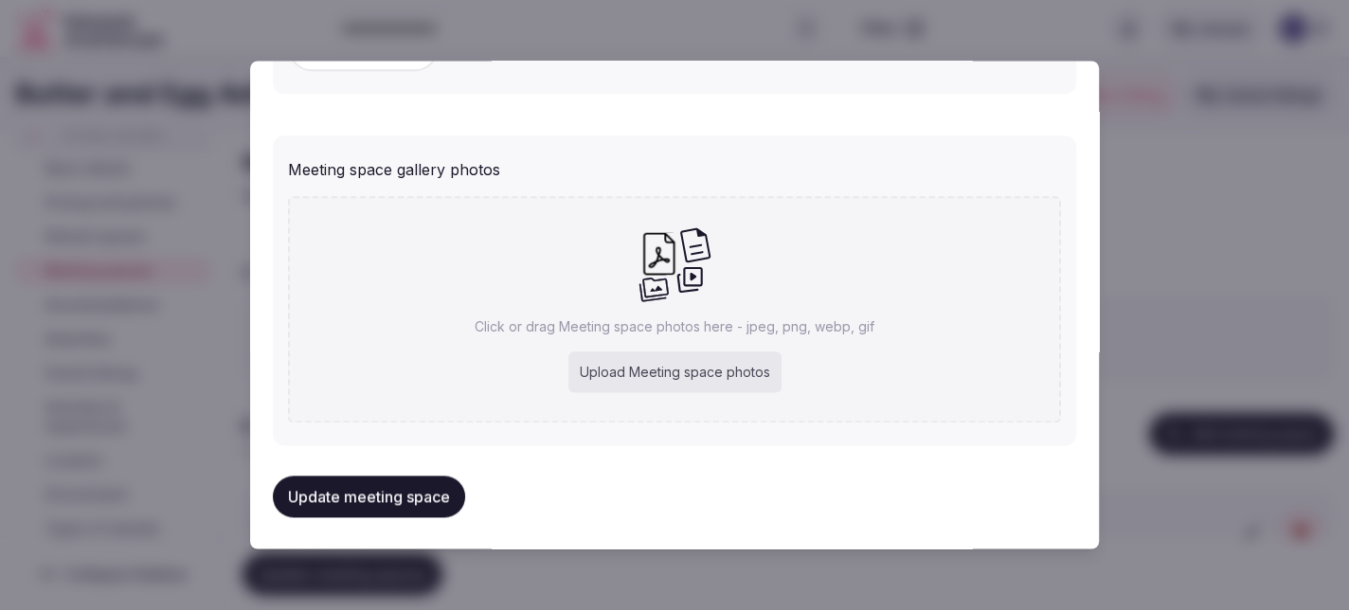
click at [607, 366] on div "Upload Meeting space photos" at bounding box center [674, 372] width 213 height 42
type input "**********"
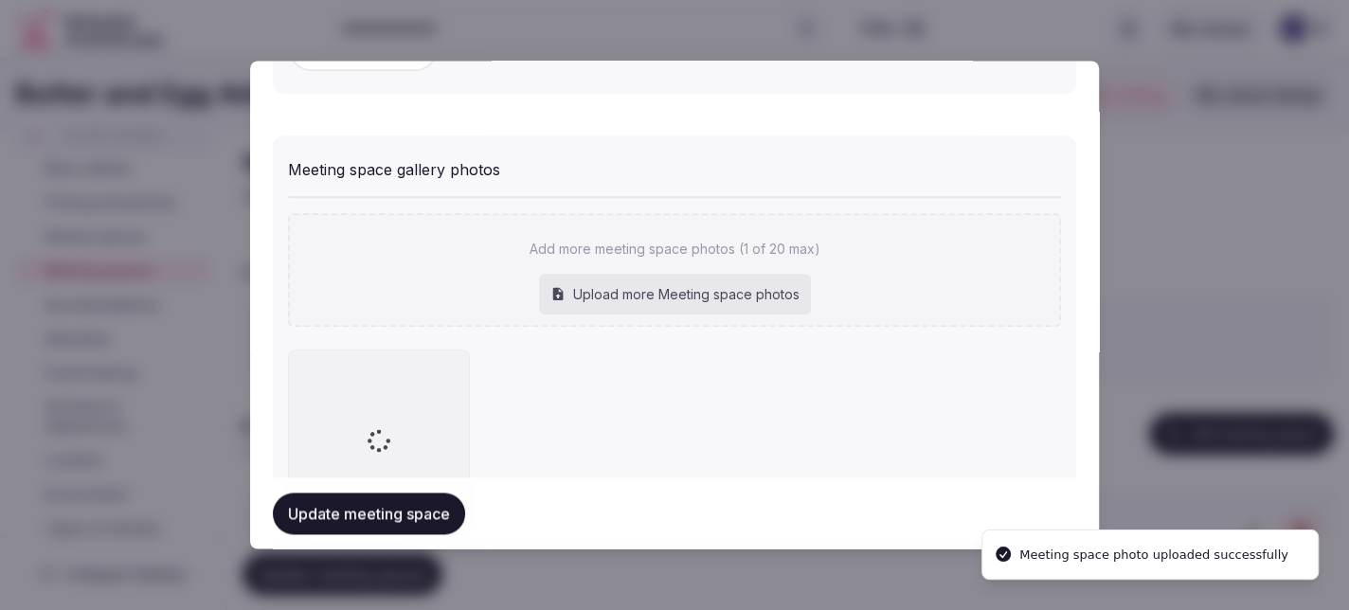
click at [676, 288] on div "Upload more Meeting space photos" at bounding box center [675, 295] width 272 height 42
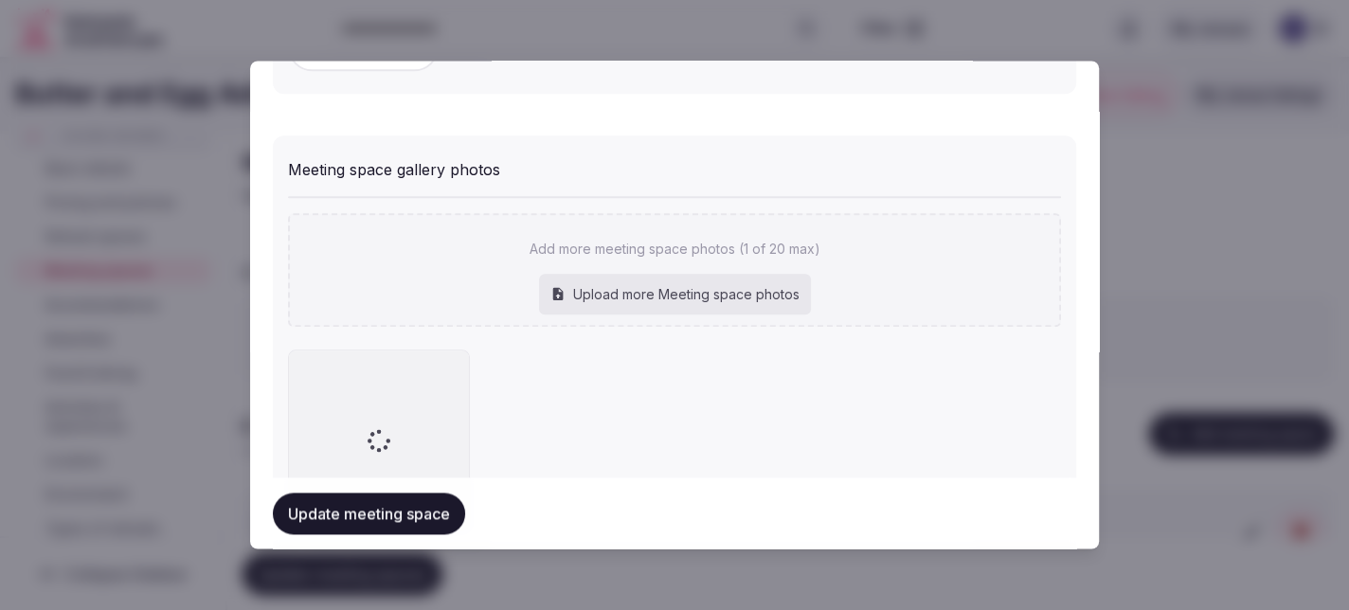
type input "**********"
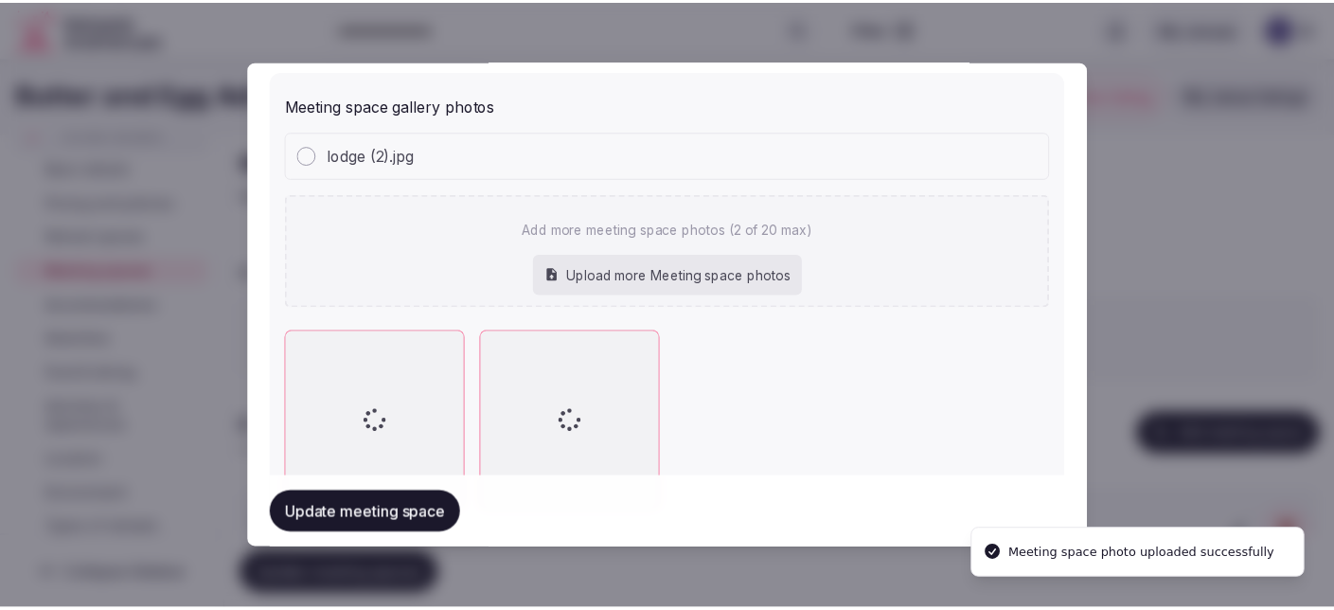
scroll to position [1488, 0]
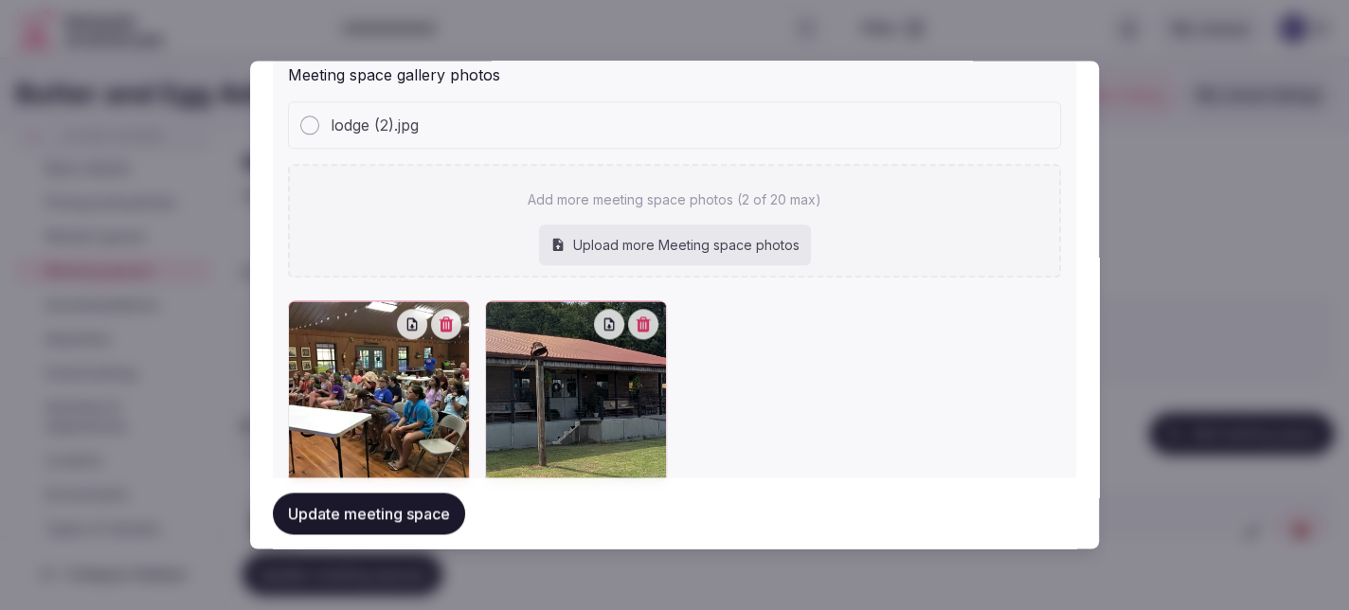
click at [383, 516] on button "Update meeting space" at bounding box center [369, 513] width 192 height 42
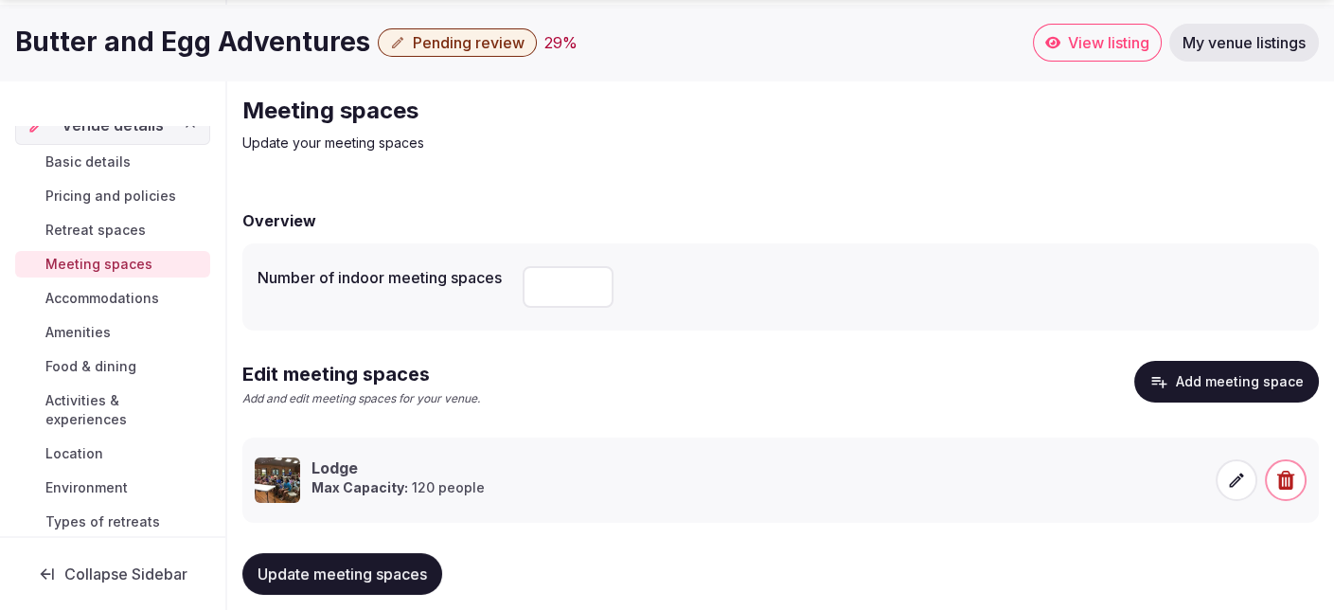
scroll to position [80, 0]
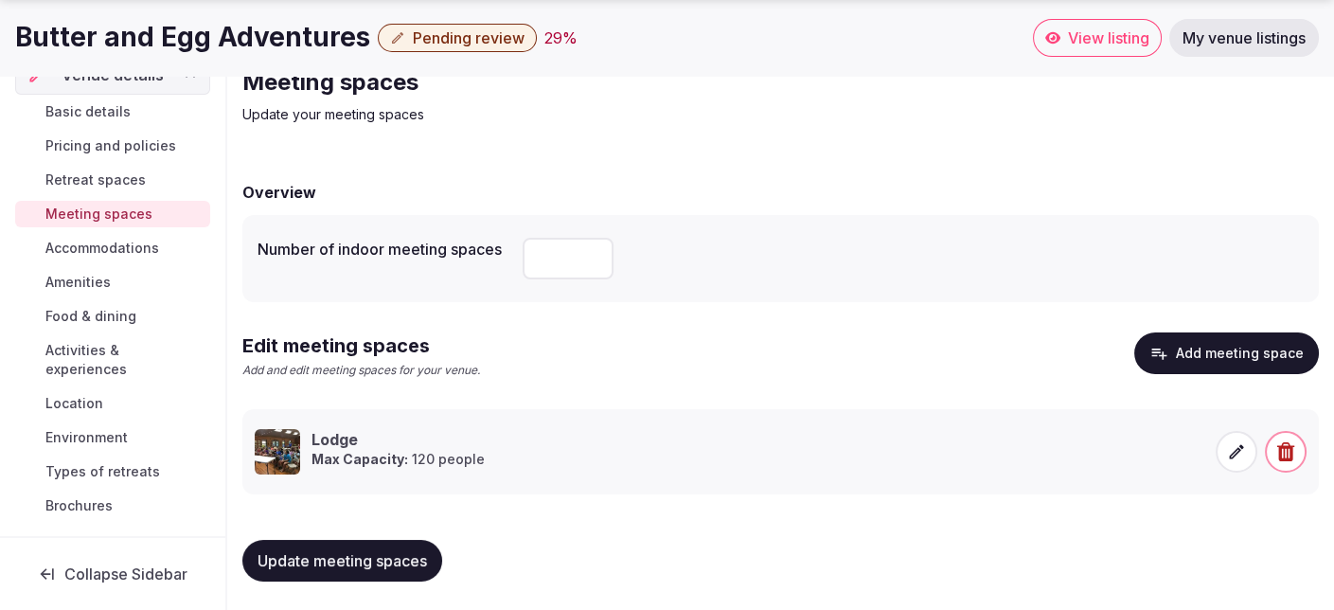
click at [360, 559] on span "Update meeting spaces" at bounding box center [343, 560] width 170 height 19
